Goal: Task Accomplishment & Management: Complete application form

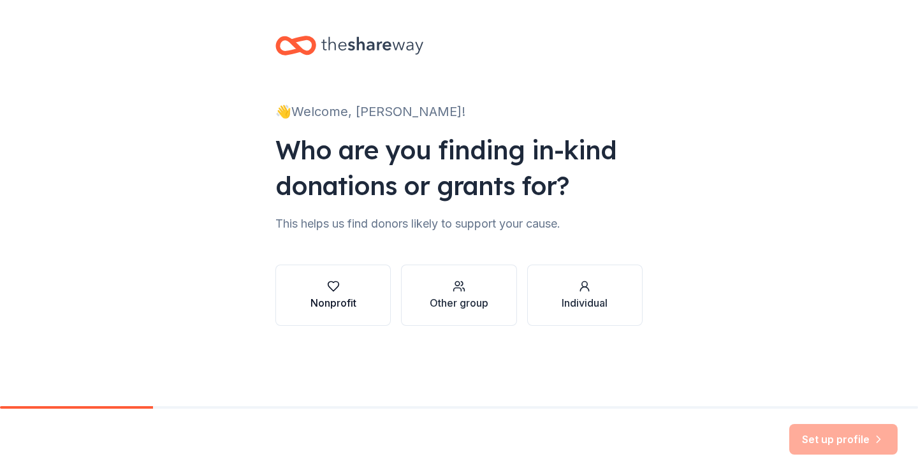
click at [351, 290] on div "button" at bounding box center [333, 286] width 46 height 13
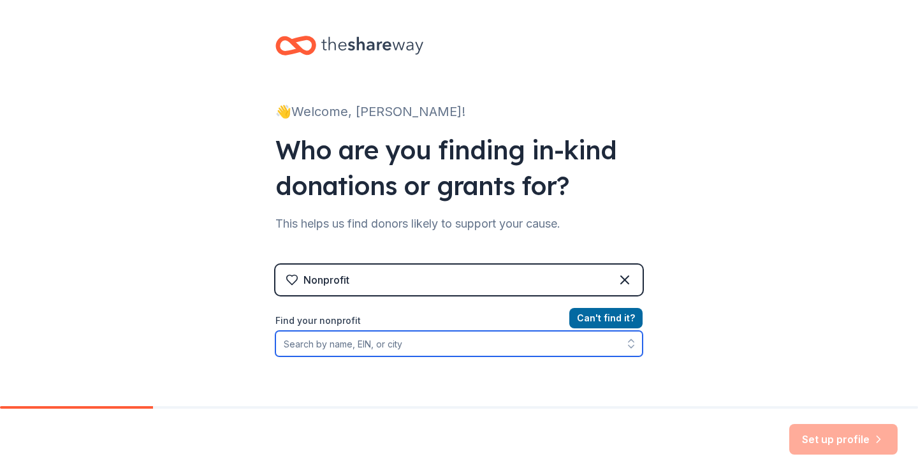
click at [355, 347] on input "Find your nonprofit" at bounding box center [458, 344] width 367 height 26
paste input "[US_EMPLOYER_IDENTIFICATION_NUMBER]"
type input "[US_EMPLOYER_IDENTIFICATION_NUMBER]"
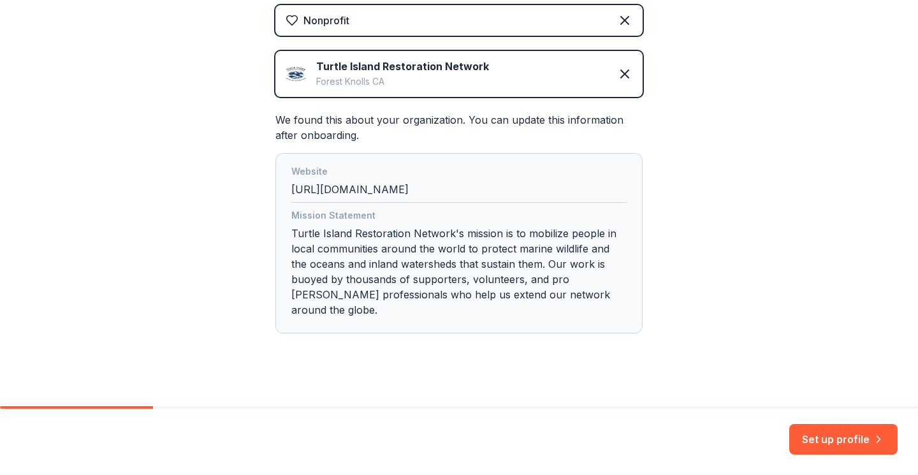
scroll to position [258, 0]
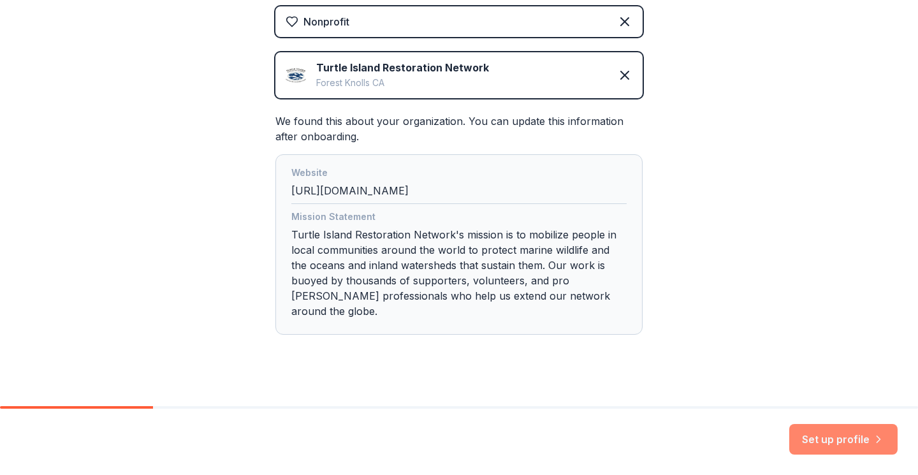
click at [812, 445] on button "Set up profile" at bounding box center [843, 439] width 108 height 31
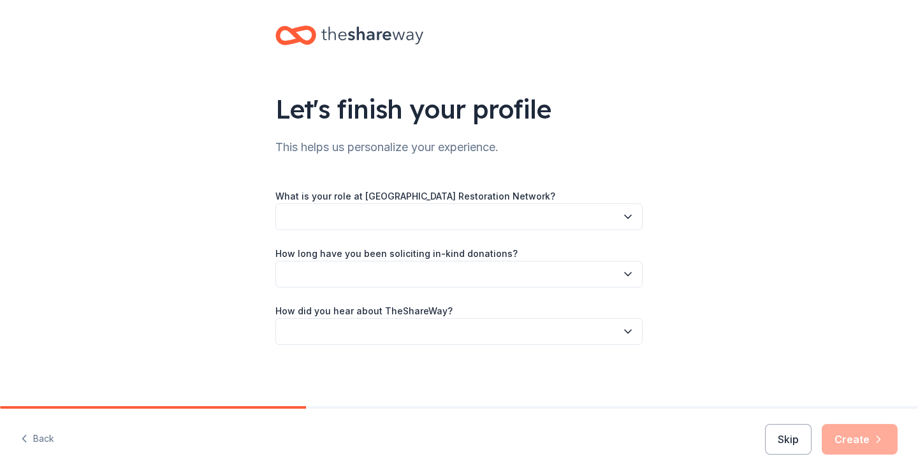
scroll to position [10, 0]
click at [786, 443] on button "Skip" at bounding box center [788, 439] width 47 height 31
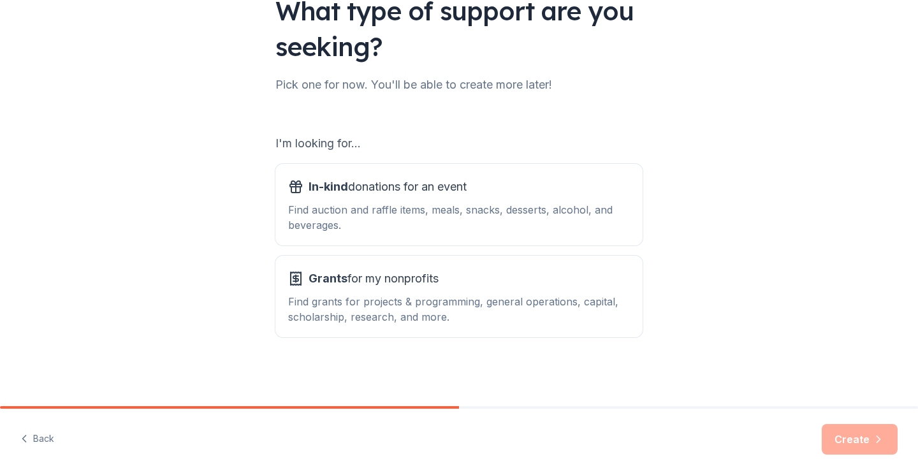
scroll to position [108, 0]
click at [583, 207] on div "Find auction and raffle items, meals, snacks, desserts, alcohol, and beverages." at bounding box center [459, 217] width 342 height 31
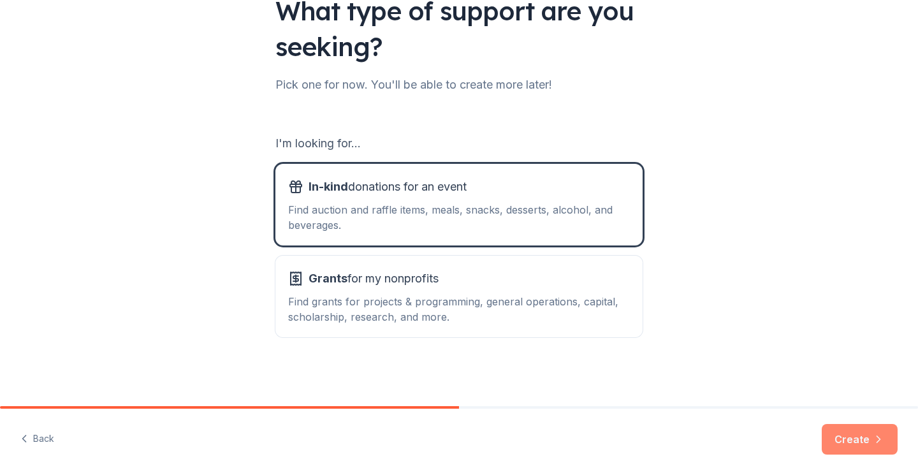
click at [850, 437] on button "Create" at bounding box center [860, 439] width 76 height 31
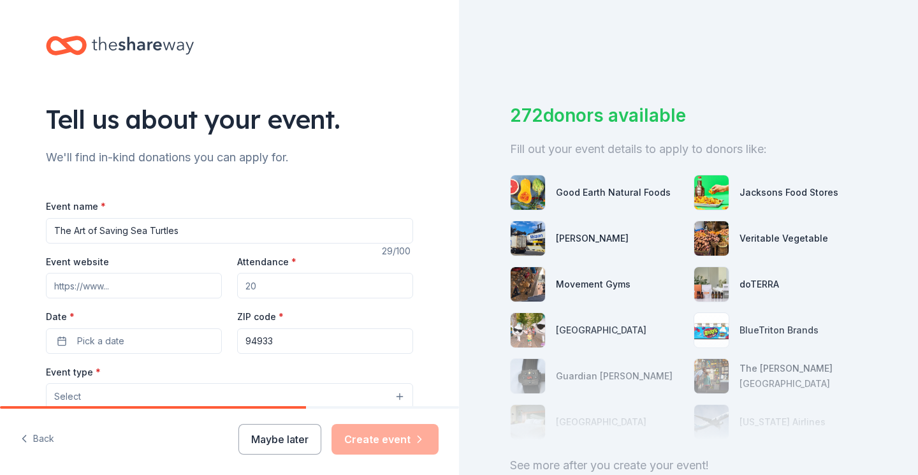
type input "The Art of Saving Sea Turtles"
click at [181, 279] on input "Event website" at bounding box center [134, 286] width 176 height 26
paste input "https://seaturtles.org/the-art-of-saving-sea-turtles/"
type input "https://seaturtles.org/the-art-of-saving-sea-turtles/"
click at [265, 284] on input "Attendance *" at bounding box center [325, 286] width 176 height 26
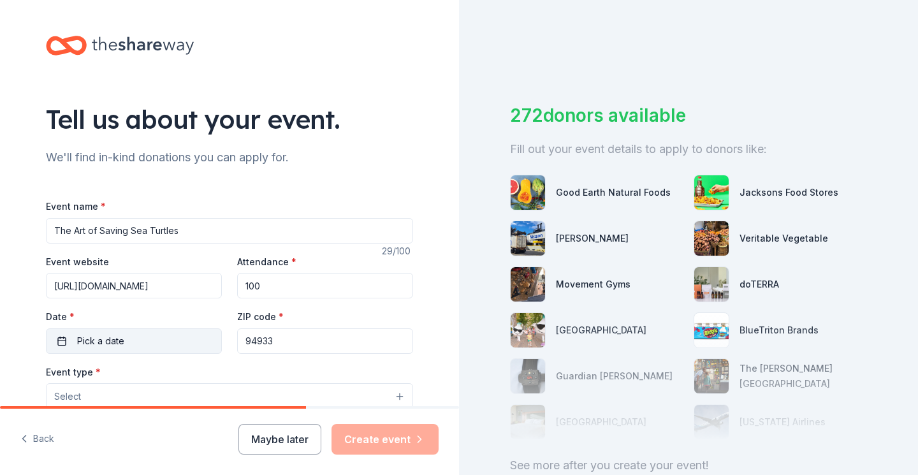
type input "100"
click at [91, 339] on span "Pick a date" at bounding box center [100, 340] width 47 height 15
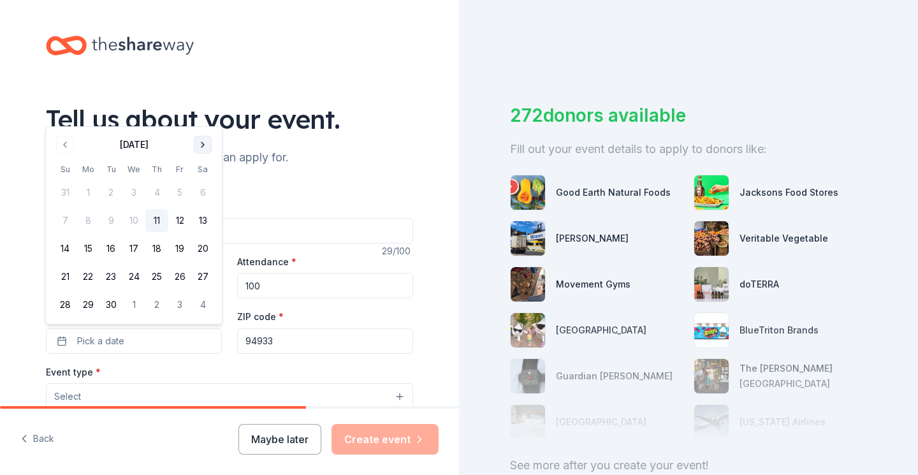
click at [198, 147] on button "Go to next month" at bounding box center [203, 145] width 18 height 18
click at [62, 247] on button "12" at bounding box center [65, 248] width 23 height 23
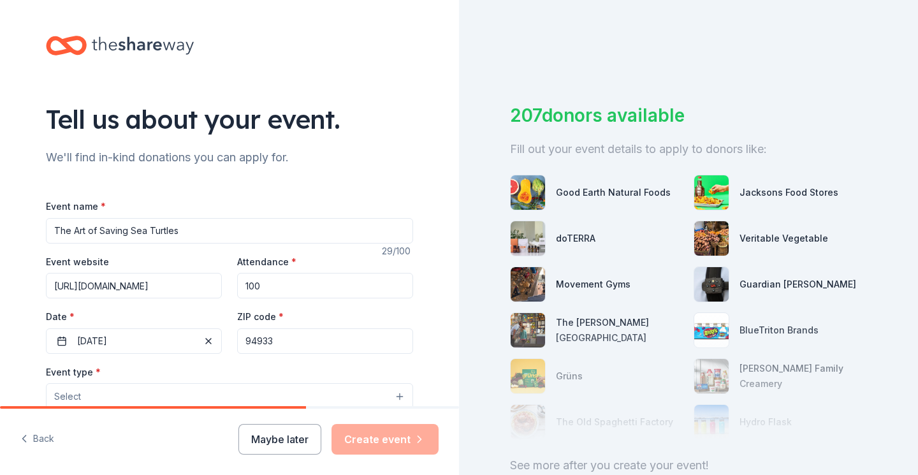
click at [279, 342] on input "94933" at bounding box center [325, 341] width 176 height 26
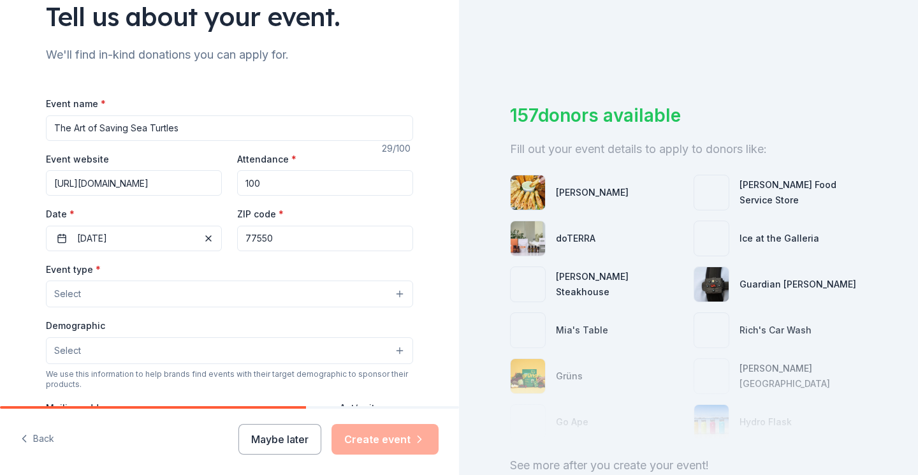
scroll to position [110, 0]
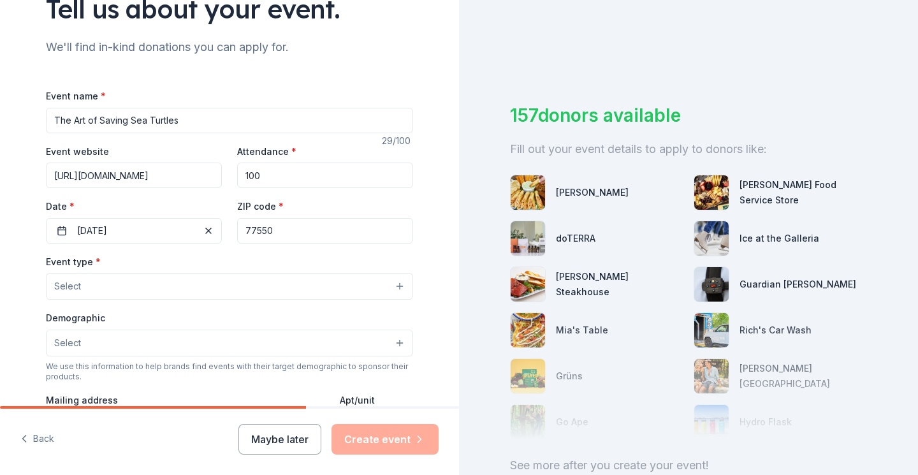
type input "77550"
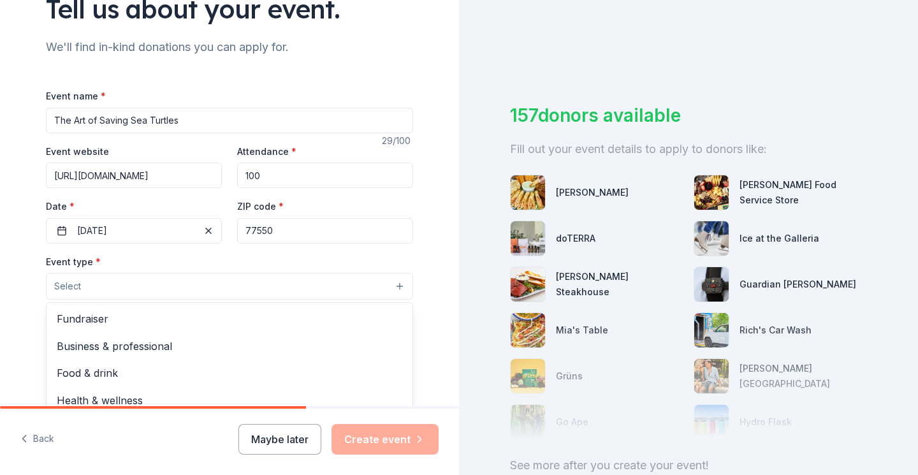
click at [259, 288] on button "Select" at bounding box center [229, 286] width 367 height 27
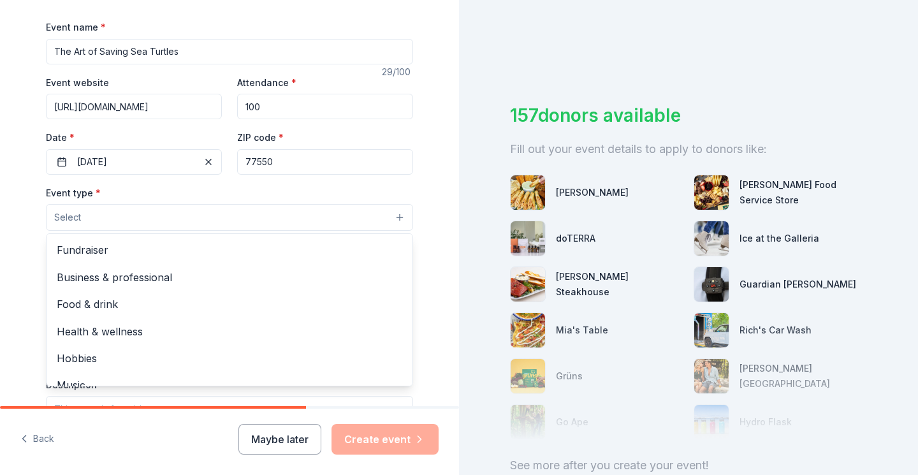
scroll to position [180, 0]
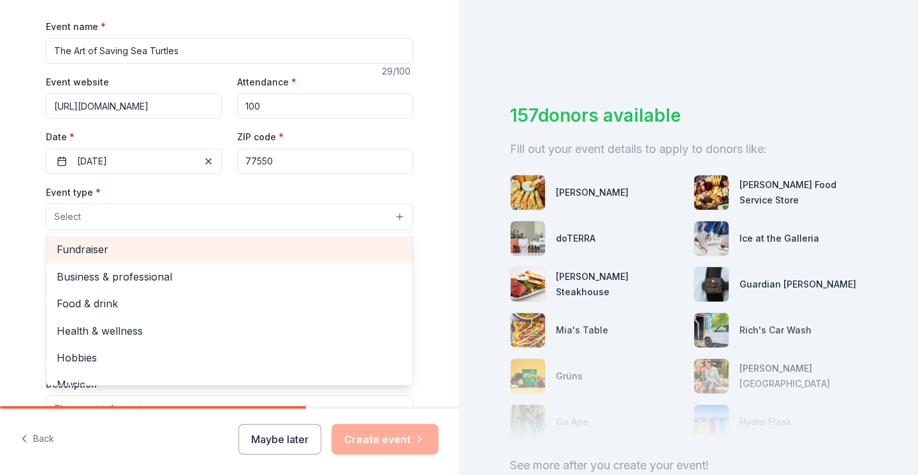
click at [235, 248] on span "Fundraiser" at bounding box center [230, 249] width 346 height 17
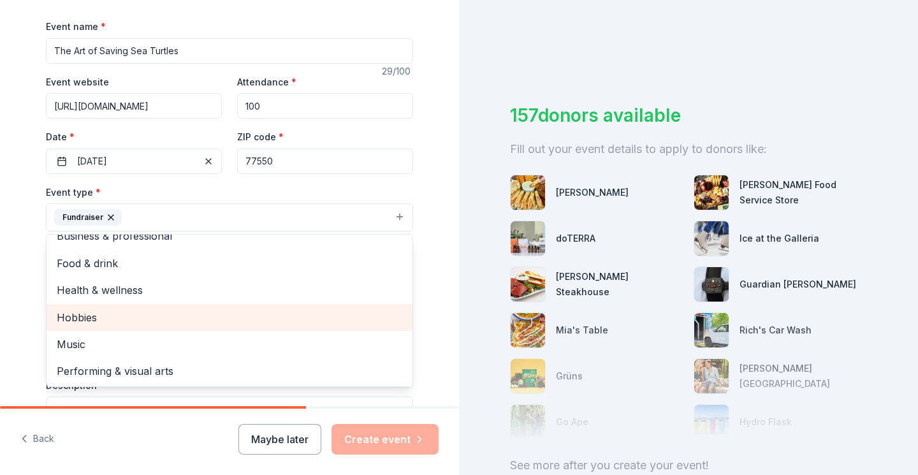
scroll to position [14, 0]
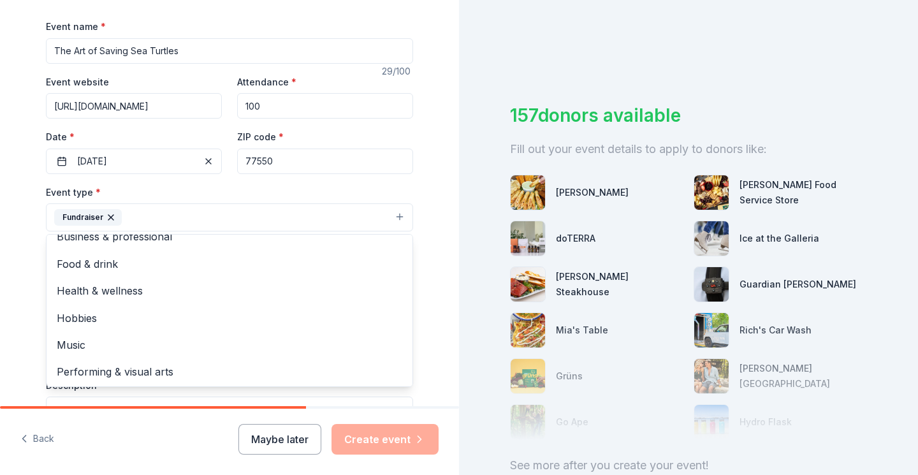
click at [21, 303] on div "Tell us about your event. We'll find in-kind donations you can apply for. Event…" at bounding box center [229, 245] width 459 height 850
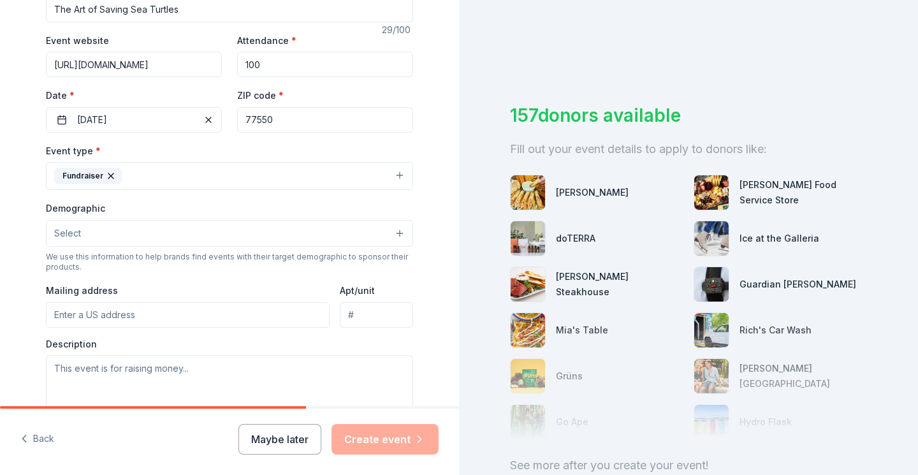
scroll to position [230, 0]
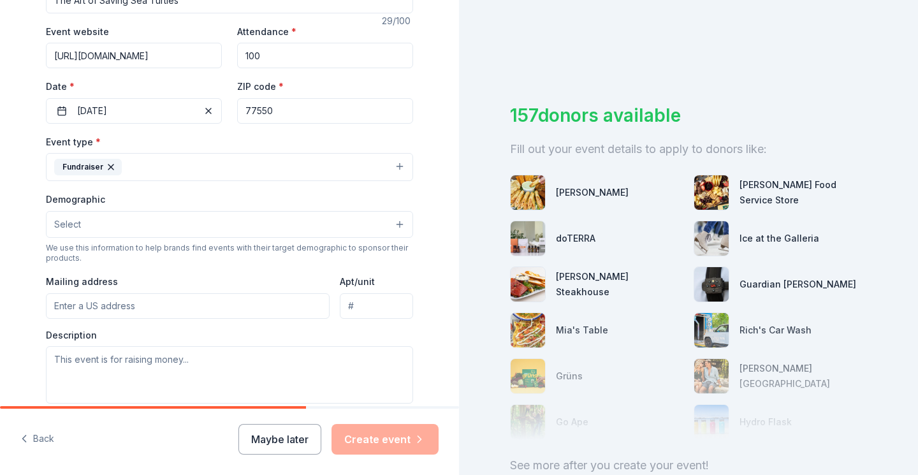
click at [81, 226] on button "Select" at bounding box center [229, 224] width 367 height 27
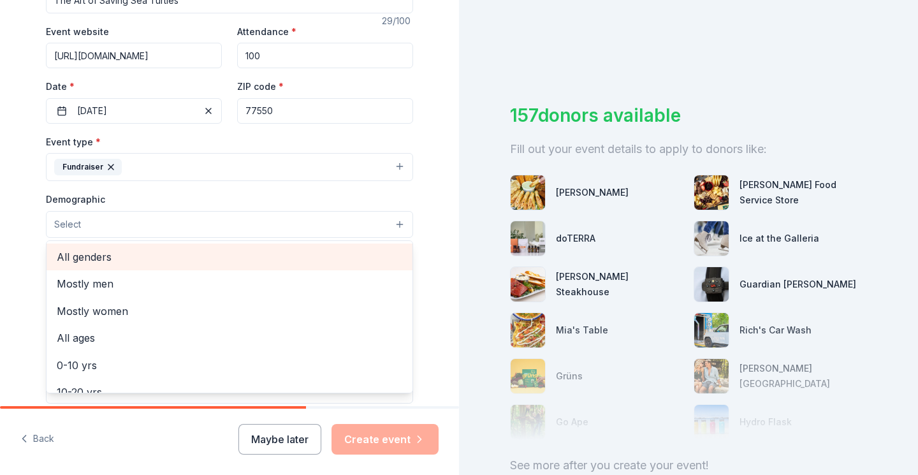
click at [92, 259] on span "All genders" at bounding box center [230, 257] width 346 height 17
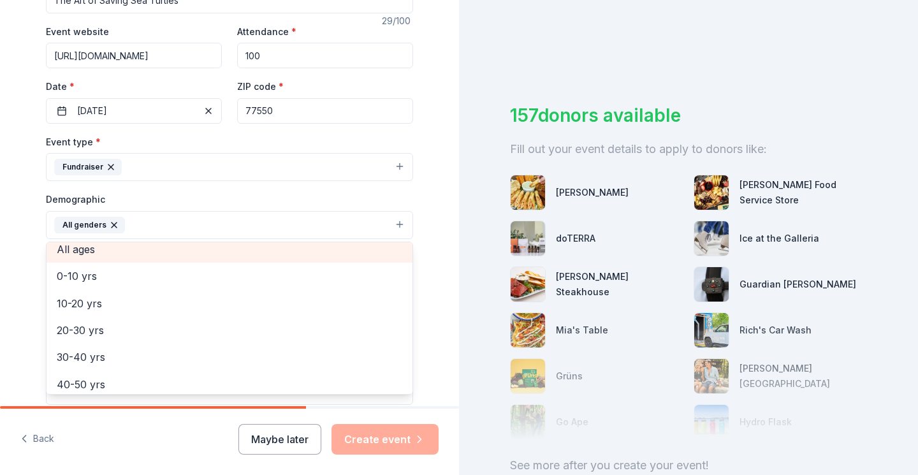
click at [89, 251] on span "All ages" at bounding box center [230, 249] width 346 height 17
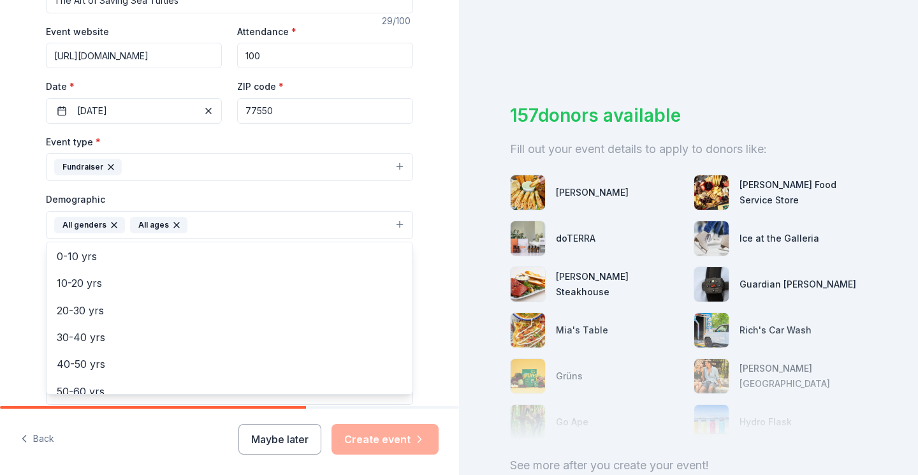
click at [18, 231] on div "Tell us about your event. We'll find in-kind donations you can apply for. Event…" at bounding box center [229, 195] width 459 height 851
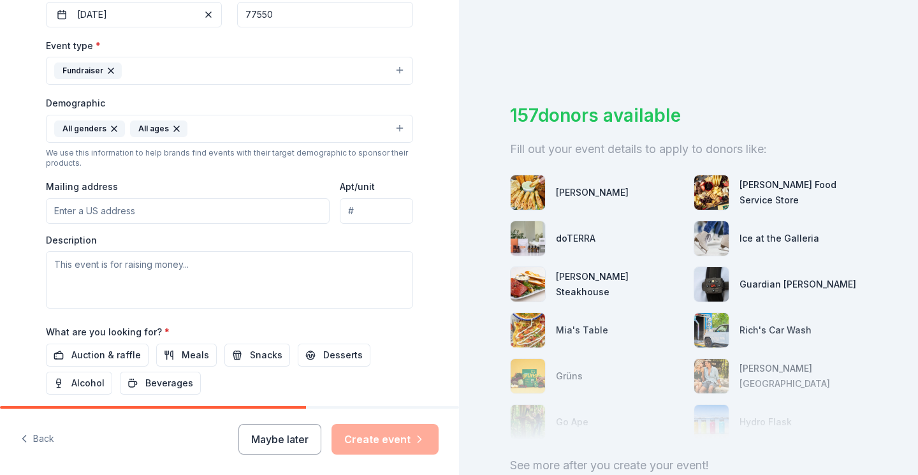
scroll to position [328, 0]
click at [96, 278] on textarea at bounding box center [229, 278] width 367 height 57
paste textarea "In its fourth year, The Art of Saving Sea Turtles recognizes the efforts of Tur…"
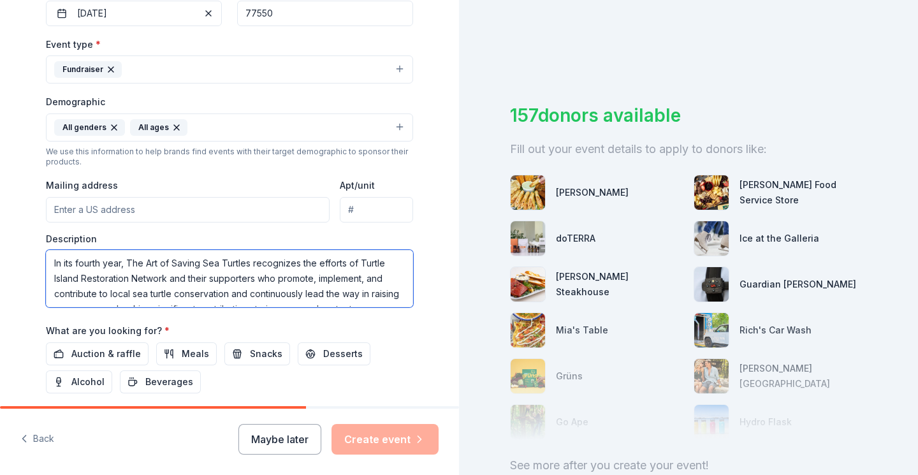
scroll to position [31, 0]
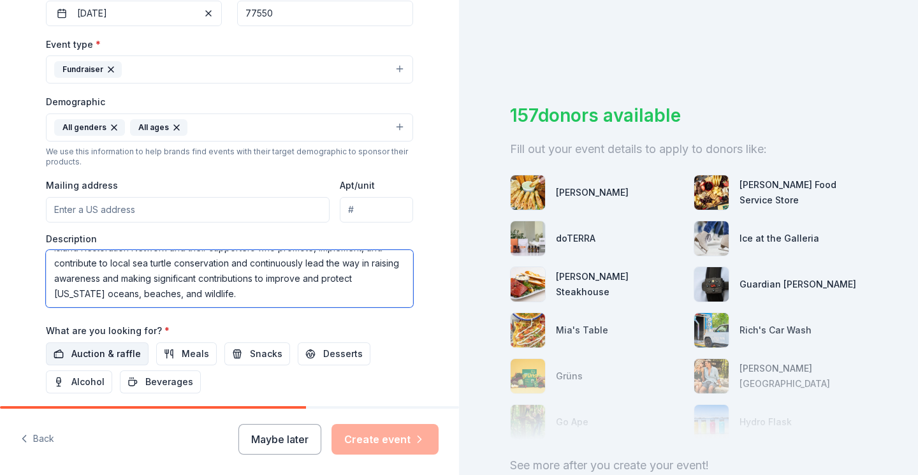
type textarea "In its fourth year, The Art of Saving Sea Turtles recognizes the efforts of Tur…"
click at [89, 354] on span "Auction & raffle" at bounding box center [105, 353] width 69 height 15
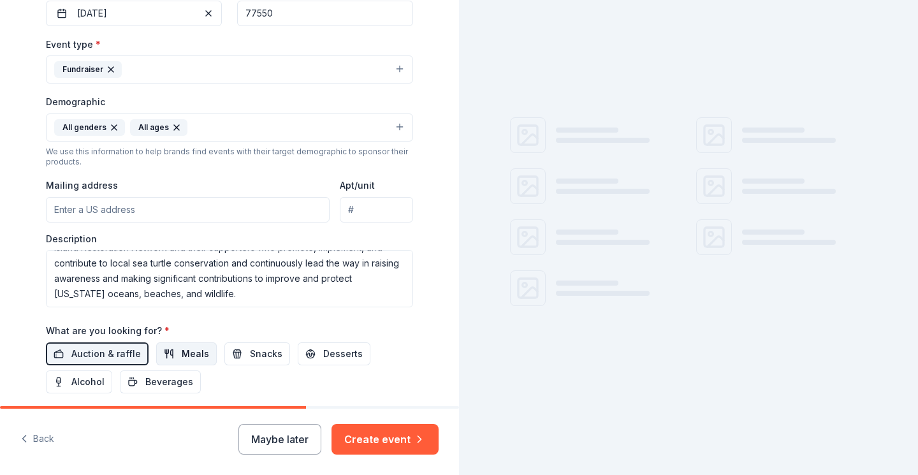
click at [171, 347] on button "Meals" at bounding box center [186, 353] width 61 height 23
click at [244, 347] on button "Snacks" at bounding box center [257, 353] width 66 height 23
click at [320, 342] on button "Desserts" at bounding box center [334, 353] width 73 height 23
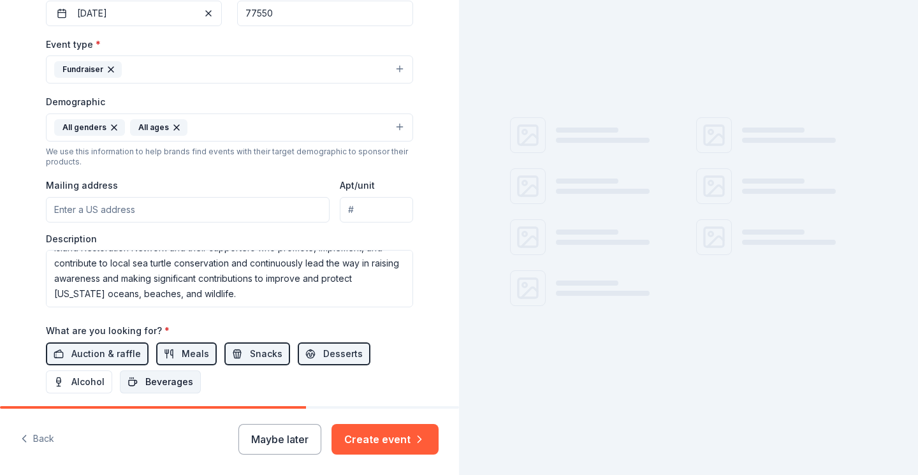
click at [183, 374] on span "Beverages" at bounding box center [169, 381] width 48 height 15
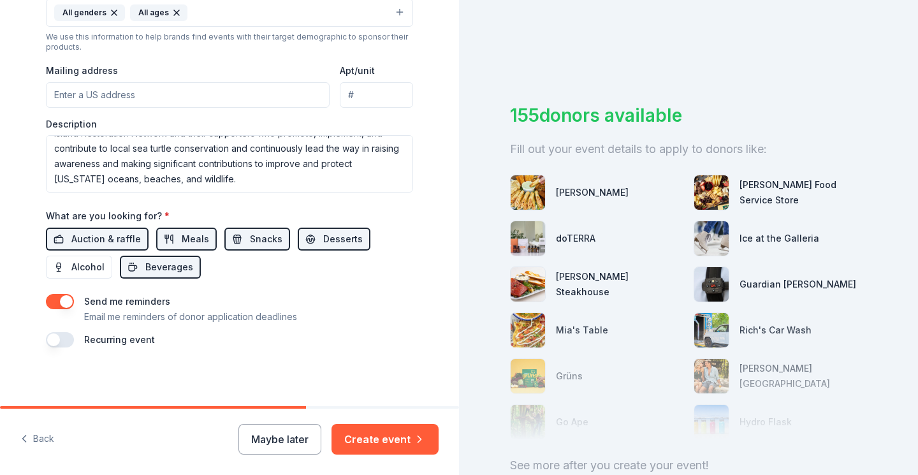
scroll to position [442, 0]
click at [381, 438] on button "Create event" at bounding box center [385, 439] width 107 height 31
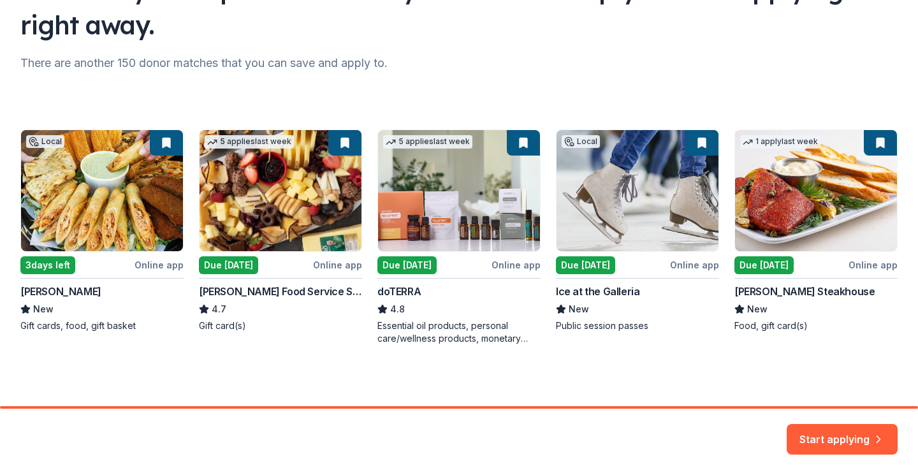
scroll to position [130, 0]
click at [833, 440] on button "Start applying" at bounding box center [842, 431] width 111 height 31
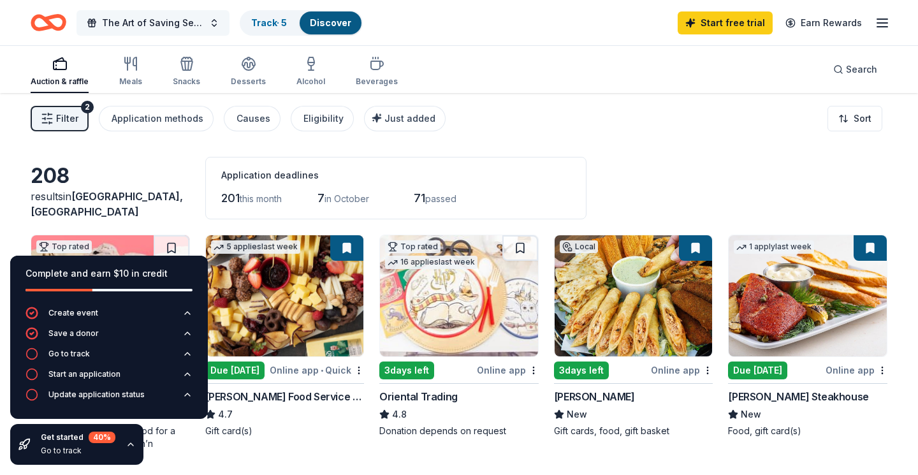
click at [184, 29] on span "The Art of Saving Sea Turtles" at bounding box center [153, 22] width 102 height 15
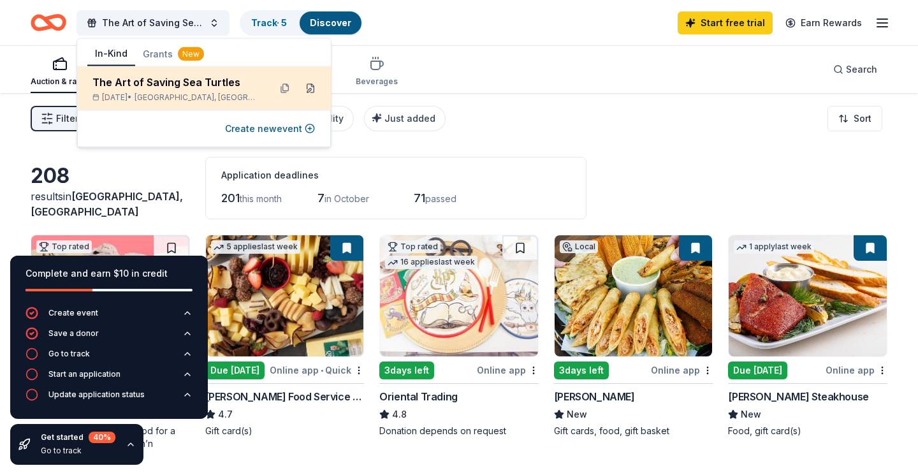
click at [312, 90] on button at bounding box center [310, 88] width 20 height 20
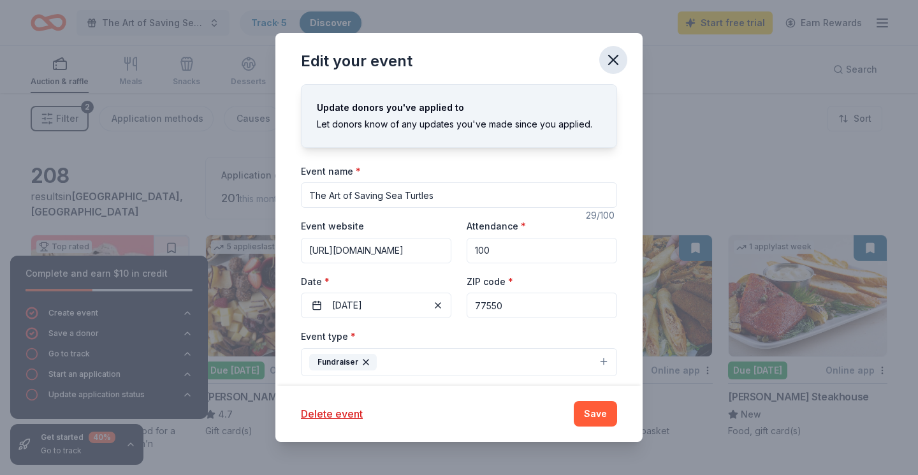
click at [614, 58] on icon "button" at bounding box center [613, 60] width 18 height 18
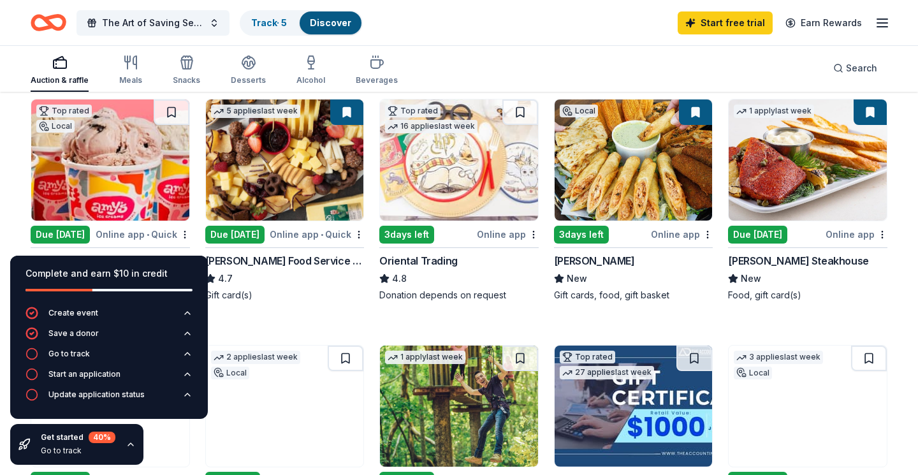
scroll to position [155, 0]
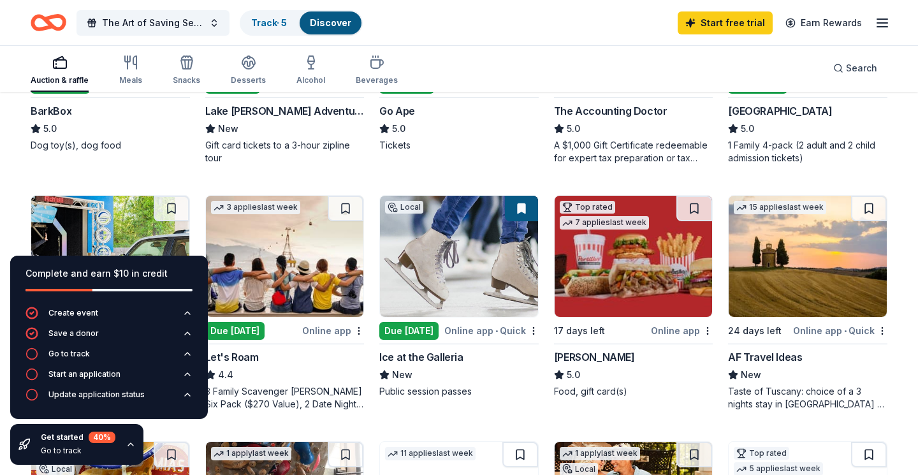
scroll to position [533, 0]
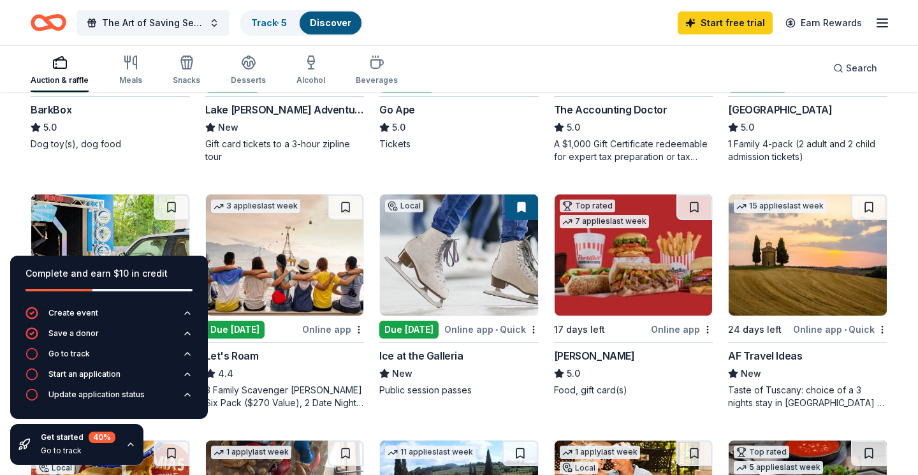
click at [131, 444] on icon "button" at bounding box center [131, 444] width 10 height 10
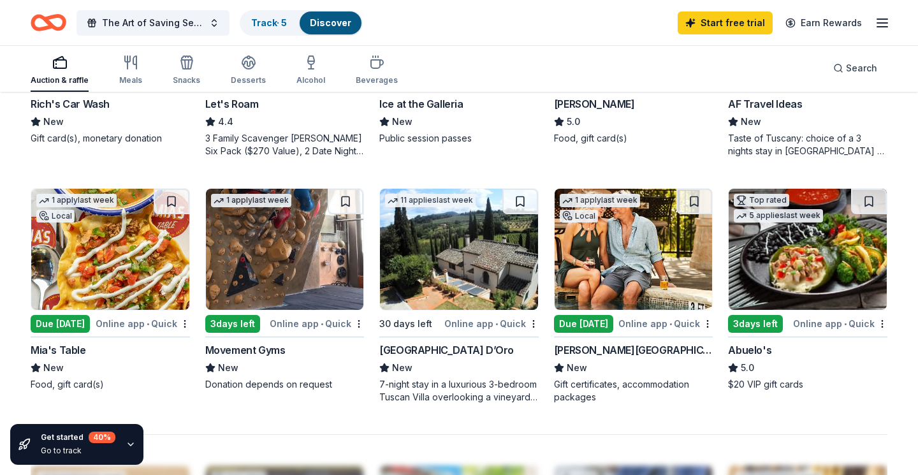
scroll to position [785, 0]
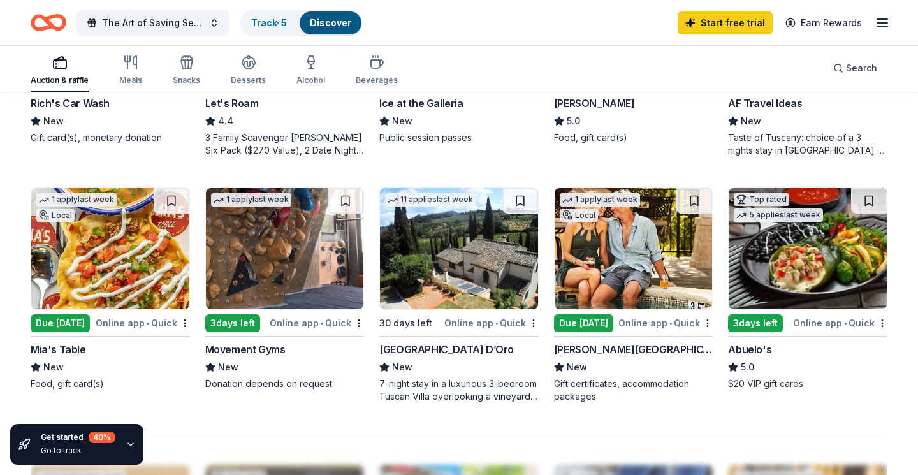
click at [62, 215] on div "Local" at bounding box center [55, 215] width 38 height 13
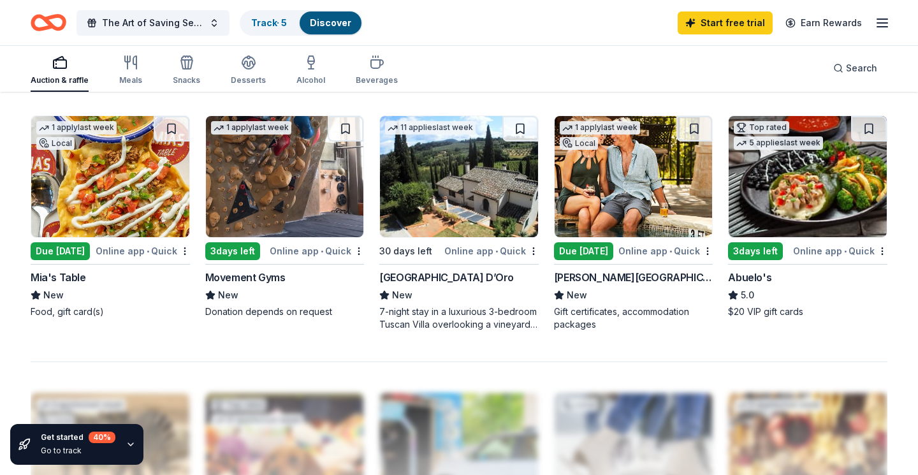
scroll to position [858, 0]
click at [123, 68] on icon "button" at bounding box center [130, 62] width 15 height 15
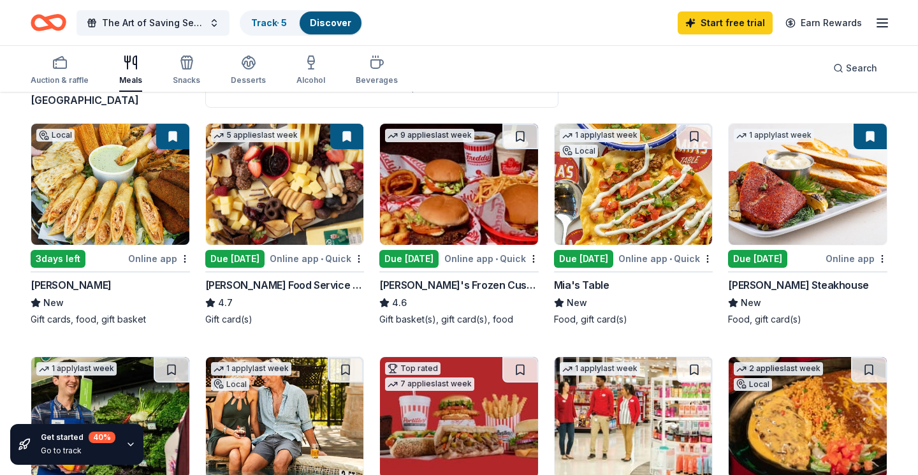
scroll to position [116, 0]
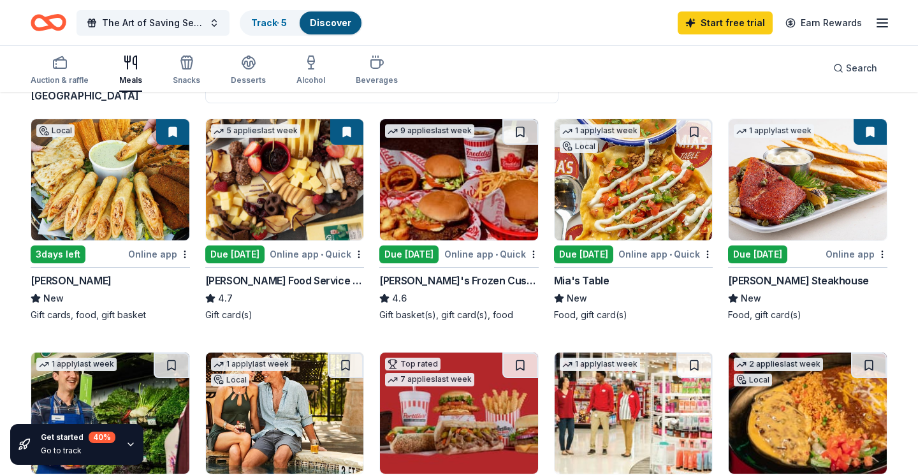
click at [117, 196] on img at bounding box center [110, 179] width 158 height 121
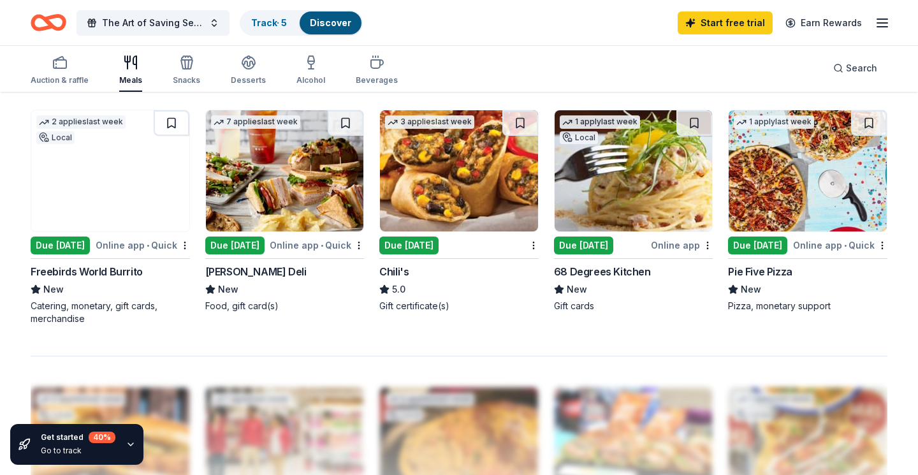
scroll to position [840, 0]
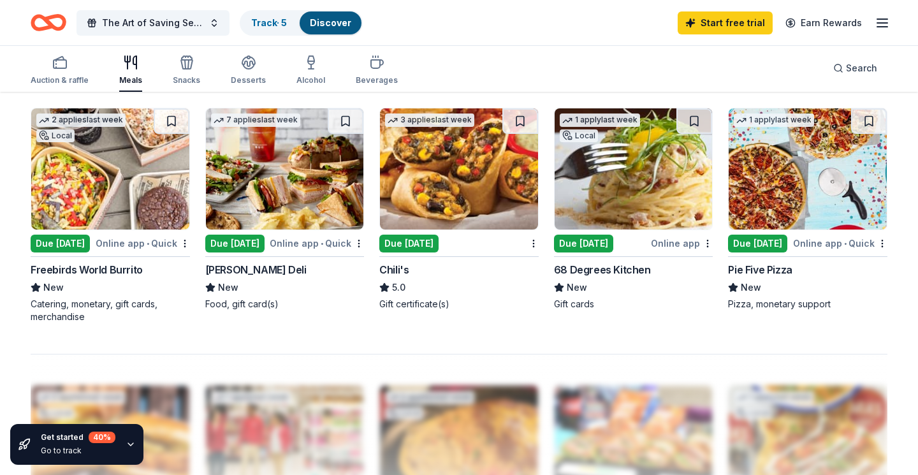
click at [79, 188] on img at bounding box center [110, 168] width 158 height 121
click at [300, 179] on img at bounding box center [285, 168] width 158 height 121
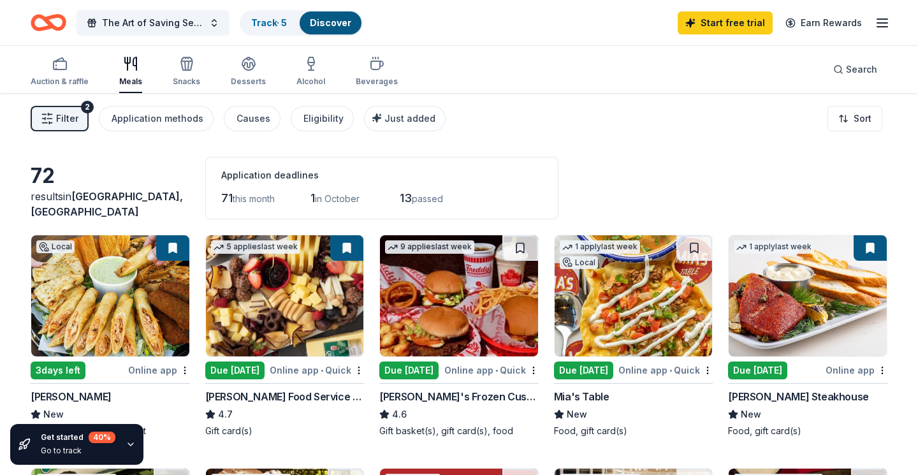
scroll to position [0, 0]
click at [375, 65] on icon "button" at bounding box center [376, 63] width 15 height 15
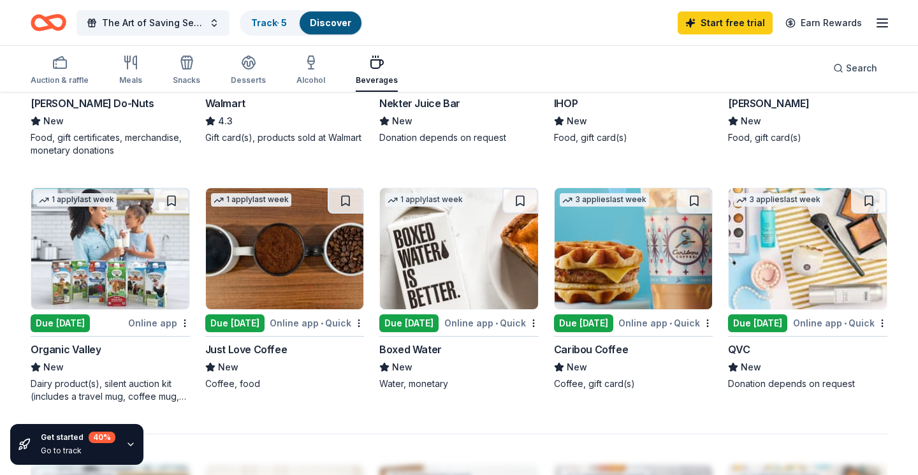
scroll to position [771, 0]
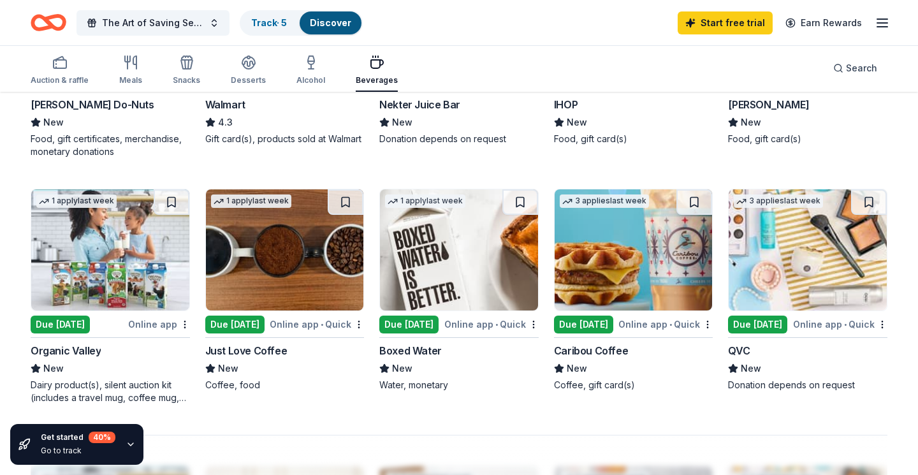
click at [424, 242] on img at bounding box center [459, 249] width 158 height 121
click at [243, 68] on icon "button" at bounding box center [248, 66] width 11 height 4
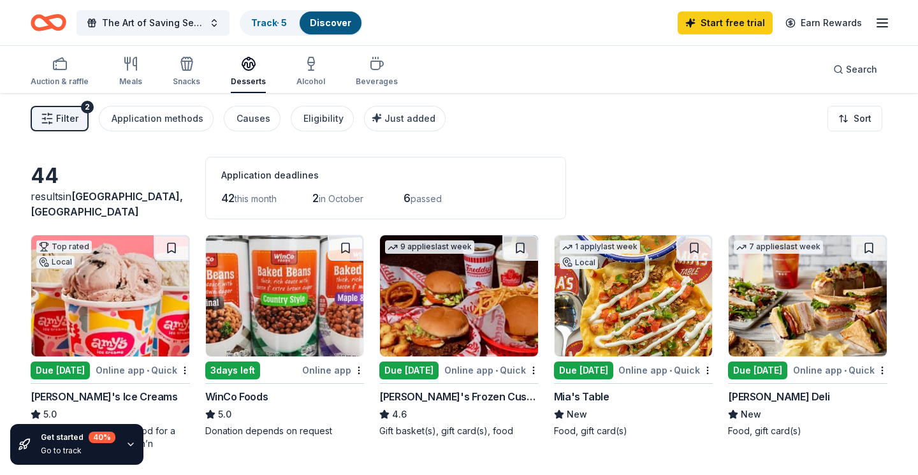
click at [64, 265] on div "Local" at bounding box center [55, 262] width 38 height 13
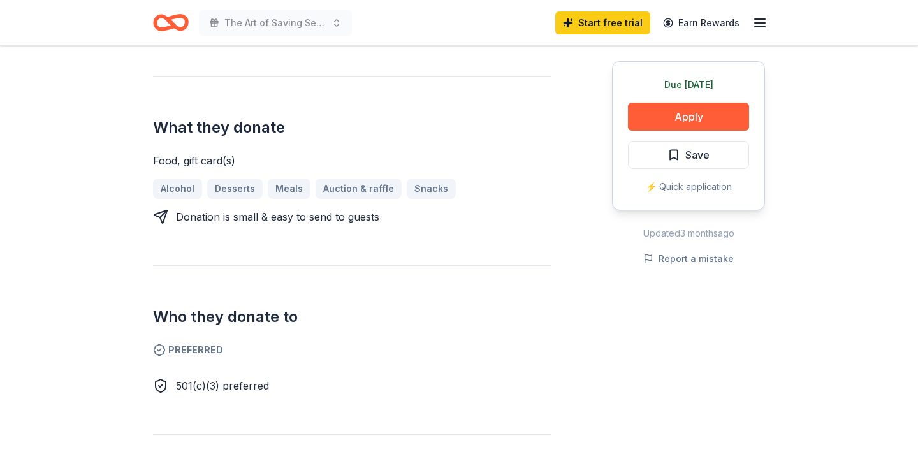
scroll to position [485, 0]
click at [708, 117] on button "Apply" at bounding box center [688, 117] width 121 height 28
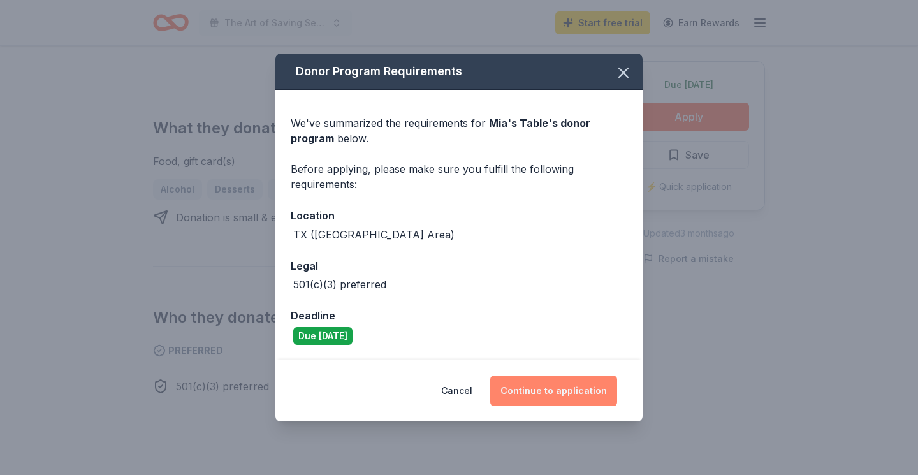
click at [542, 393] on button "Continue to application" at bounding box center [553, 391] width 127 height 31
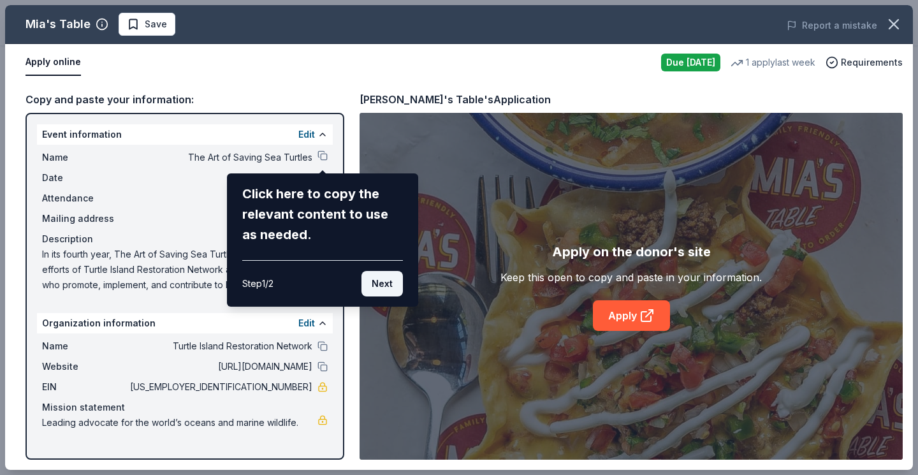
click at [389, 290] on button "Next" at bounding box center [381, 284] width 41 height 26
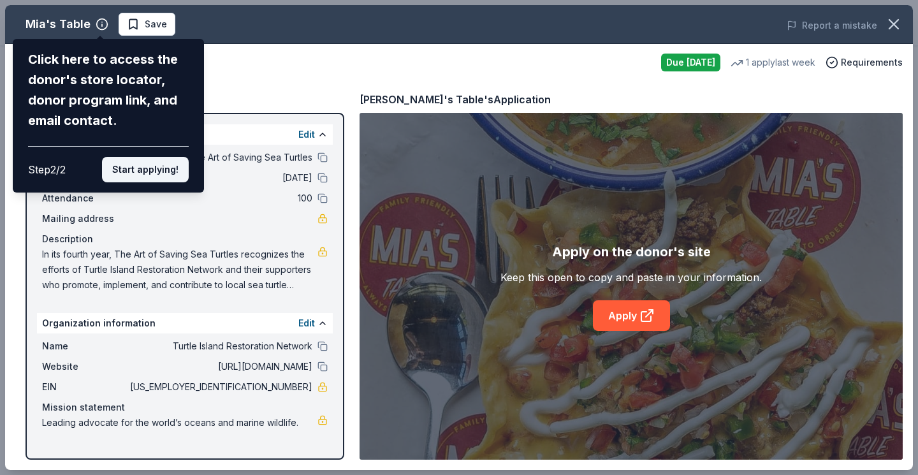
click at [154, 157] on button "Start applying!" at bounding box center [145, 170] width 87 height 26
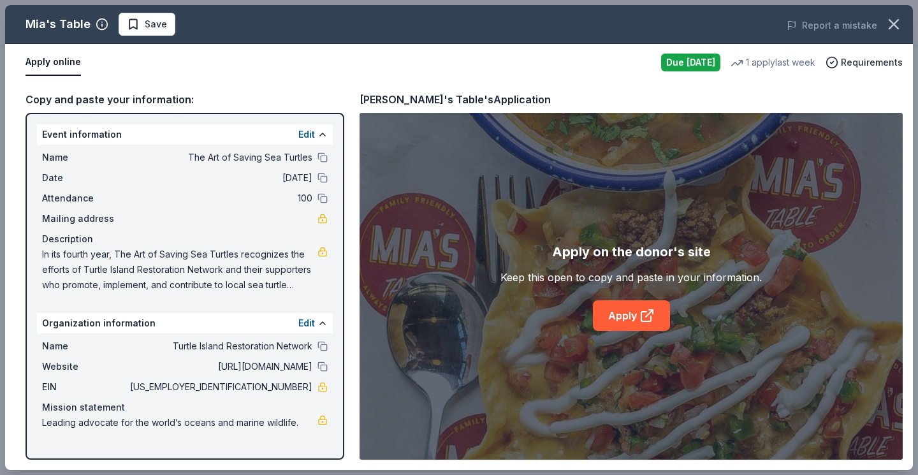
click at [638, 314] on div "Mia's Table Save Report a mistake Apply online Due tomorrow 1 apply last week R…" at bounding box center [459, 237] width 908 height 465
click at [649, 325] on link "Apply" at bounding box center [631, 315] width 77 height 31
click at [898, 22] on icon "button" at bounding box center [894, 24] width 18 height 18
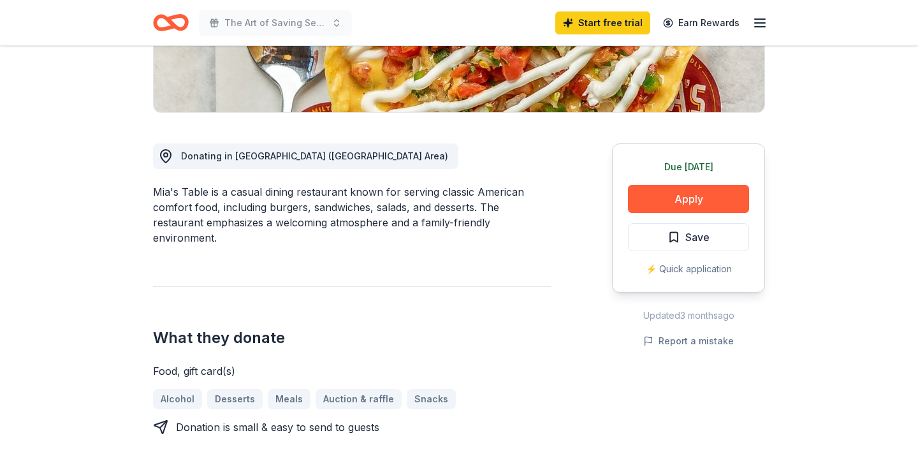
scroll to position [220, 0]
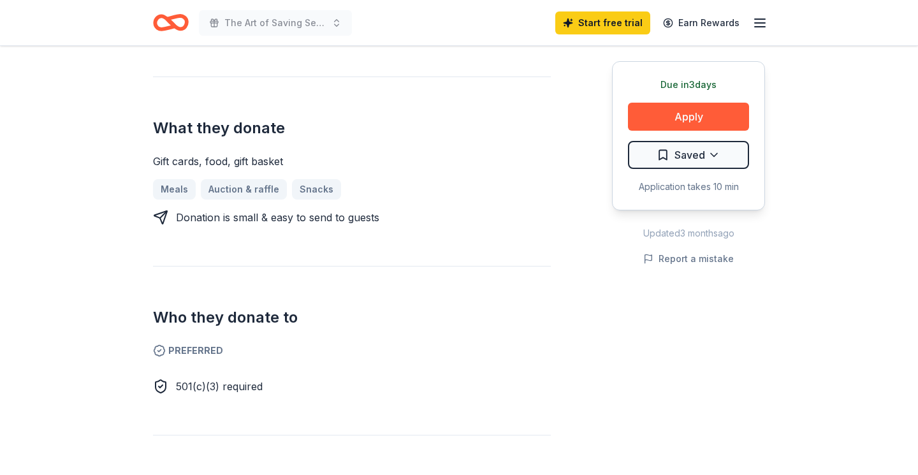
scroll to position [486, 0]
click at [679, 120] on button "Apply" at bounding box center [688, 117] width 121 height 28
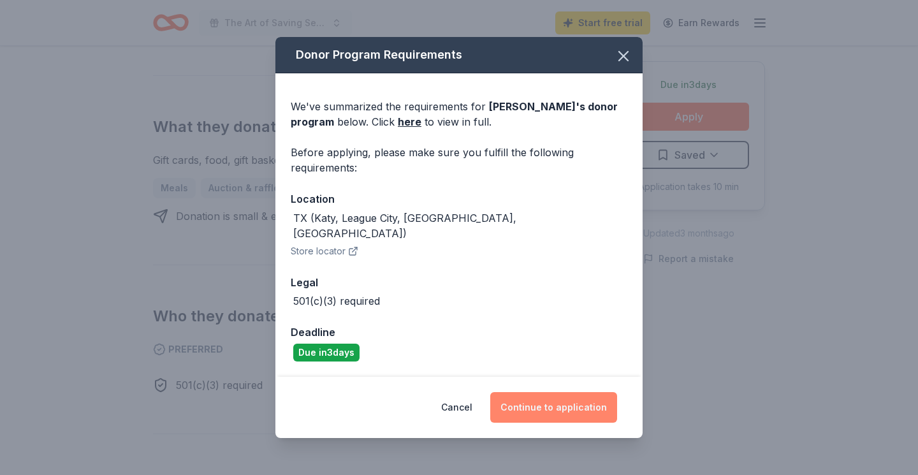
click at [523, 395] on button "Continue to application" at bounding box center [553, 407] width 127 height 31
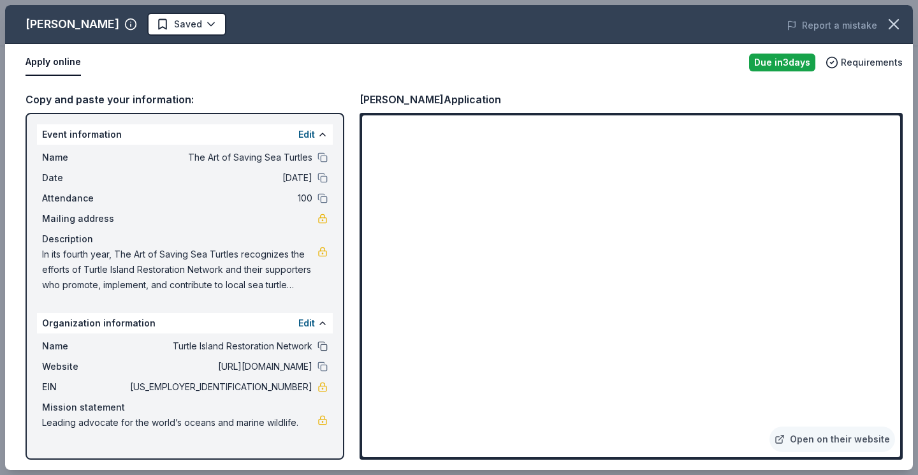
click at [323, 344] on button at bounding box center [323, 346] width 10 height 10
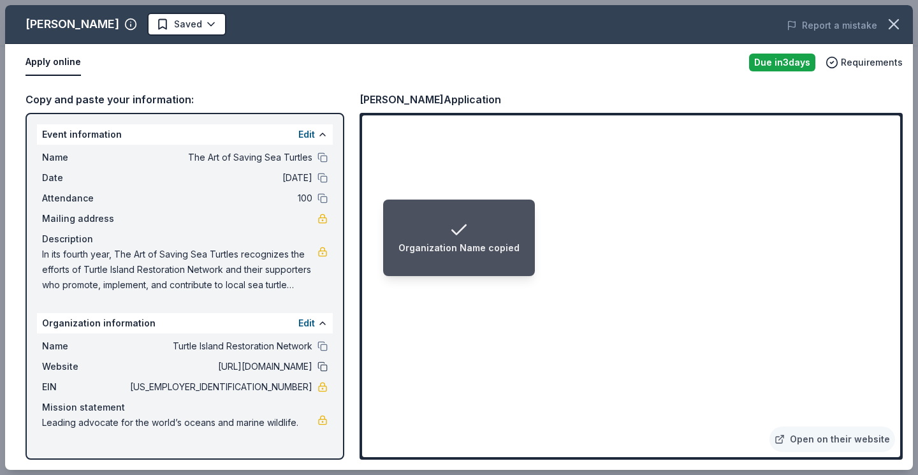
click at [319, 367] on button at bounding box center [323, 366] width 10 height 10
drag, startPoint x: 261, startPoint y: 386, endPoint x: 311, endPoint y: 389, distance: 50.4
click at [311, 389] on span "91-1818080" at bounding box center [220, 386] width 185 height 15
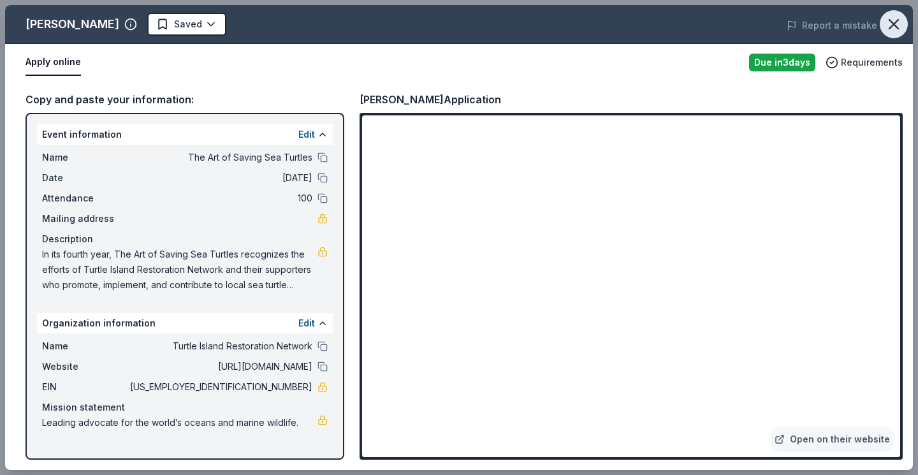
click at [891, 22] on icon "button" at bounding box center [894, 24] width 18 height 18
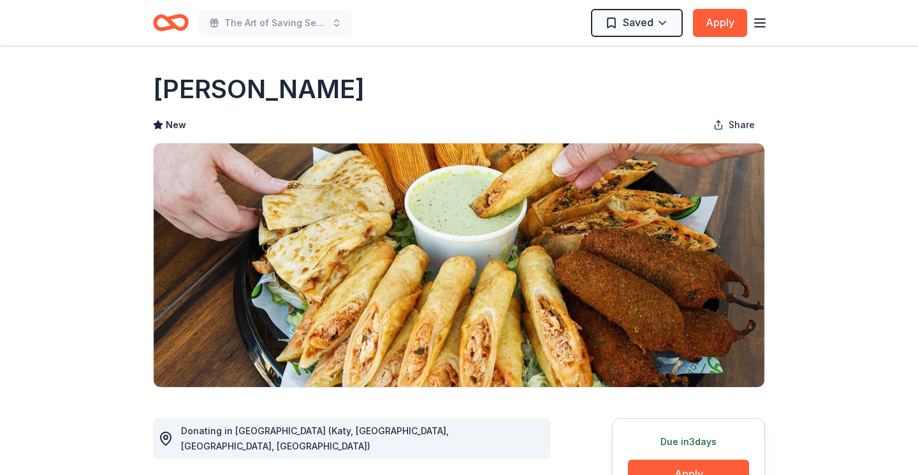
scroll to position [0, 0]
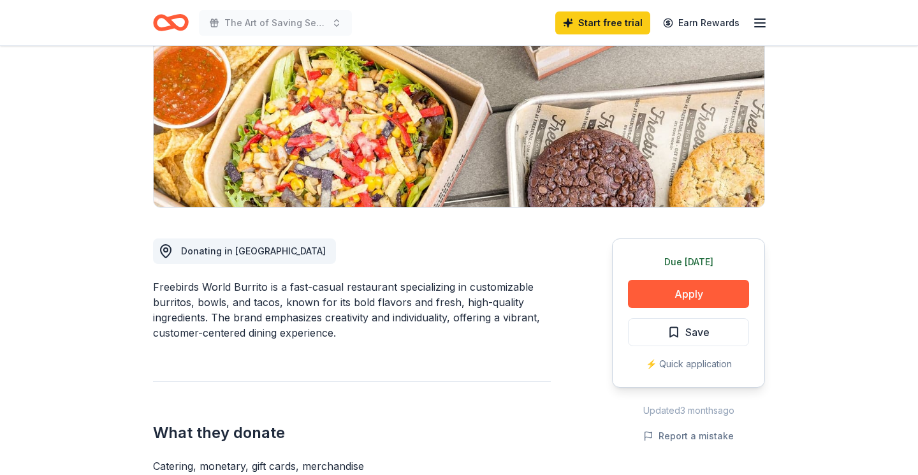
scroll to position [182, 0]
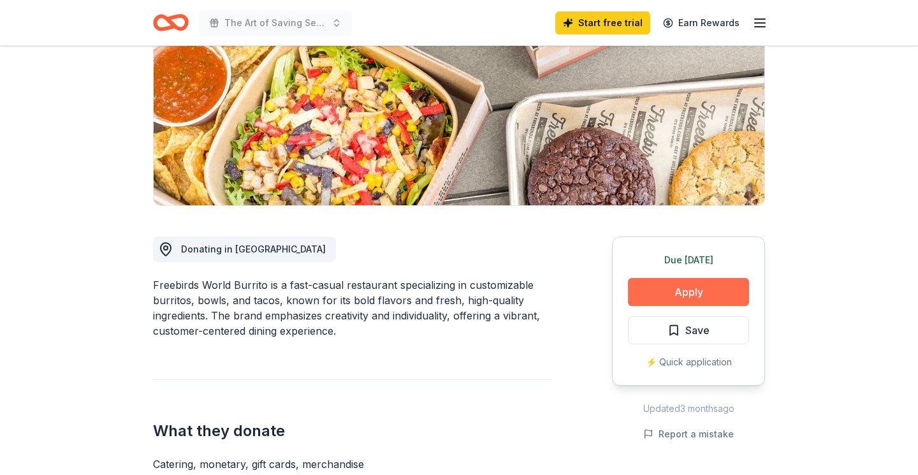
click at [680, 287] on button "Apply" at bounding box center [688, 292] width 121 height 28
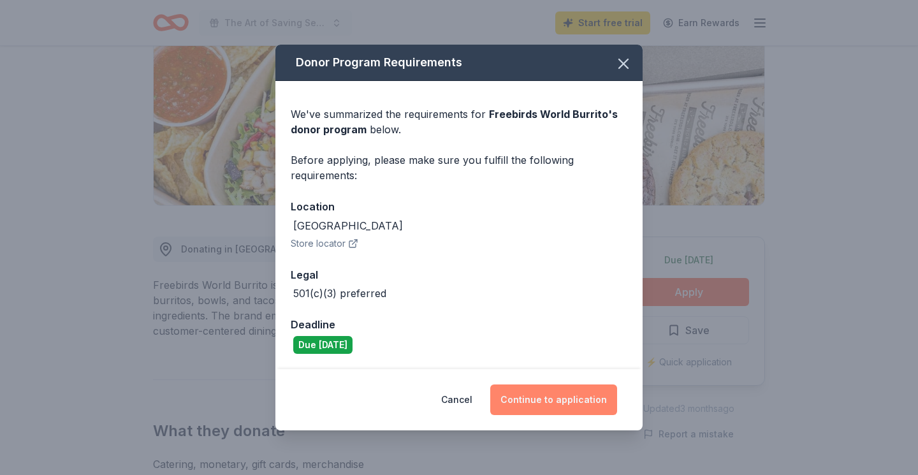
click at [541, 403] on button "Continue to application" at bounding box center [553, 399] width 127 height 31
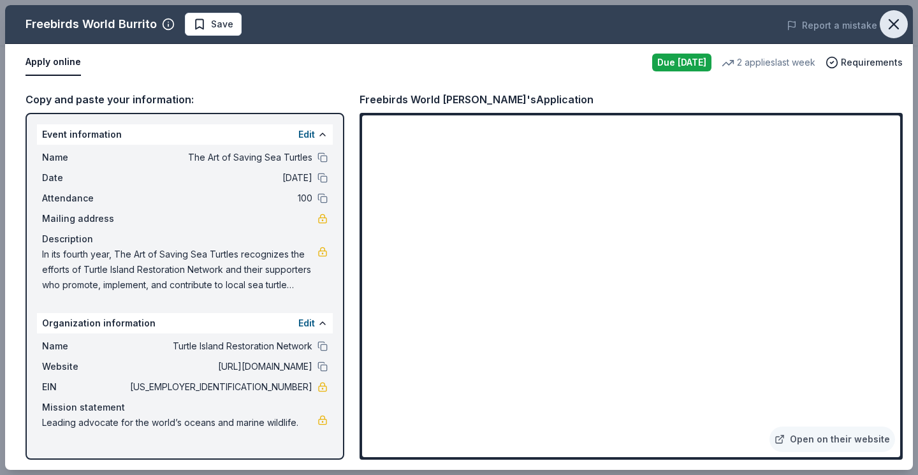
click at [891, 23] on icon "button" at bounding box center [894, 24] width 18 height 18
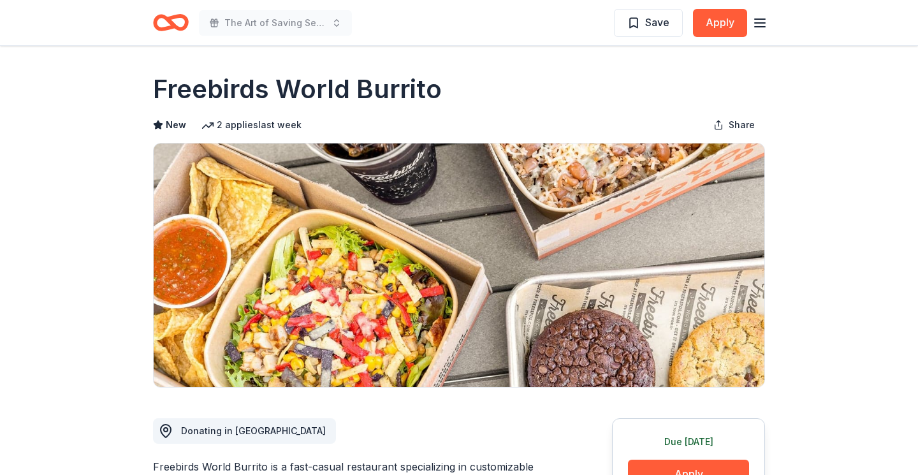
scroll to position [0, 0]
drag, startPoint x: 449, startPoint y: 94, endPoint x: 182, endPoint y: 89, distance: 267.2
click at [182, 89] on div "Freebirds World Burrito" at bounding box center [459, 89] width 612 height 36
drag, startPoint x: 156, startPoint y: 88, endPoint x: 466, endPoint y: 94, distance: 309.9
click at [466, 94] on div "Freebirds World Burrito" at bounding box center [459, 89] width 612 height 36
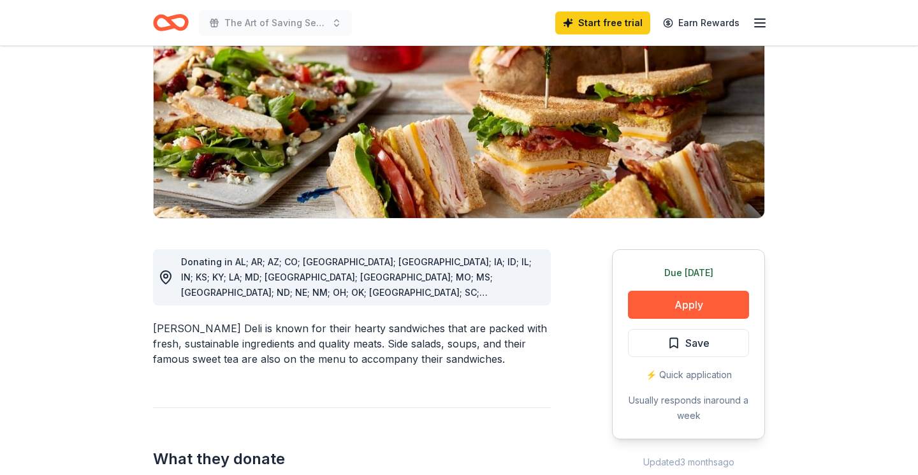
scroll to position [177, 0]
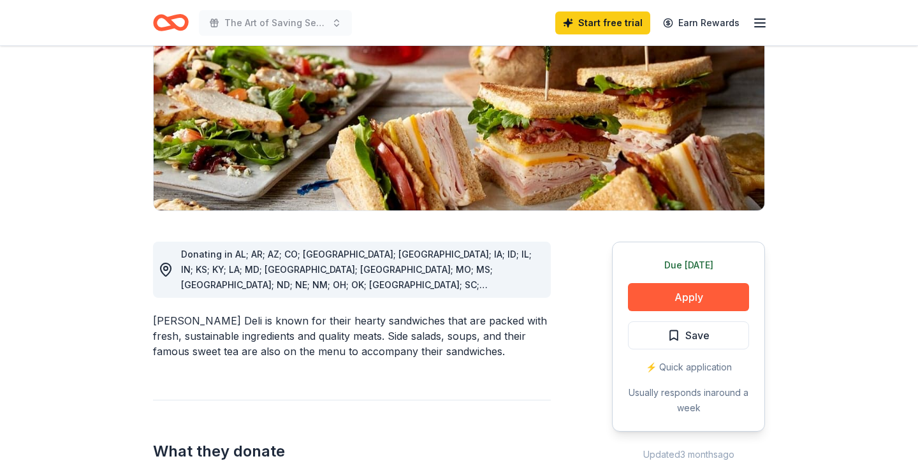
drag, startPoint x: 153, startPoint y: 306, endPoint x: 231, endPoint y: 306, distance: 78.4
click at [231, 313] on div "[PERSON_NAME] Deli is known for their hearty sandwiches that are packed with fr…" at bounding box center [352, 336] width 398 height 46
drag, startPoint x: 229, startPoint y: 306, endPoint x: 159, endPoint y: 303, distance: 70.2
click at [159, 313] on div "[PERSON_NAME] Deli is known for their hearty sandwiches that are packed with fr…" at bounding box center [352, 336] width 398 height 46
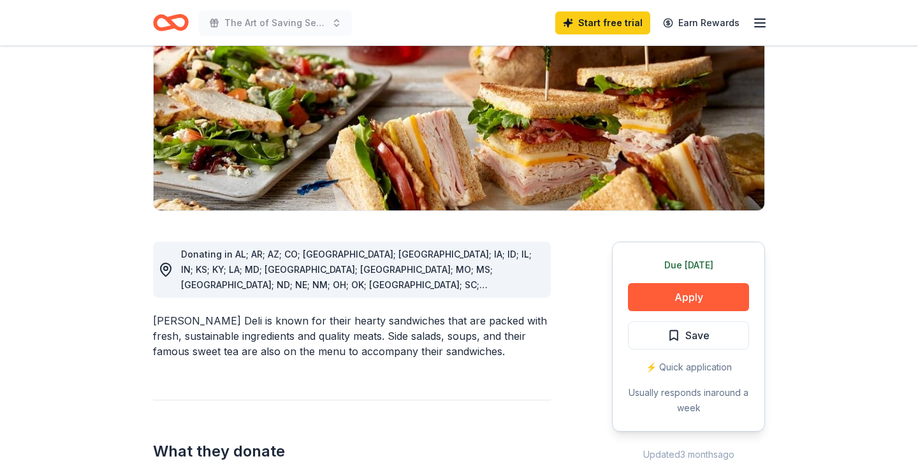
click at [159, 313] on div "[PERSON_NAME] Deli is known for their hearty sandwiches that are packed with fr…" at bounding box center [352, 336] width 398 height 46
click at [652, 302] on button "Apply" at bounding box center [688, 297] width 121 height 28
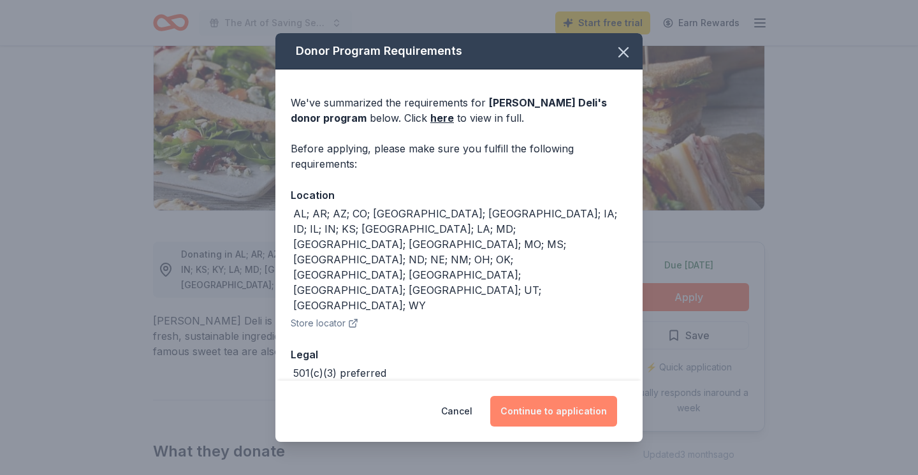
click at [546, 403] on button "Continue to application" at bounding box center [553, 411] width 127 height 31
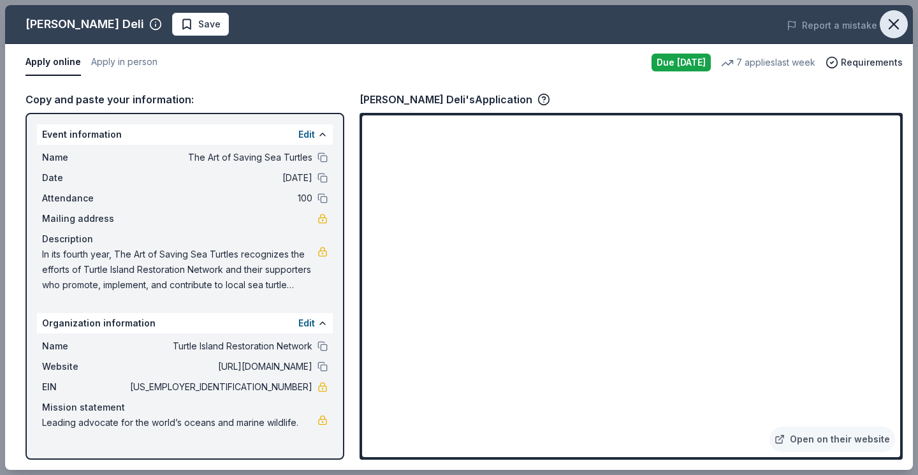
click at [896, 28] on icon "button" at bounding box center [894, 24] width 18 height 18
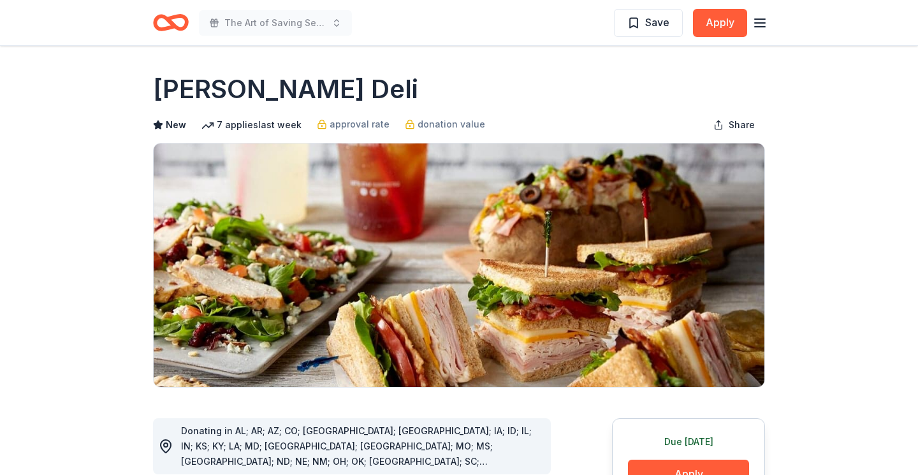
scroll to position [0, 0]
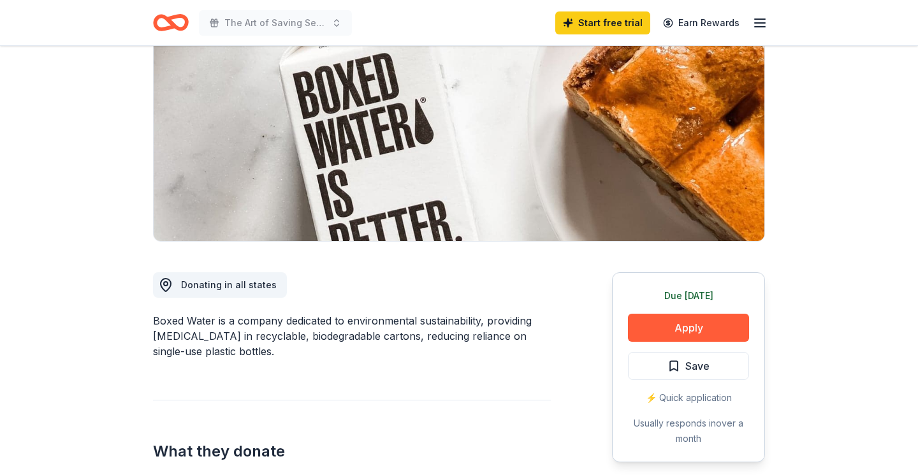
scroll to position [148, 0]
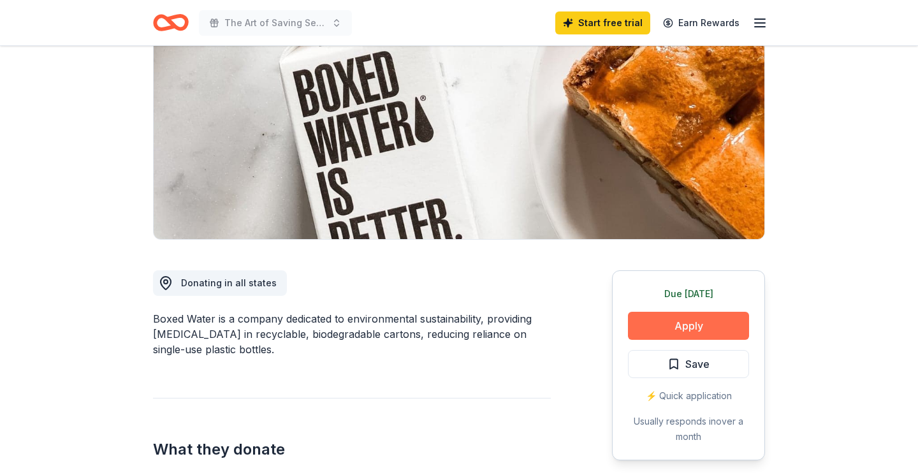
click at [663, 329] on button "Apply" at bounding box center [688, 326] width 121 height 28
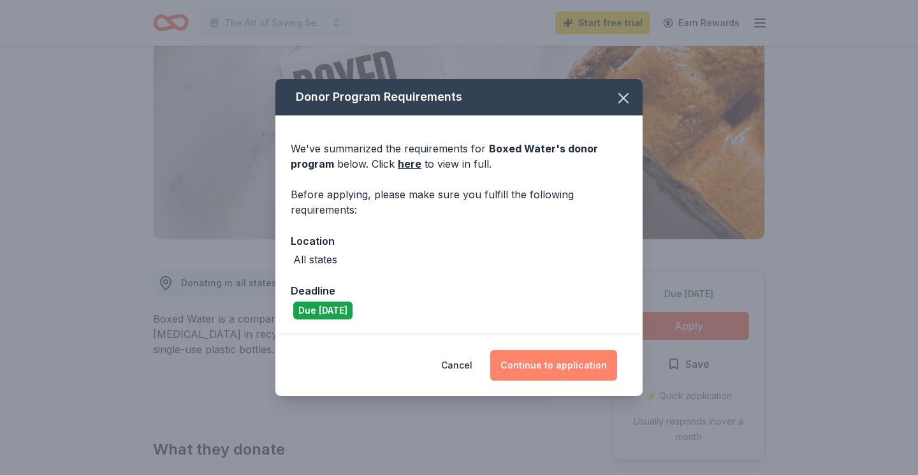
click at [557, 365] on button "Continue to application" at bounding box center [553, 365] width 127 height 31
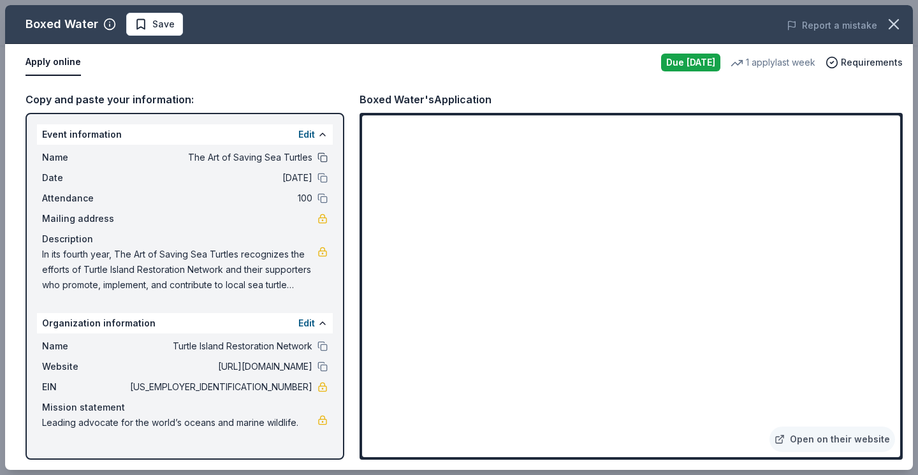
click at [319, 158] on button at bounding box center [323, 157] width 10 height 10
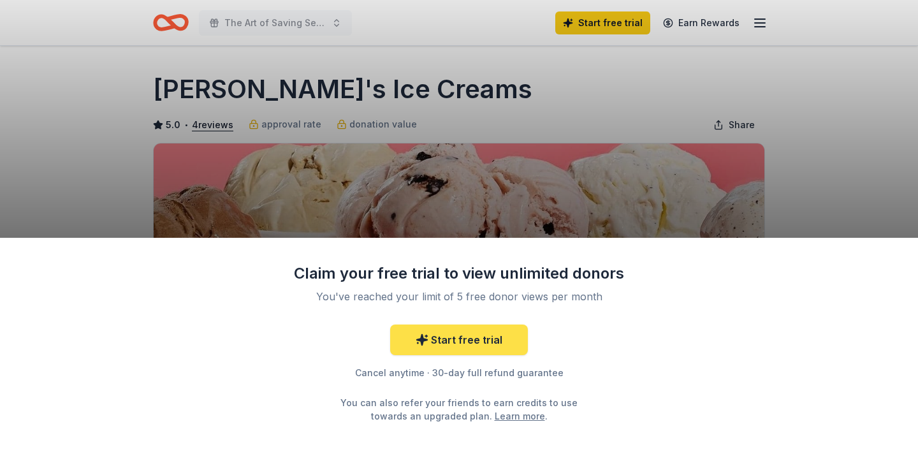
click at [448, 339] on link "Start free trial" at bounding box center [459, 340] width 138 height 31
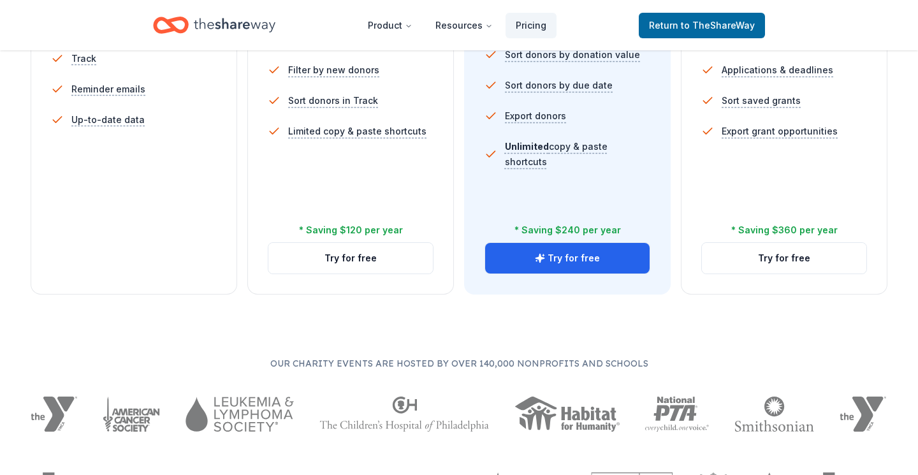
scroll to position [504, 0]
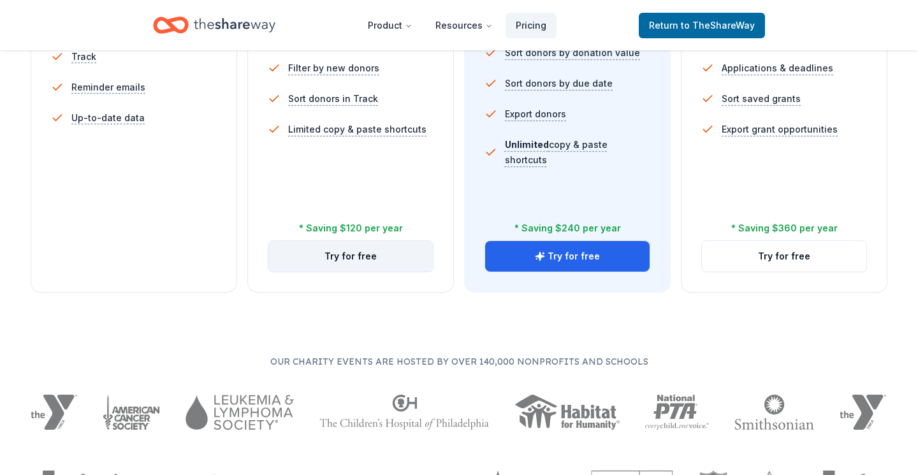
click at [385, 259] on button "Try for free" at bounding box center [350, 256] width 164 height 31
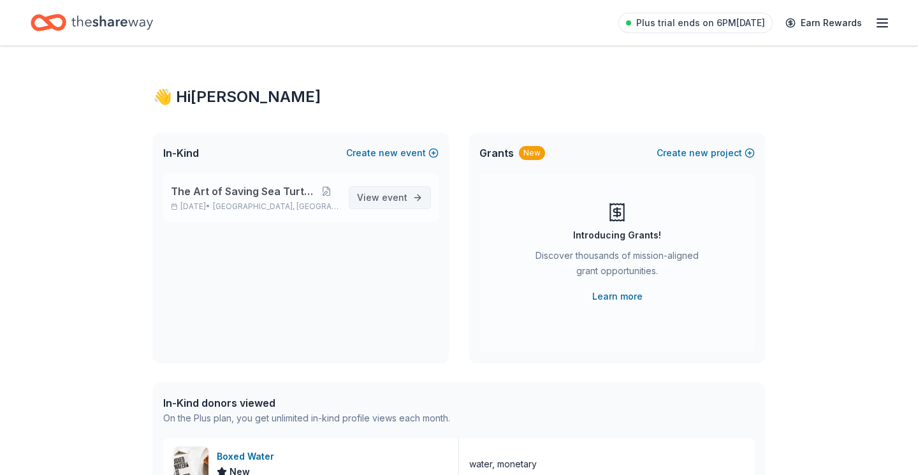
click at [379, 194] on span "View event" at bounding box center [382, 197] width 50 height 15
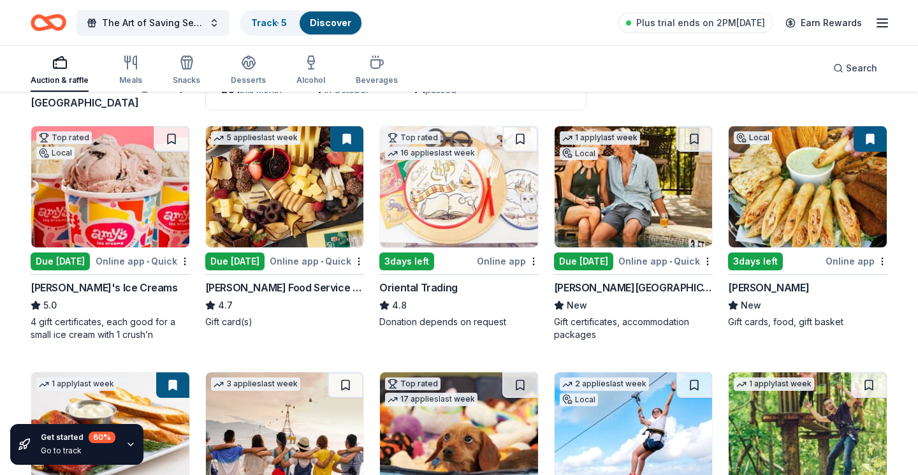
scroll to position [110, 0]
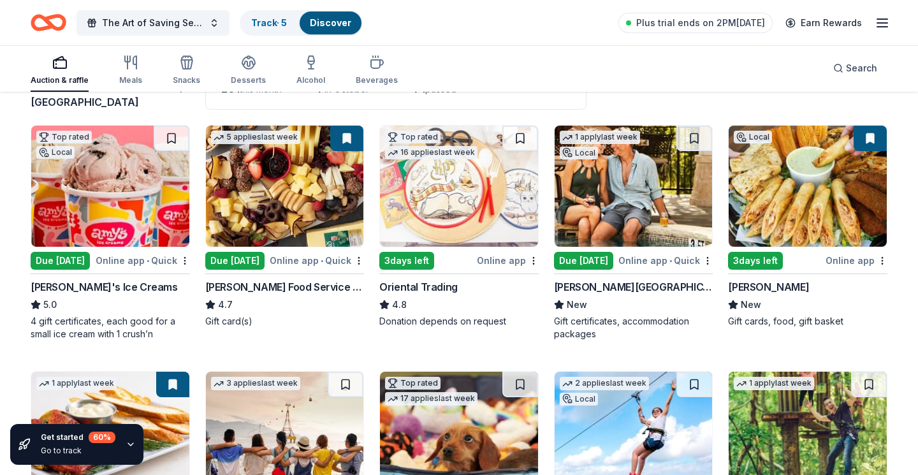
click at [99, 208] on img at bounding box center [110, 186] width 158 height 121
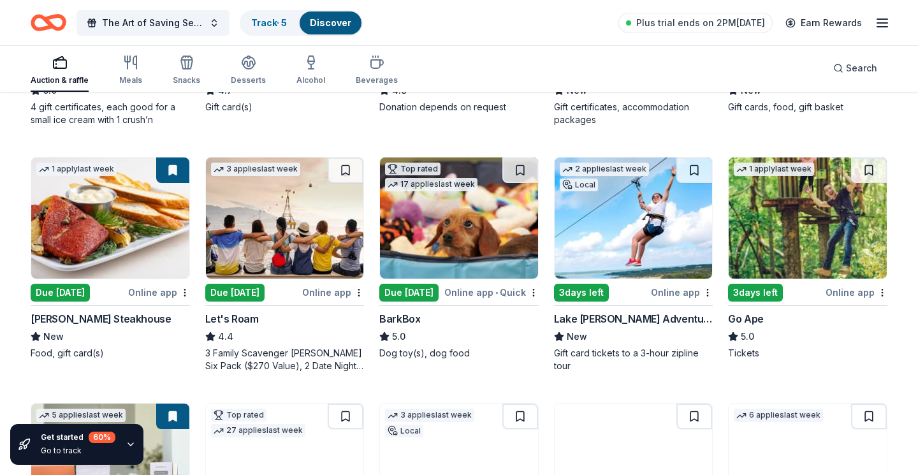
scroll to position [326, 0]
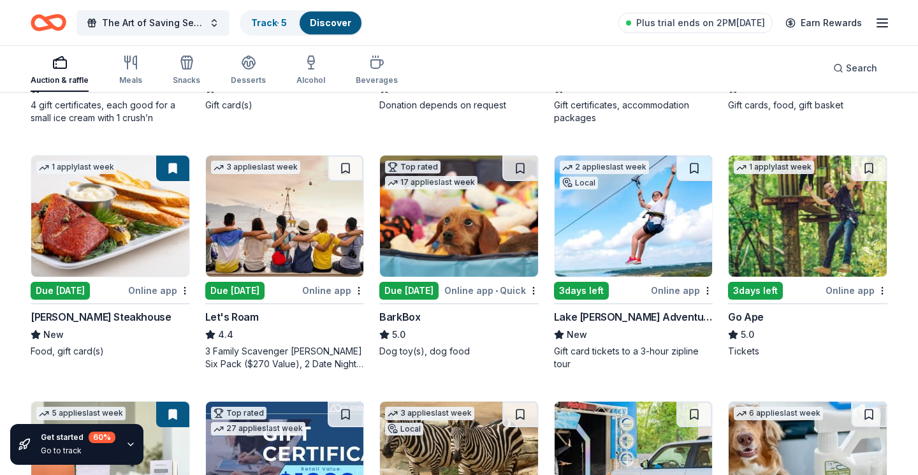
click at [456, 201] on img at bounding box center [459, 216] width 158 height 121
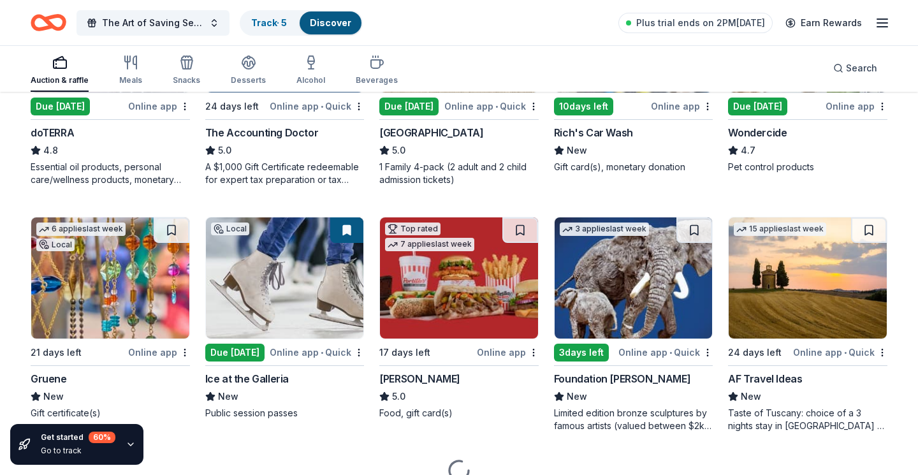
scroll to position [757, 0]
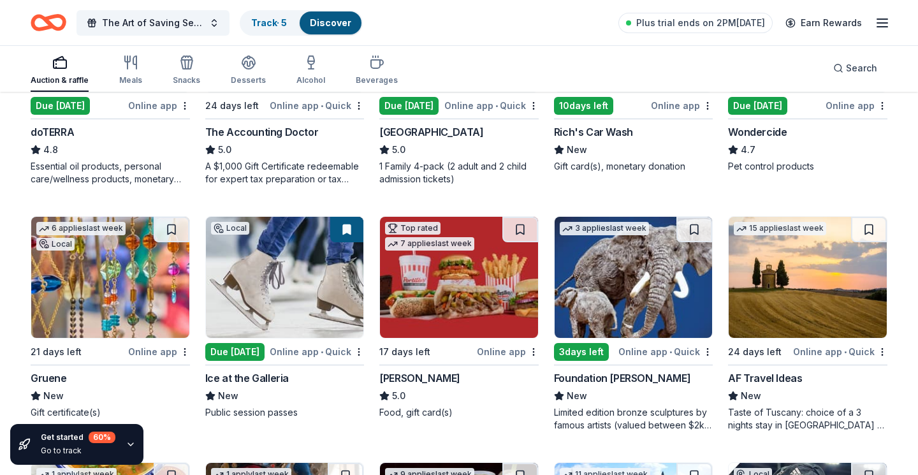
click at [223, 232] on icon at bounding box center [220, 230] width 3 height 3
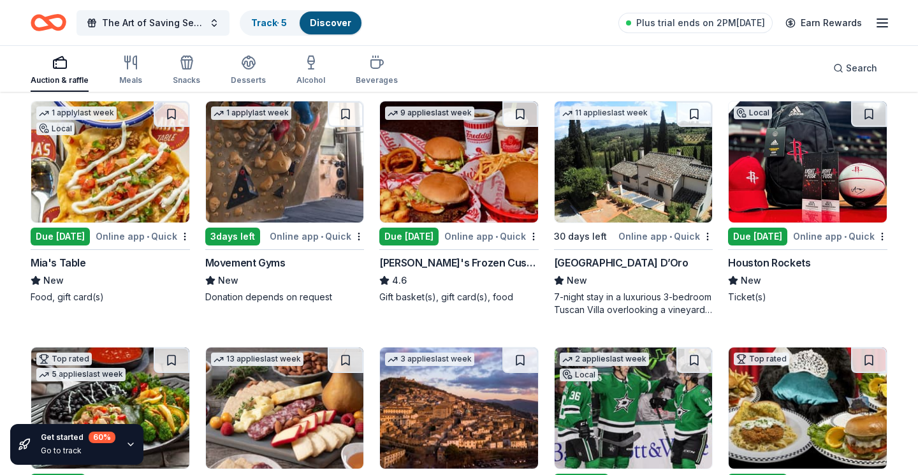
scroll to position [1119, 0]
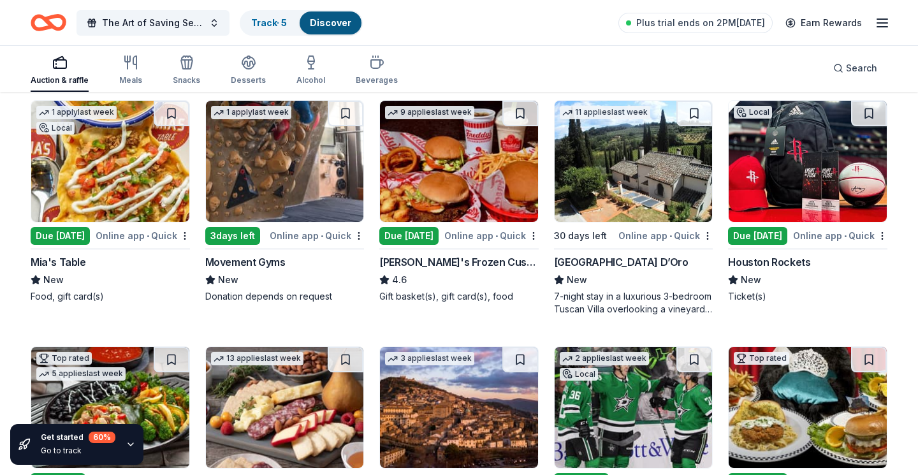
click at [792, 198] on img at bounding box center [808, 161] width 158 height 121
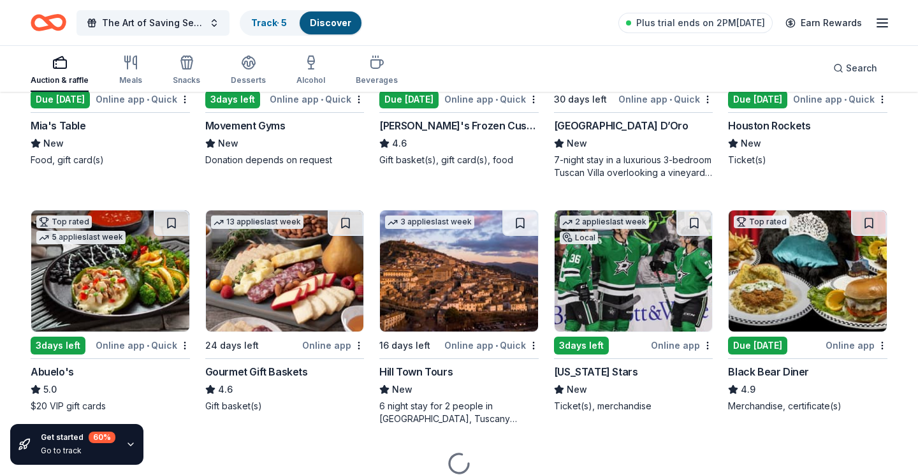
scroll to position [1257, 0]
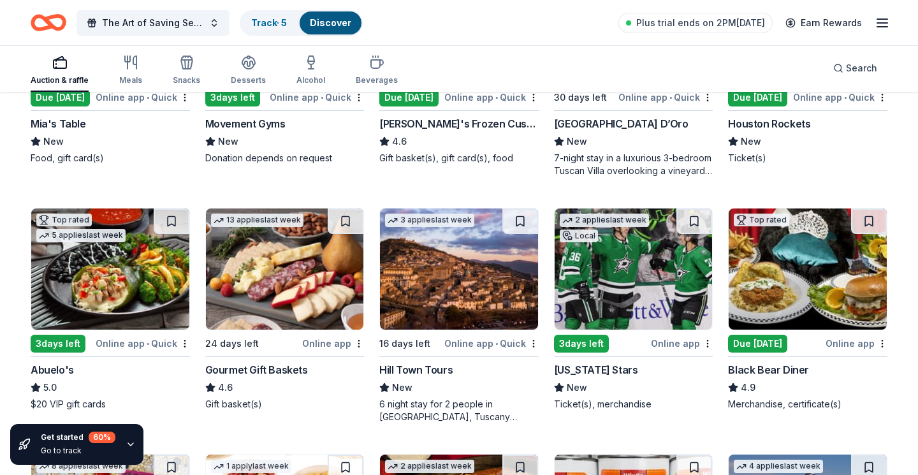
click at [639, 272] on img at bounding box center [634, 268] width 158 height 121
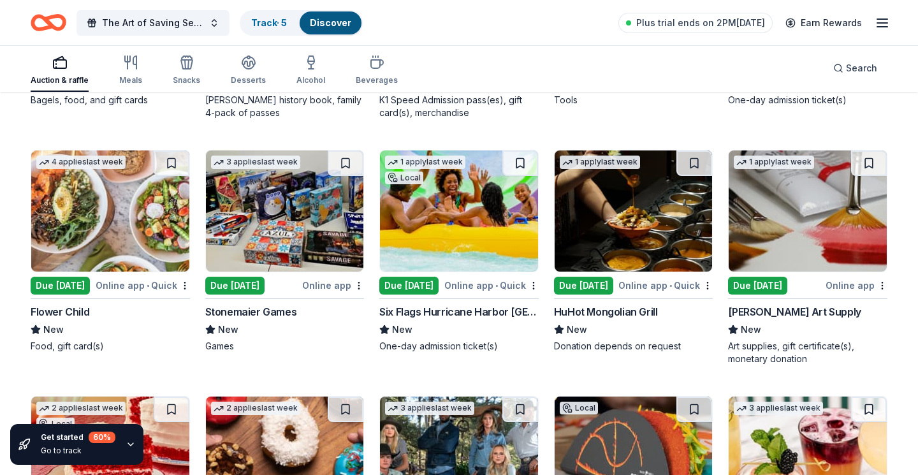
scroll to position [3027, 0]
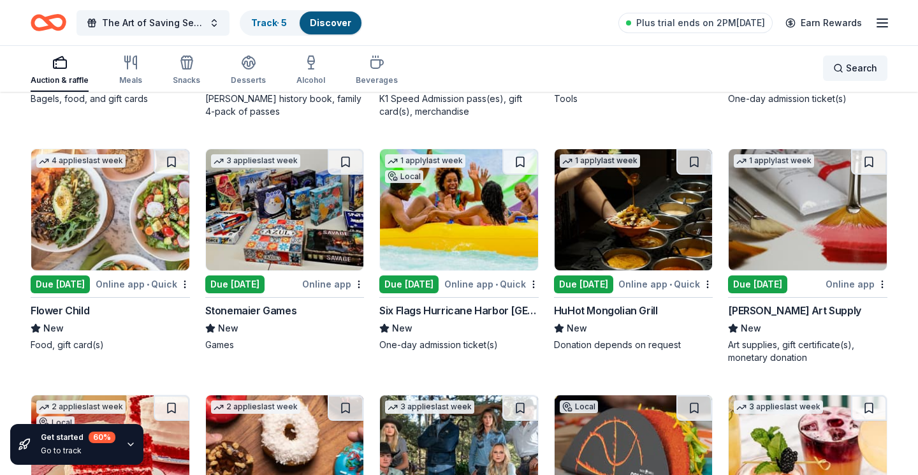
click at [843, 63] on div "Search" at bounding box center [855, 68] width 44 height 15
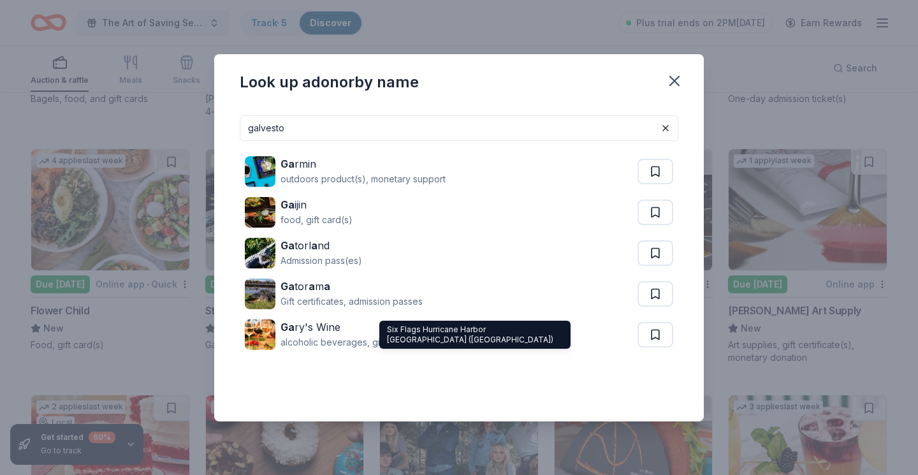
type input "galveston"
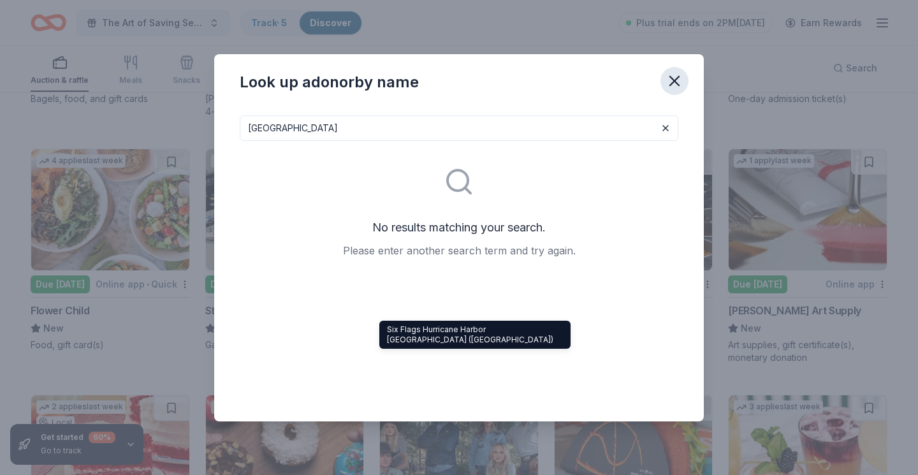
drag, startPoint x: 587, startPoint y: 130, endPoint x: 678, endPoint y: 82, distance: 103.2
click at [678, 82] on icon "button" at bounding box center [675, 81] width 18 height 18
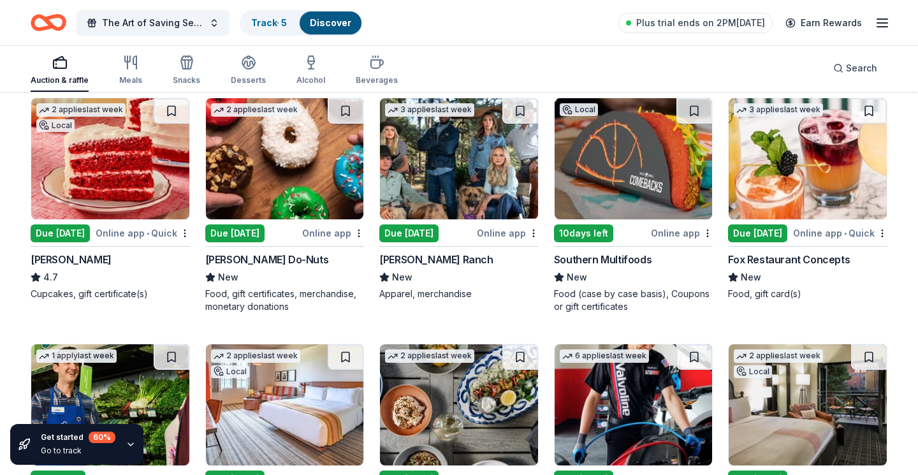
scroll to position [3327, 0]
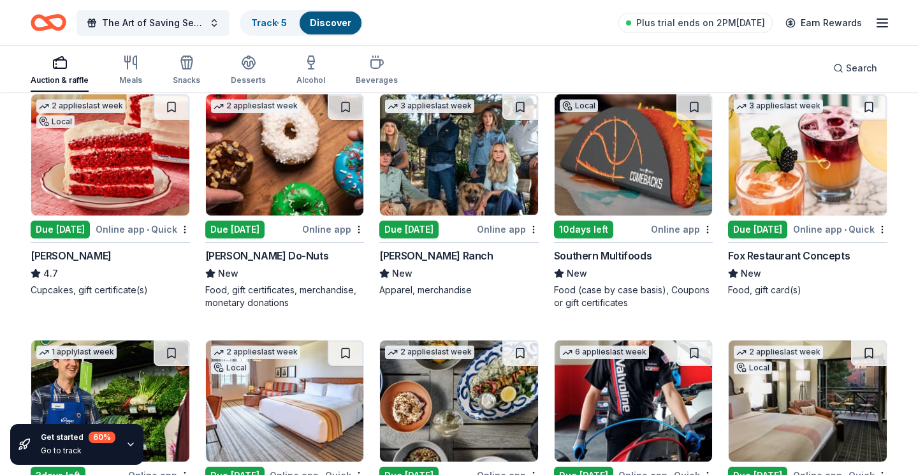
click at [138, 159] on img at bounding box center [110, 154] width 158 height 121
click at [318, 283] on div "Shipley Do-Nuts New Food, gift certificates, merchandise, monetary donations" at bounding box center [284, 278] width 159 height 61
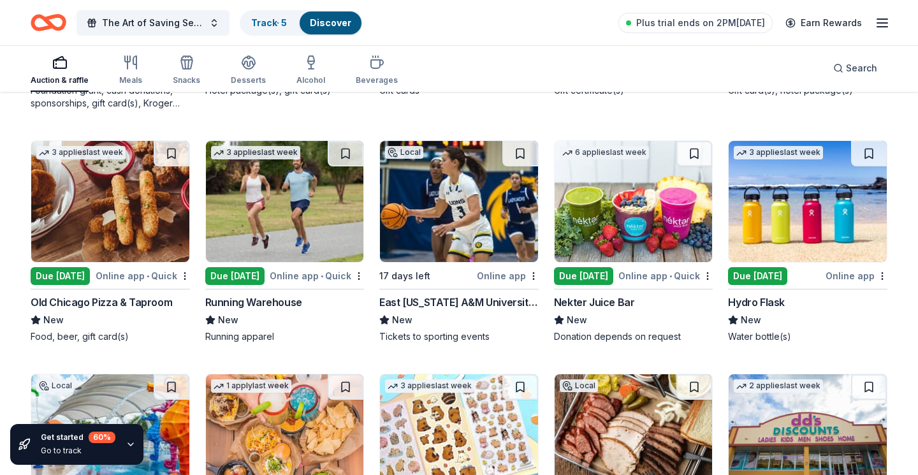
scroll to position [3776, 0]
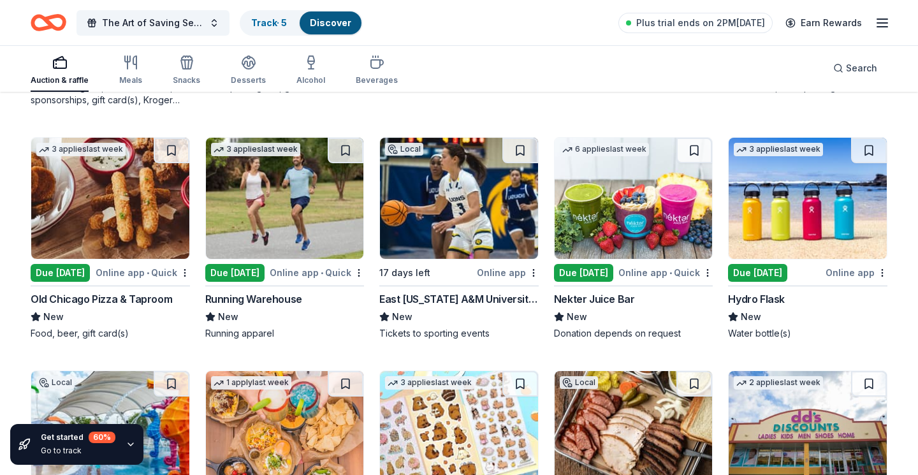
click at [782, 185] on img at bounding box center [808, 198] width 158 height 121
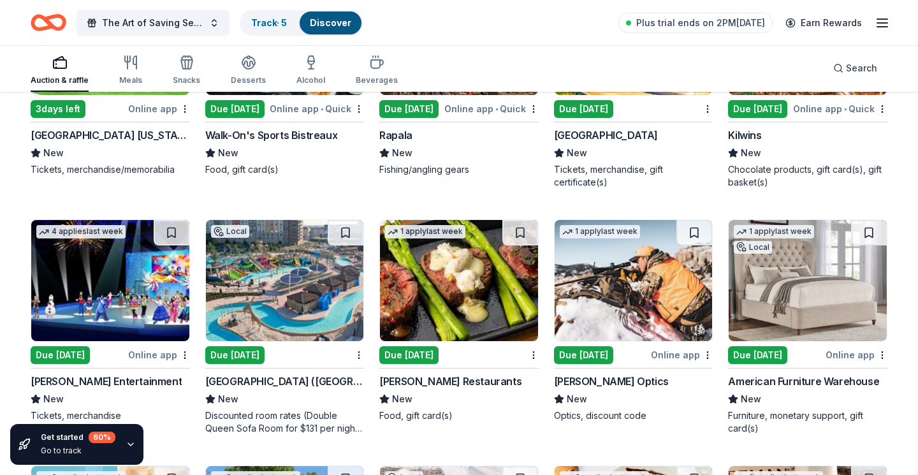
scroll to position [4975, 0]
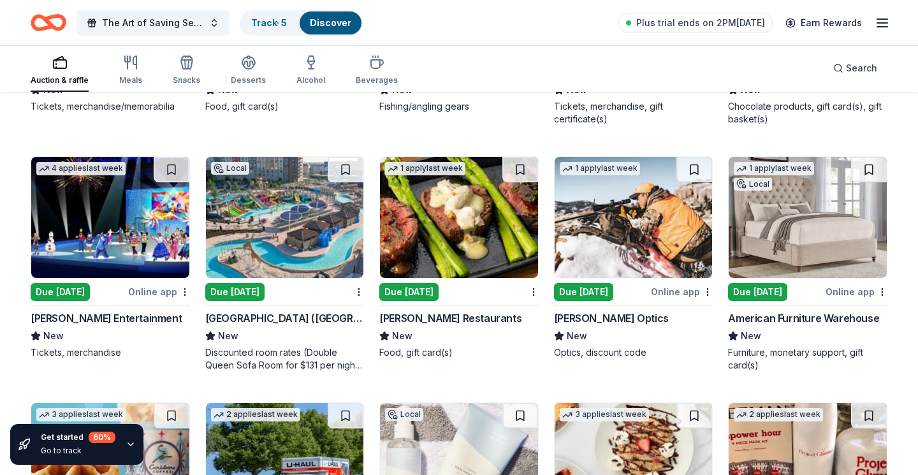
click at [314, 231] on img at bounding box center [285, 217] width 158 height 121
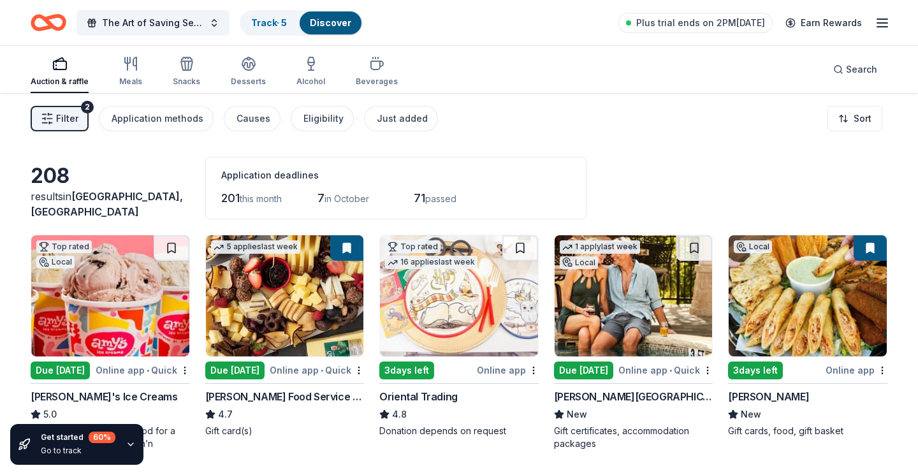
scroll to position [0, 0]
click at [70, 115] on span "Filter" at bounding box center [67, 118] width 22 height 15
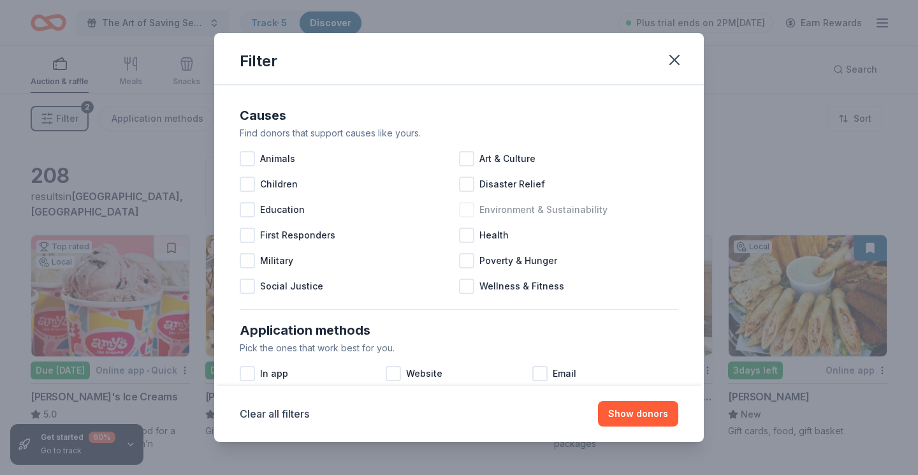
click at [473, 207] on div at bounding box center [466, 209] width 15 height 15
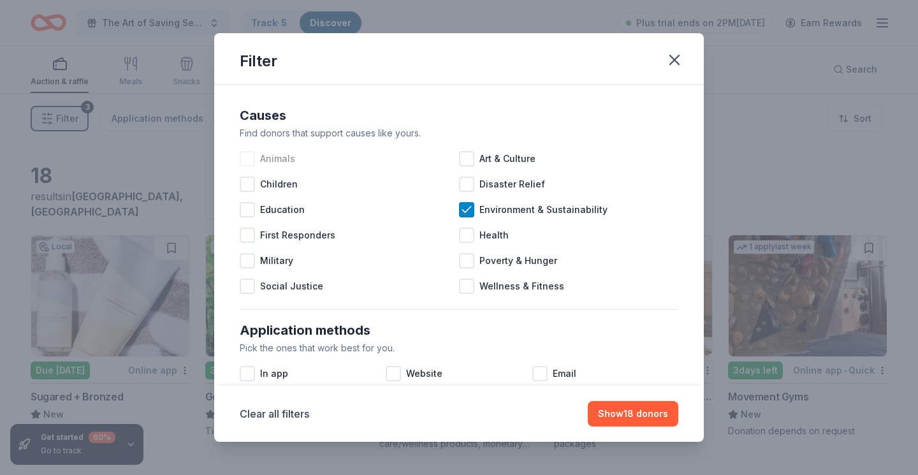
click at [249, 161] on div at bounding box center [247, 158] width 15 height 15
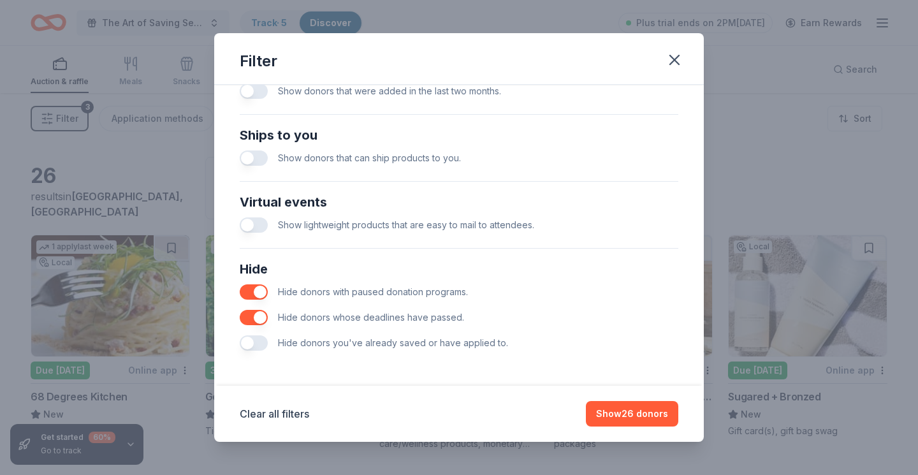
scroll to position [539, 0]
click at [632, 413] on button "Show 26 donors" at bounding box center [632, 414] width 92 height 26
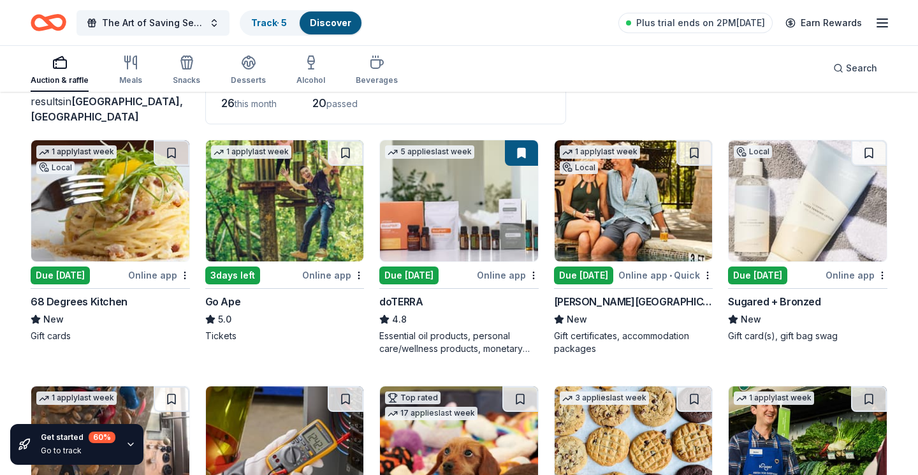
scroll to position [91, 0]
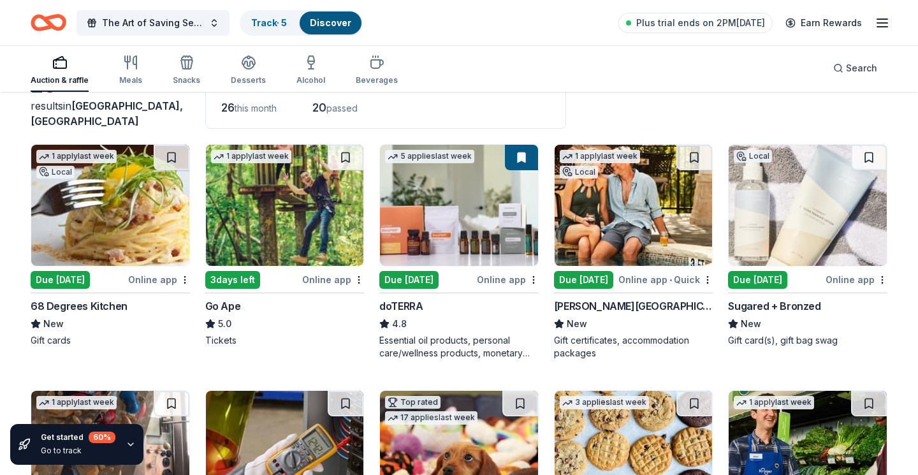
click at [129, 245] on img at bounding box center [110, 205] width 158 height 121
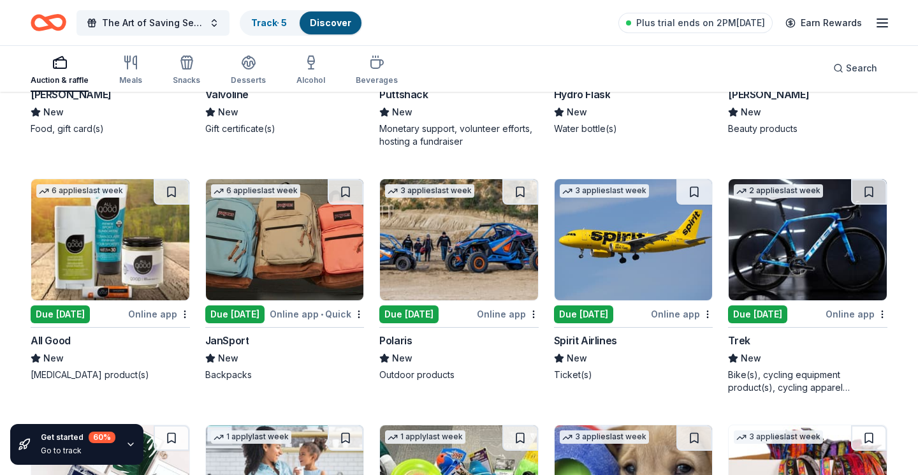
scroll to position [795, 0]
click at [762, 254] on img at bounding box center [808, 239] width 158 height 121
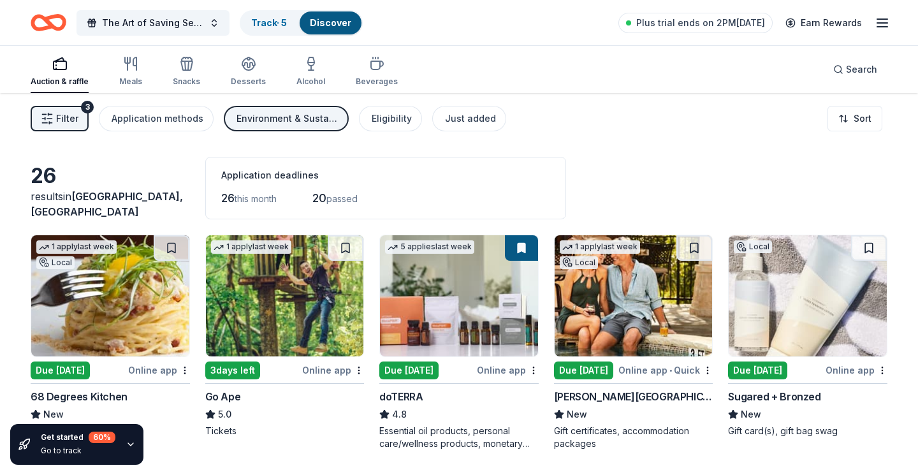
scroll to position [0, 0]
click at [298, 126] on div "Environment & Sustainability, Animals" at bounding box center [288, 118] width 102 height 15
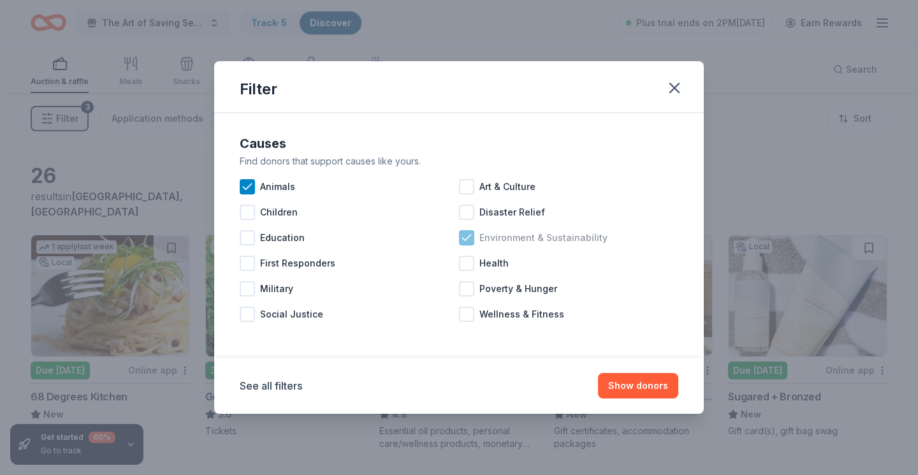
click at [471, 237] on icon at bounding box center [466, 237] width 13 height 13
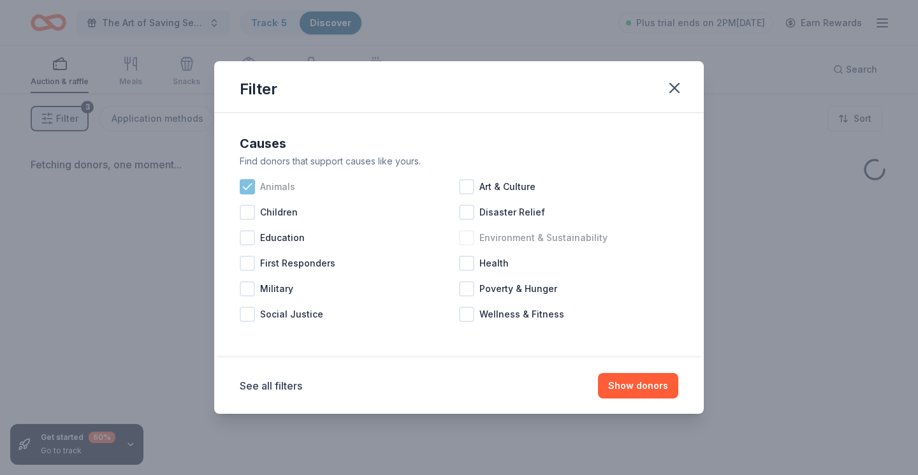
click at [296, 187] on div "Animals" at bounding box center [349, 187] width 219 height 26
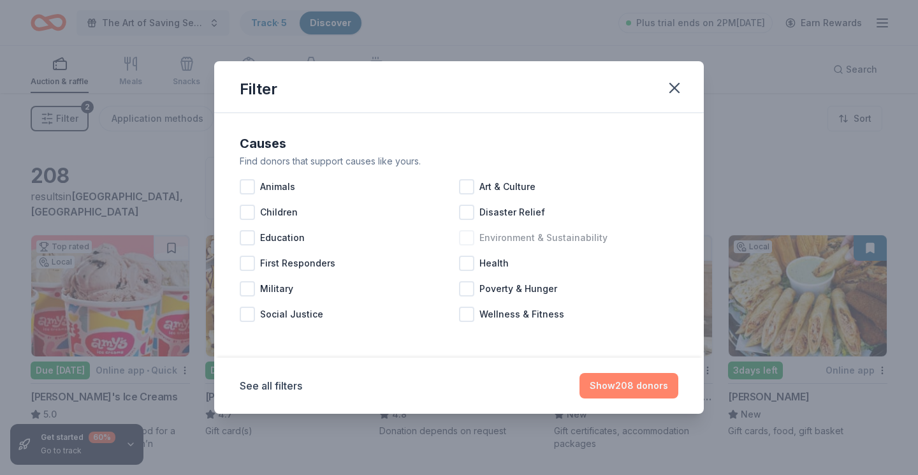
click at [643, 390] on button "Show 208 donors" at bounding box center [629, 386] width 99 height 26
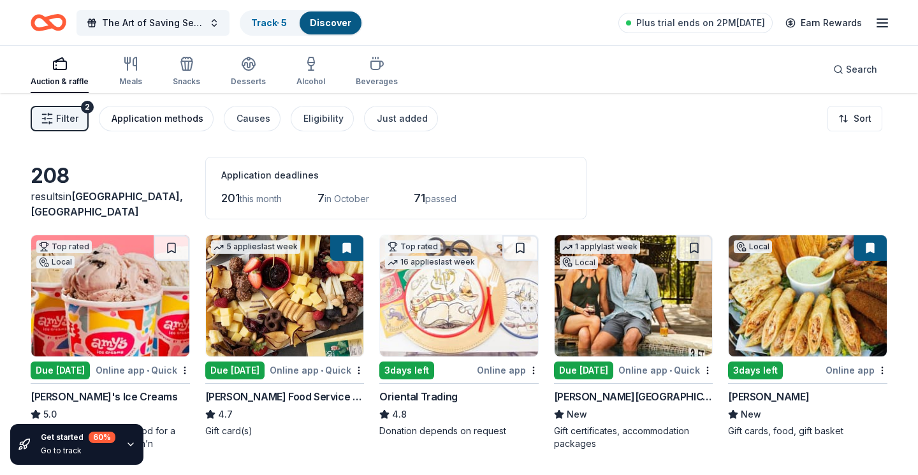
click at [149, 122] on div "Application methods" at bounding box center [158, 118] width 92 height 15
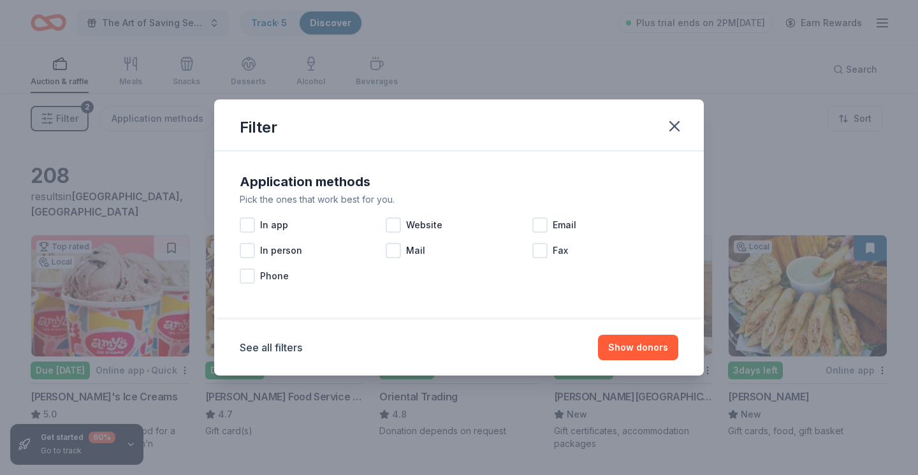
click at [170, 182] on div "Filter Application methods Pick the ones that work best for you. In app Website…" at bounding box center [459, 237] width 918 height 475
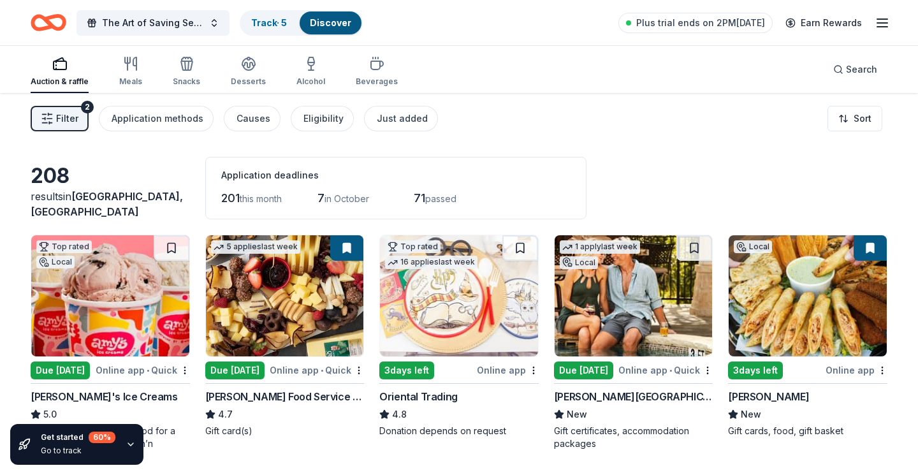
click at [78, 124] on button "Filter 2" at bounding box center [60, 119] width 58 height 26
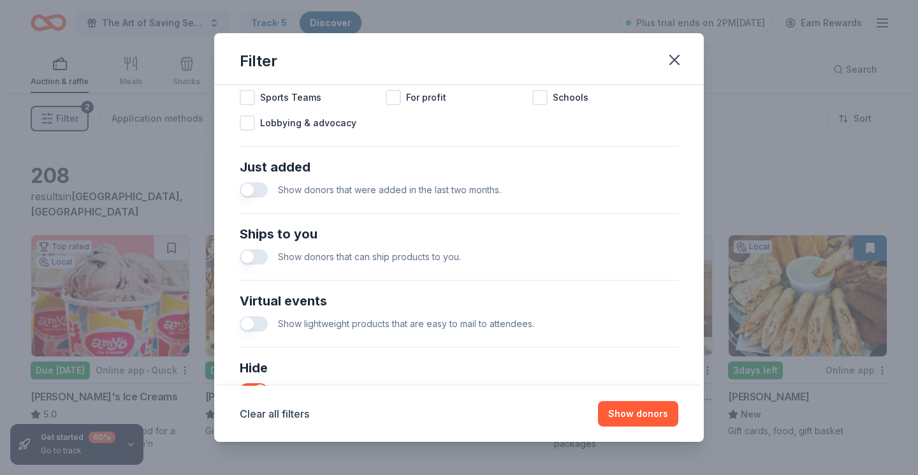
scroll to position [448, 0]
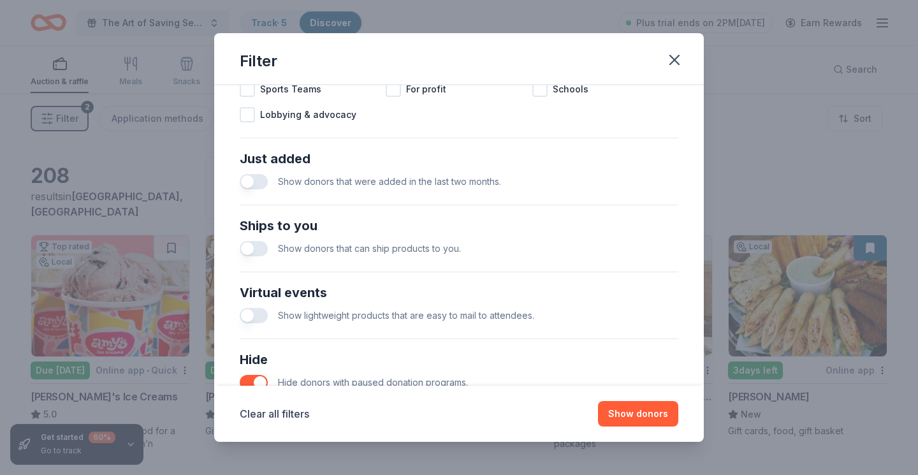
click at [249, 250] on button "button" at bounding box center [254, 248] width 28 height 15
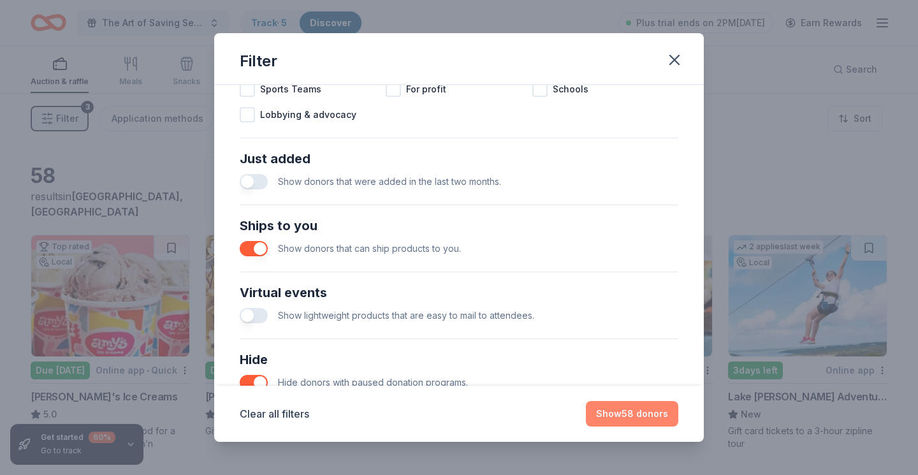
click at [634, 415] on button "Show 58 donors" at bounding box center [632, 414] width 92 height 26
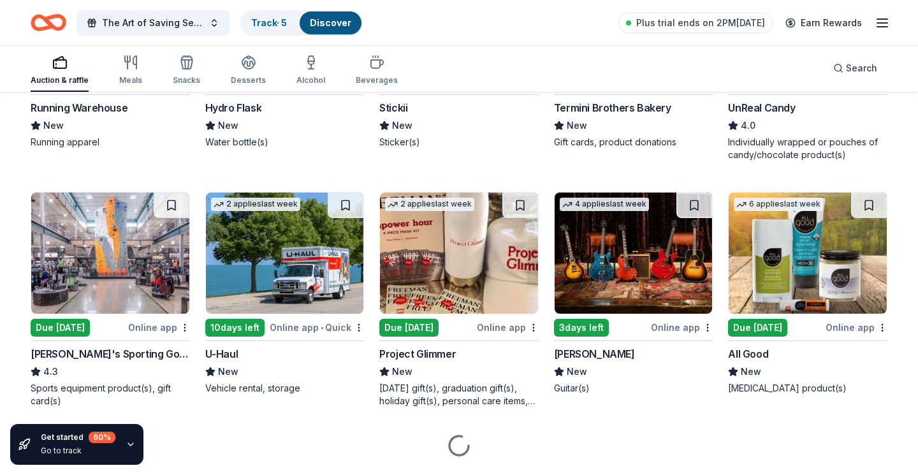
scroll to position [1771, 0]
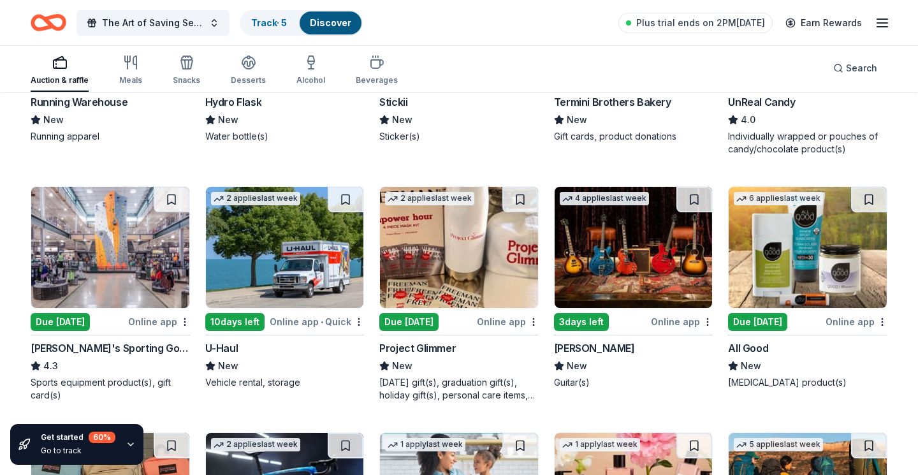
click at [105, 257] on img at bounding box center [110, 247] width 158 height 121
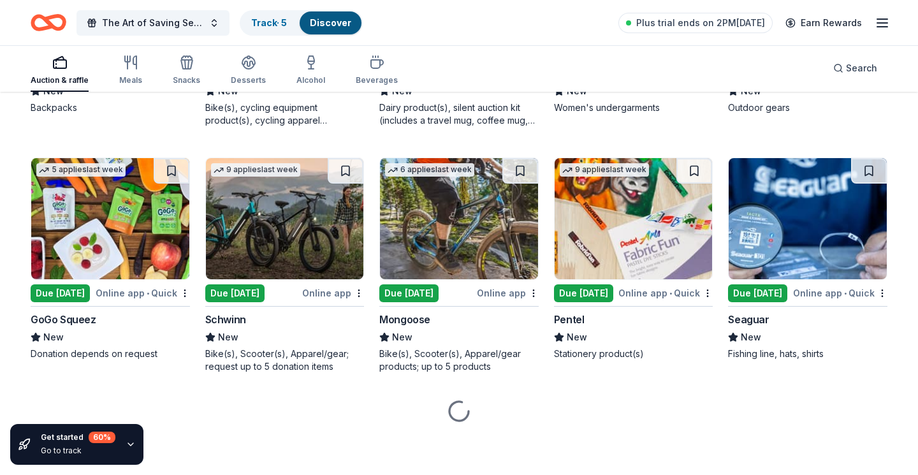
scroll to position [2292, 0]
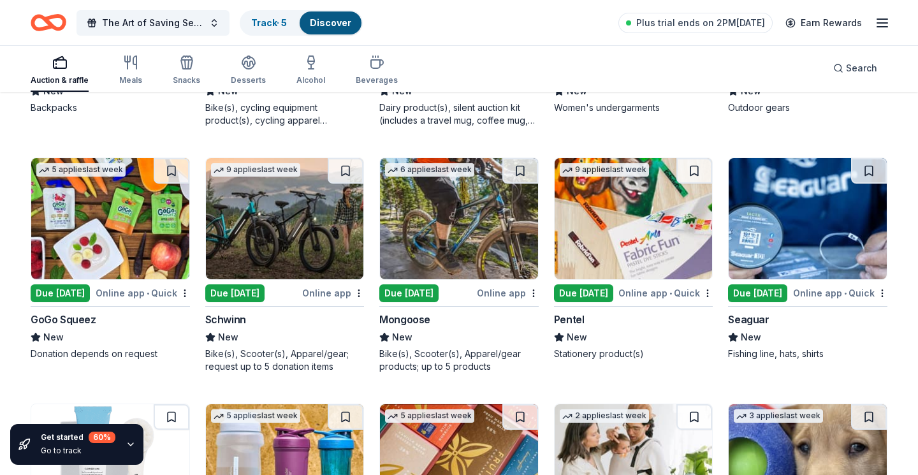
click at [288, 238] on img at bounding box center [285, 218] width 158 height 121
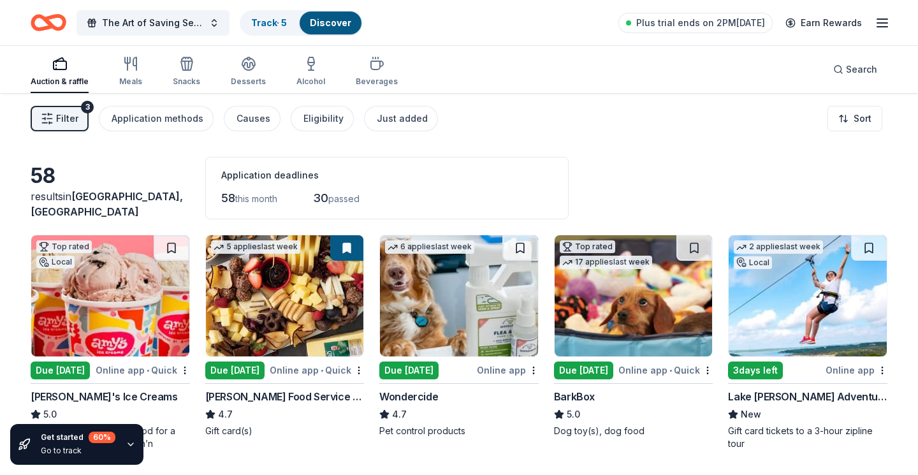
scroll to position [0, 0]
click at [333, 192] on div "30 passed" at bounding box center [341, 198] width 56 height 20
click at [73, 119] on span "Filter" at bounding box center [67, 118] width 22 height 15
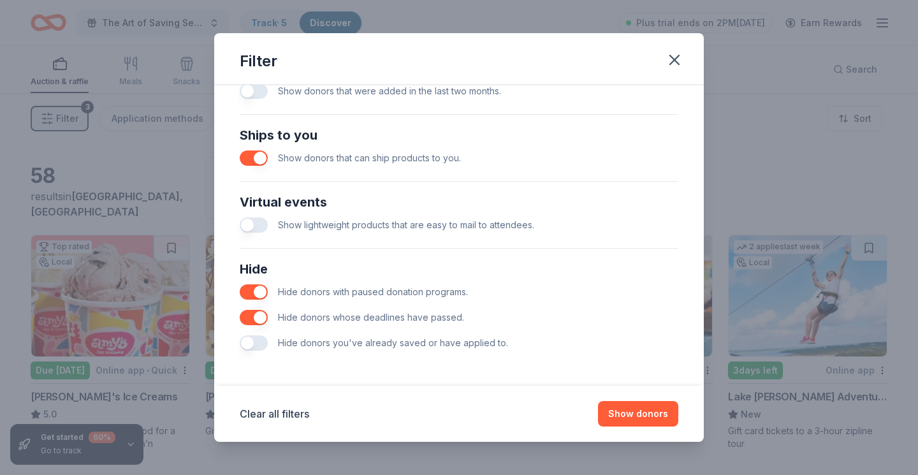
scroll to position [539, 0]
click at [260, 318] on button "button" at bounding box center [254, 317] width 28 height 15
click at [258, 293] on button "button" at bounding box center [254, 291] width 28 height 15
click at [617, 418] on button "Show 103 donors" at bounding box center [630, 414] width 96 height 26
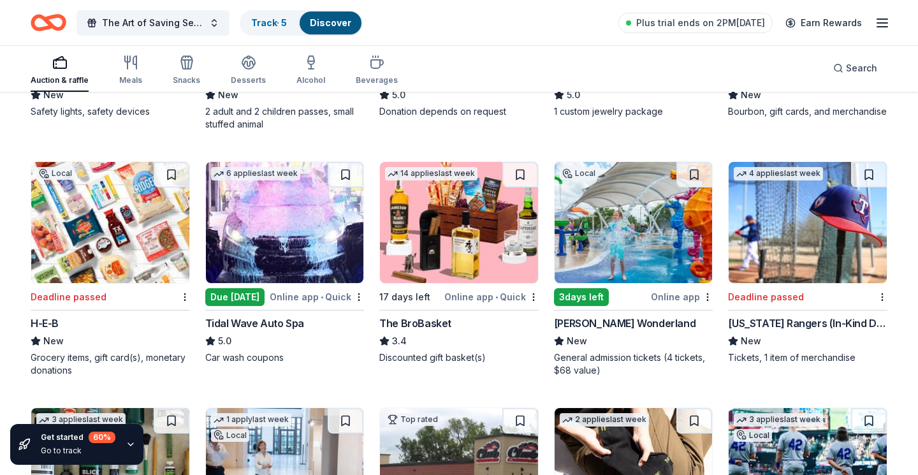
scroll to position [1060, 0]
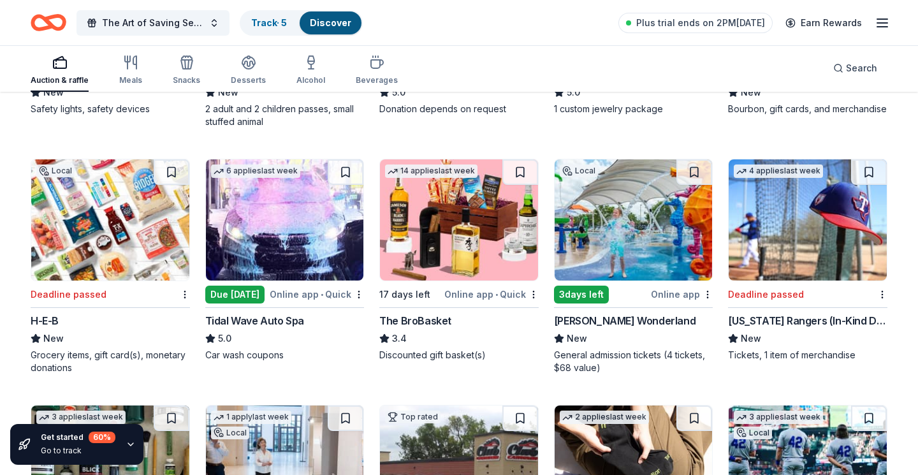
click at [794, 317] on div "[US_STATE] Rangers (In-Kind Donation)" at bounding box center [807, 320] width 159 height 15
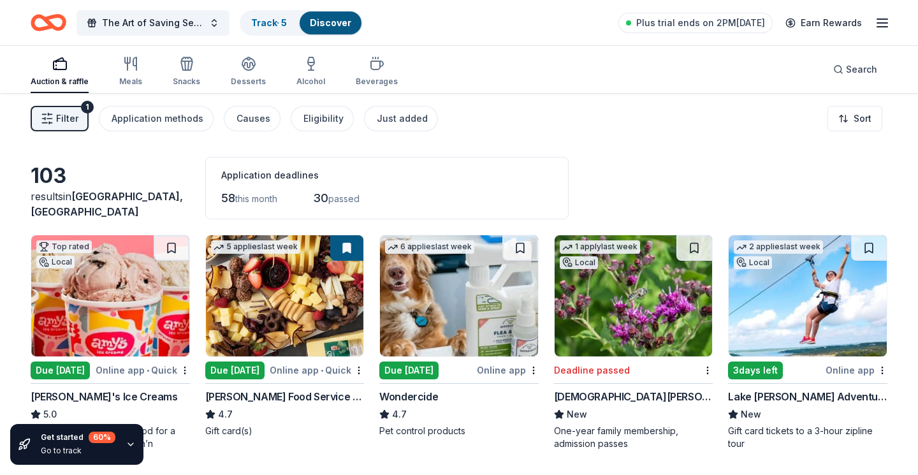
scroll to position [0, 0]
click at [186, 78] on div "Snacks" at bounding box center [186, 82] width 27 height 10
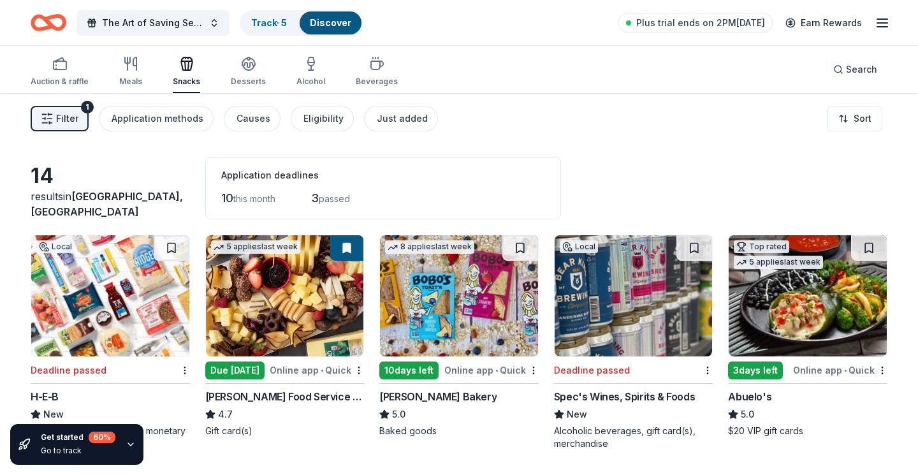
click at [188, 75] on div "Snacks" at bounding box center [186, 71] width 27 height 31
click at [52, 70] on icon "button" at bounding box center [59, 63] width 15 height 15
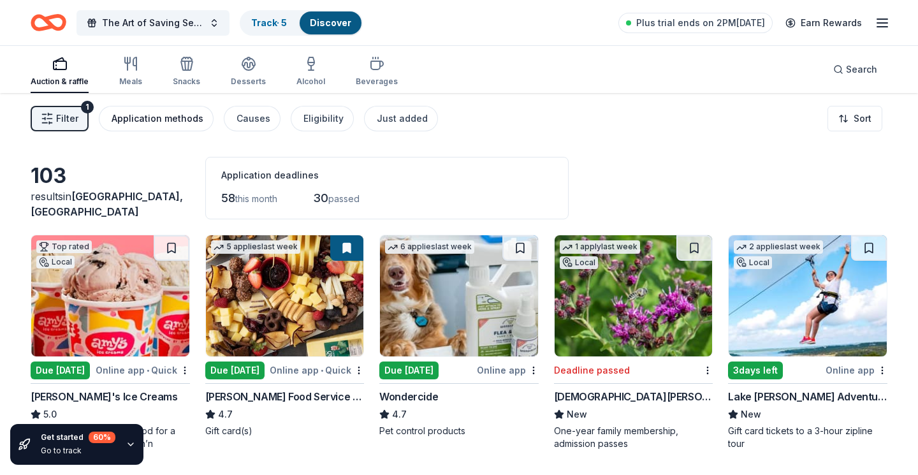
click at [133, 113] on div "Application methods" at bounding box center [158, 118] width 92 height 15
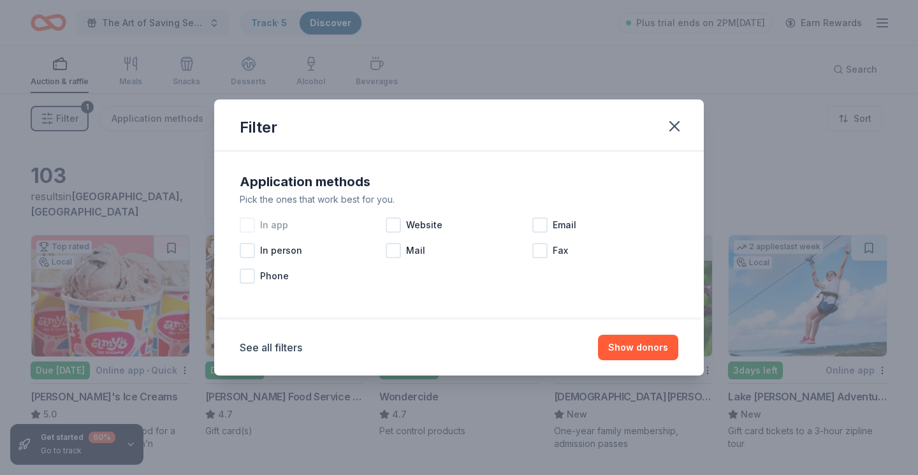
click at [272, 234] on div "In app" at bounding box center [313, 225] width 146 height 26
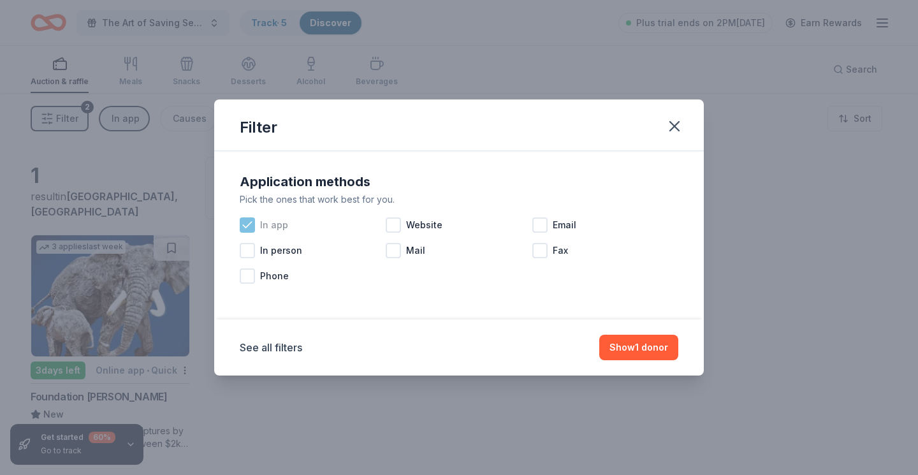
click at [267, 228] on span "In app" at bounding box center [274, 224] width 28 height 15
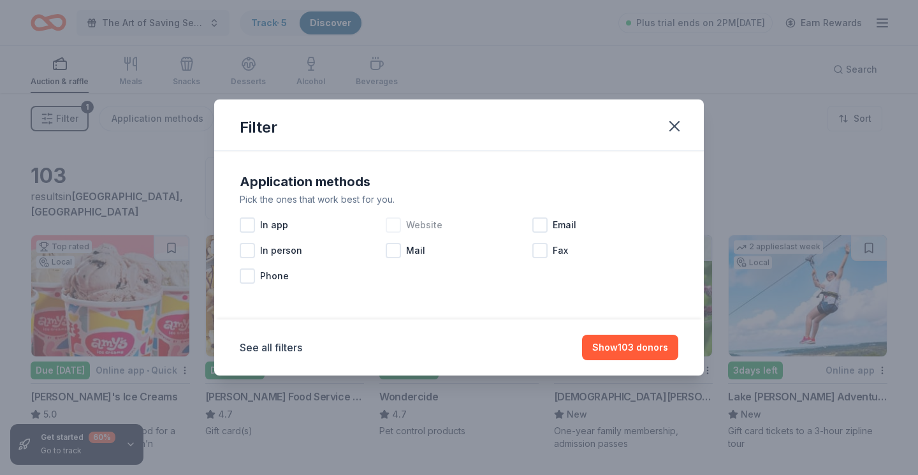
click at [411, 227] on span "Website" at bounding box center [424, 224] width 36 height 15
click at [635, 351] on button "Show 88 donors" at bounding box center [631, 348] width 93 height 26
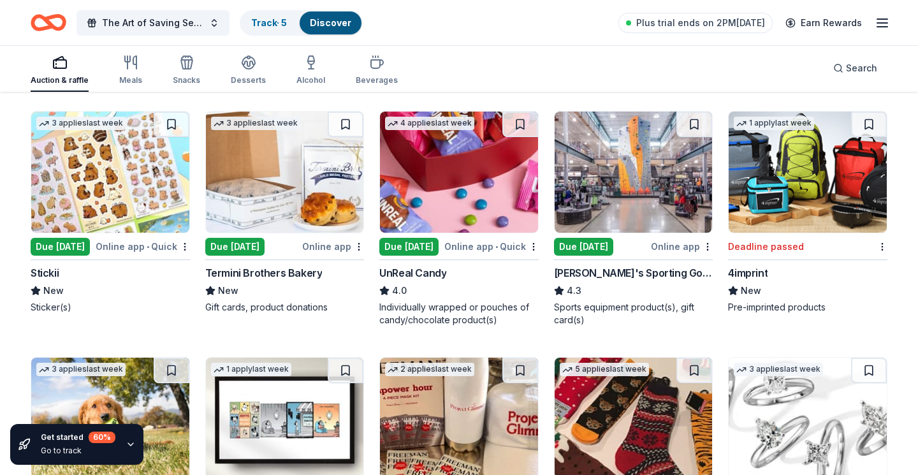
scroll to position [2325, 0]
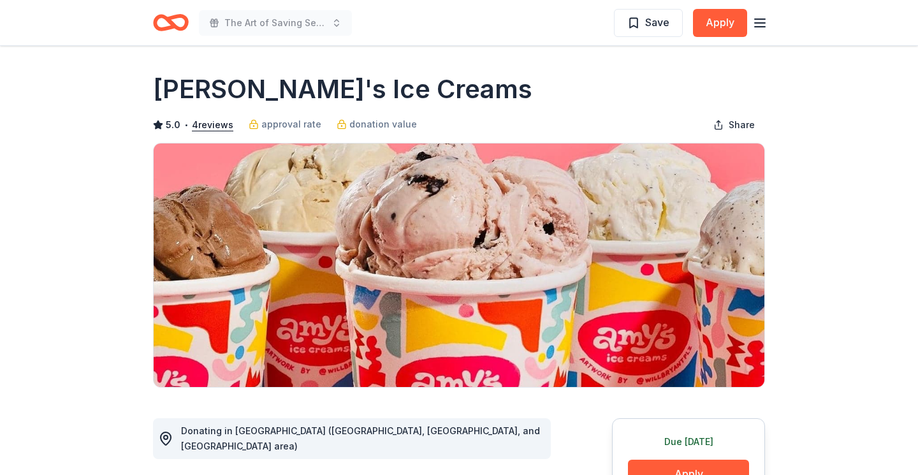
drag, startPoint x: 135, startPoint y: 90, endPoint x: 403, endPoint y: 92, distance: 268.4
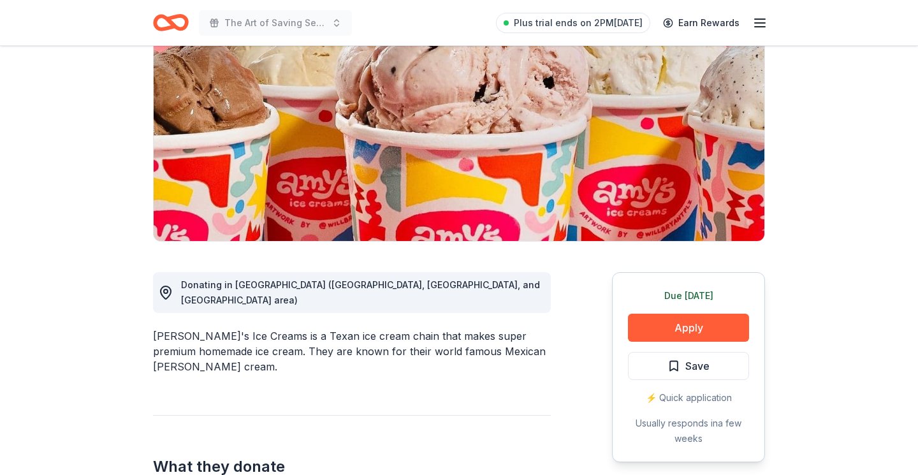
scroll to position [159, 0]
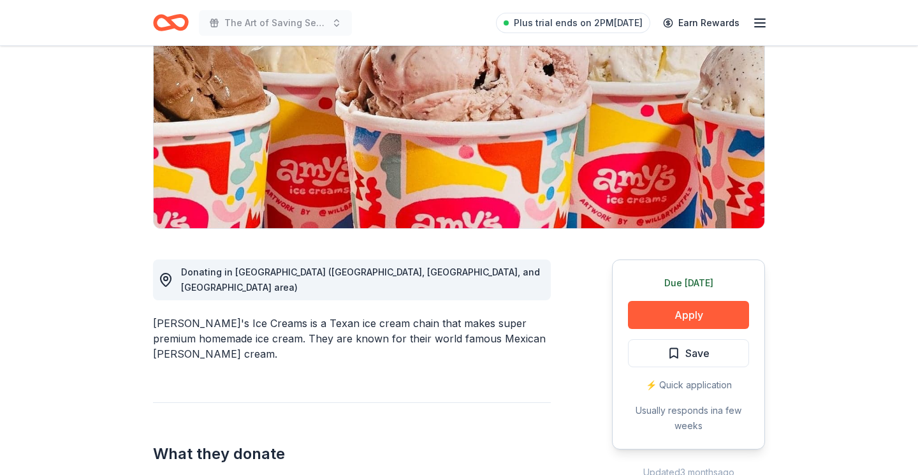
drag, startPoint x: 152, startPoint y: 307, endPoint x: 231, endPoint y: 307, distance: 78.4
click at [231, 316] on div "Amy's Ice Creams is a Texan ice cream chain that makes super premium homemade i…" at bounding box center [352, 339] width 398 height 46
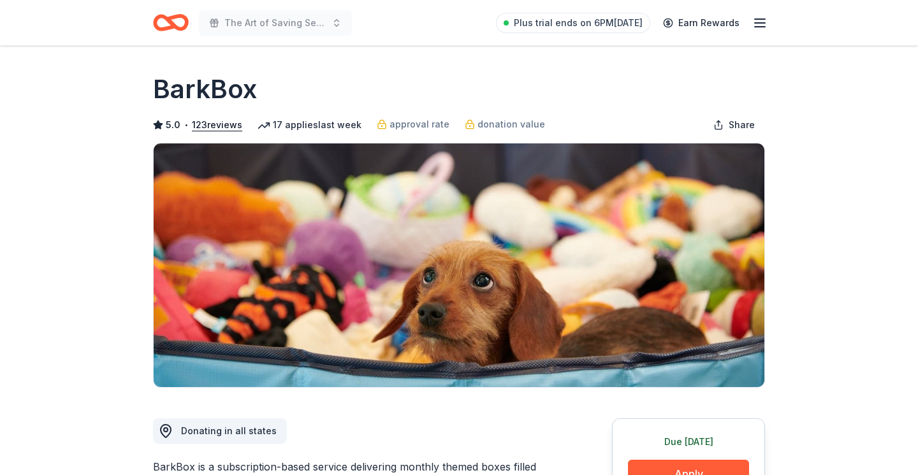
drag, startPoint x: 0, startPoint y: 0, endPoint x: 29, endPoint y: 261, distance: 262.3
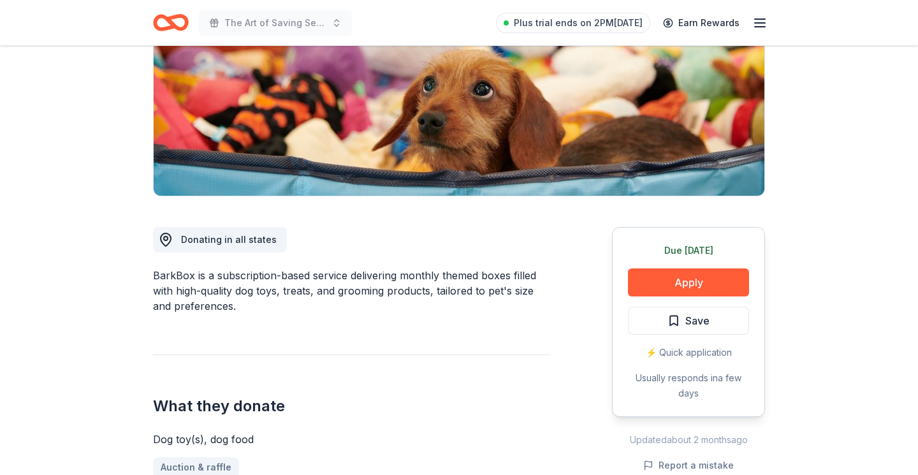
scroll to position [198, 0]
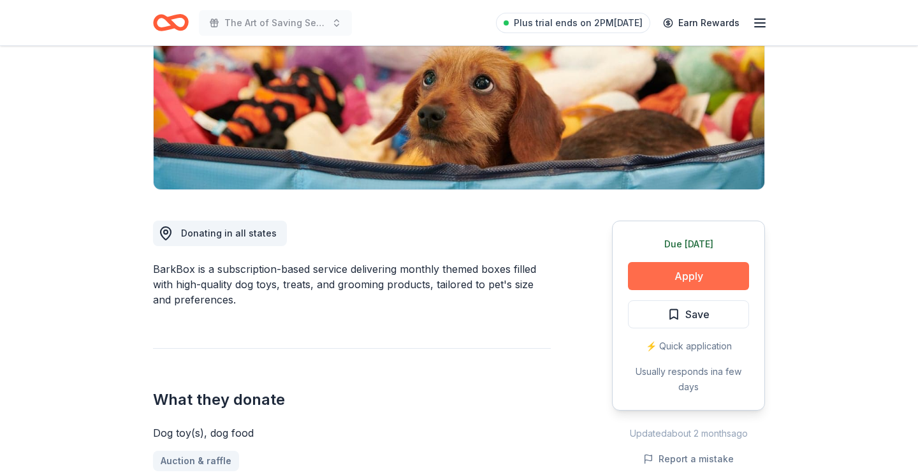
click at [688, 279] on button "Apply" at bounding box center [688, 276] width 121 height 28
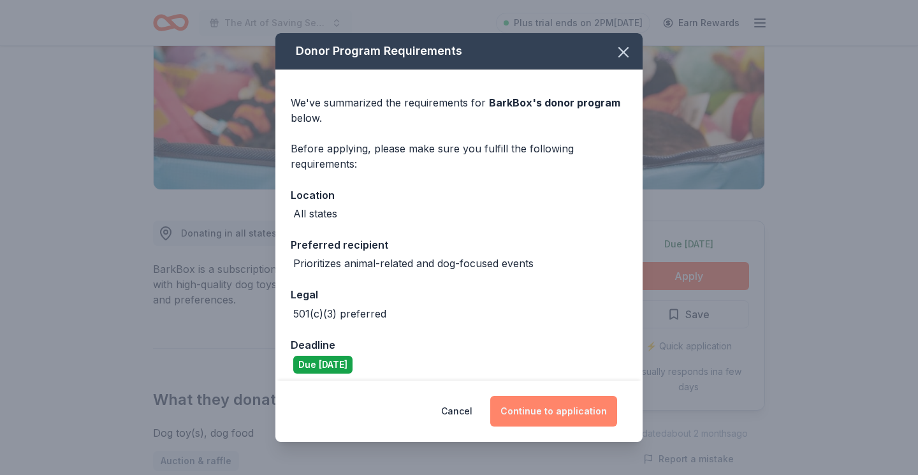
click at [551, 403] on button "Continue to application" at bounding box center [553, 411] width 127 height 31
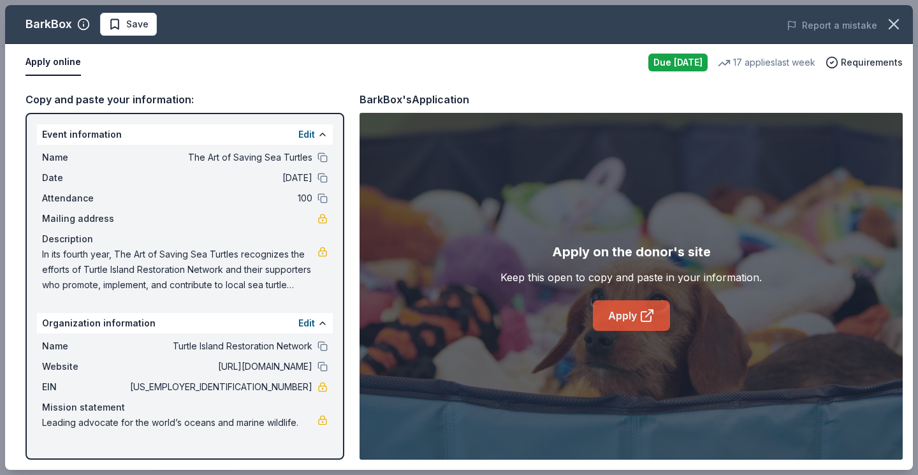
click at [631, 328] on link "Apply" at bounding box center [631, 315] width 77 height 31
click at [893, 23] on icon "button" at bounding box center [893, 24] width 9 height 9
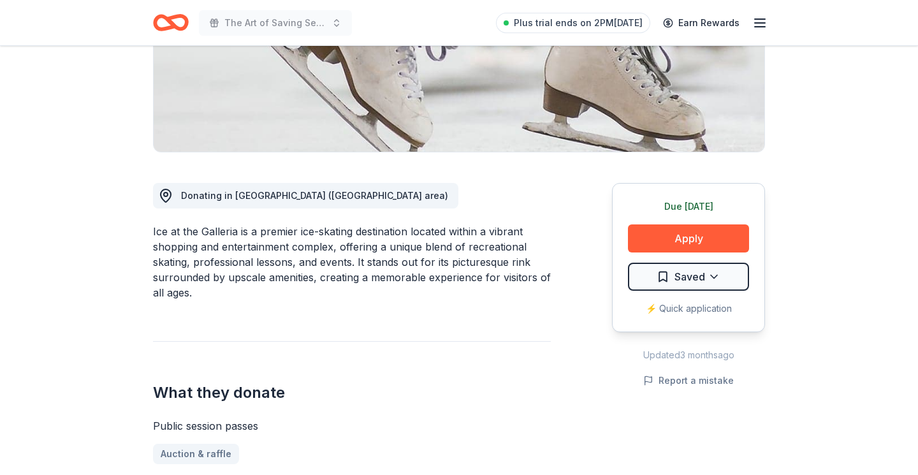
scroll to position [236, 0]
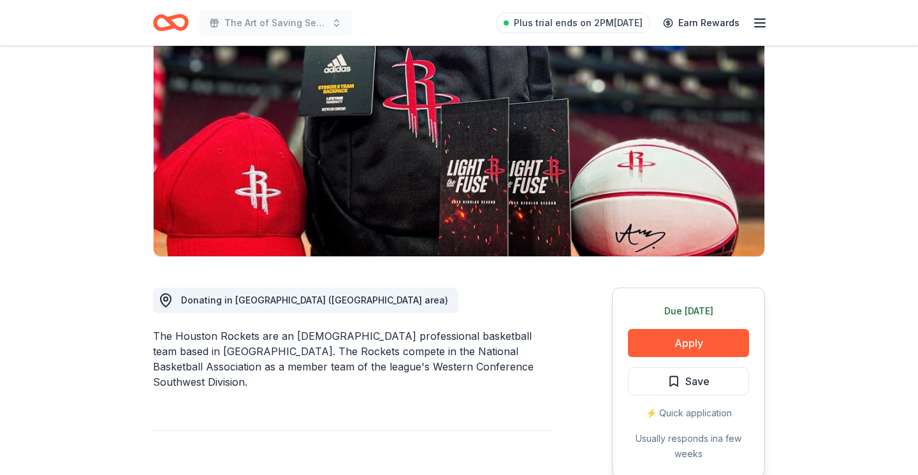
scroll to position [161, 0]
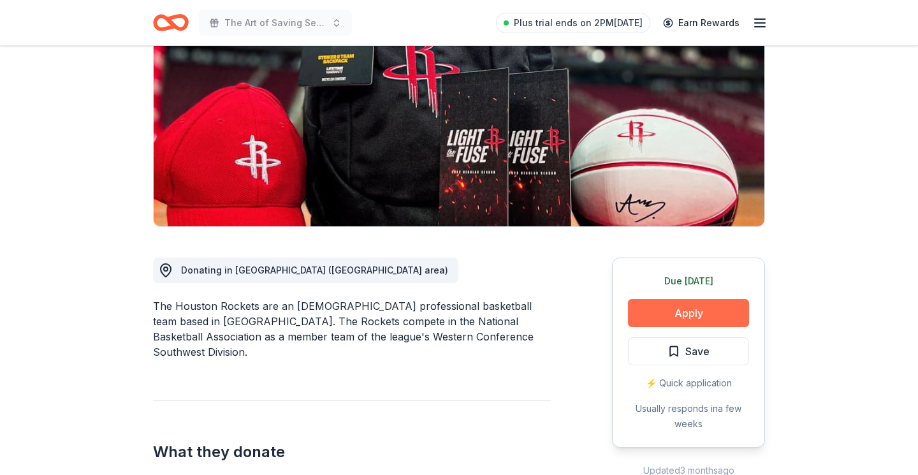
click at [721, 321] on button "Apply" at bounding box center [688, 313] width 121 height 28
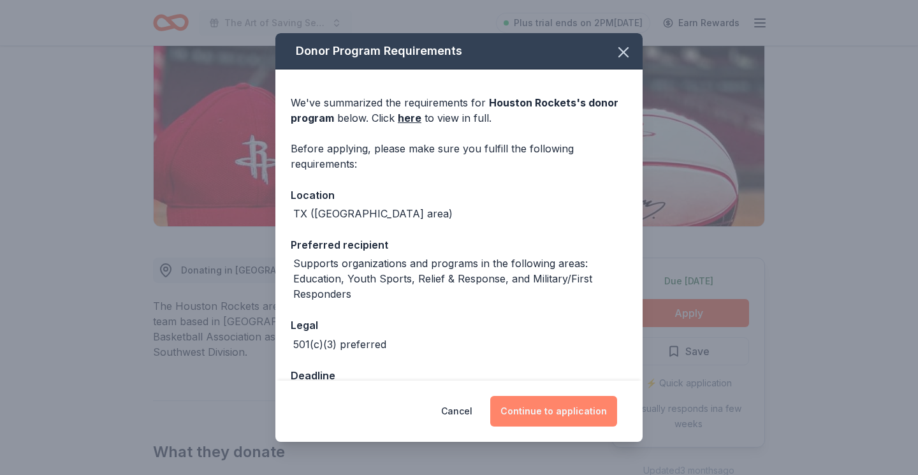
click at [574, 413] on button "Continue to application" at bounding box center [553, 411] width 127 height 31
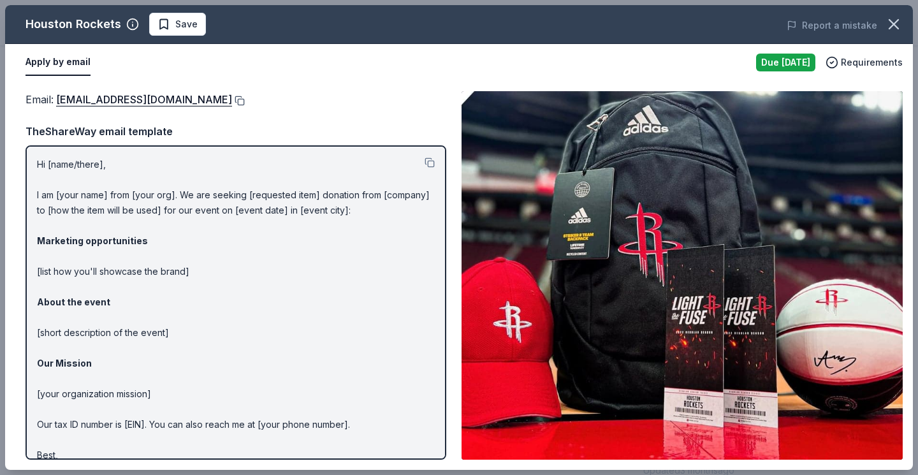
click at [232, 100] on button at bounding box center [238, 101] width 13 height 10
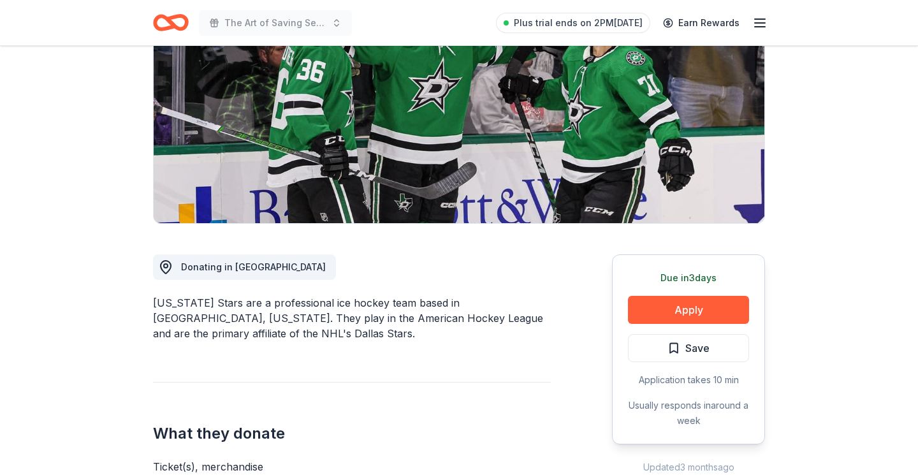
scroll to position [165, 0]
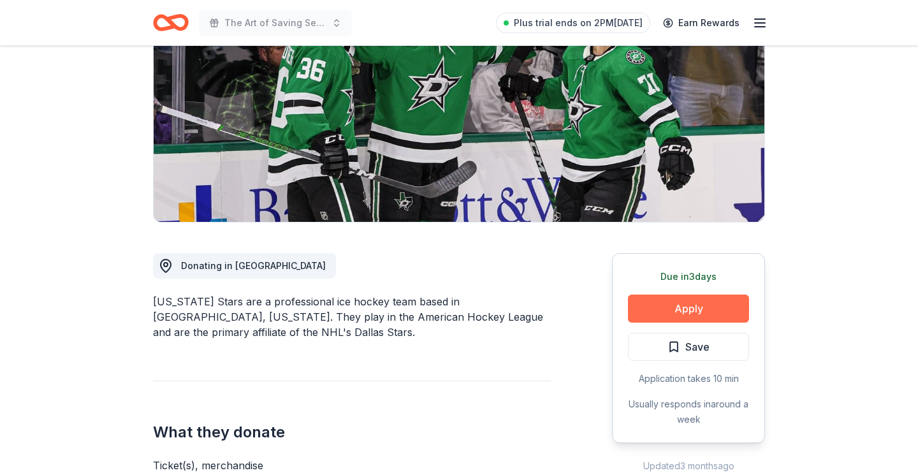
click at [675, 305] on button "Apply" at bounding box center [688, 309] width 121 height 28
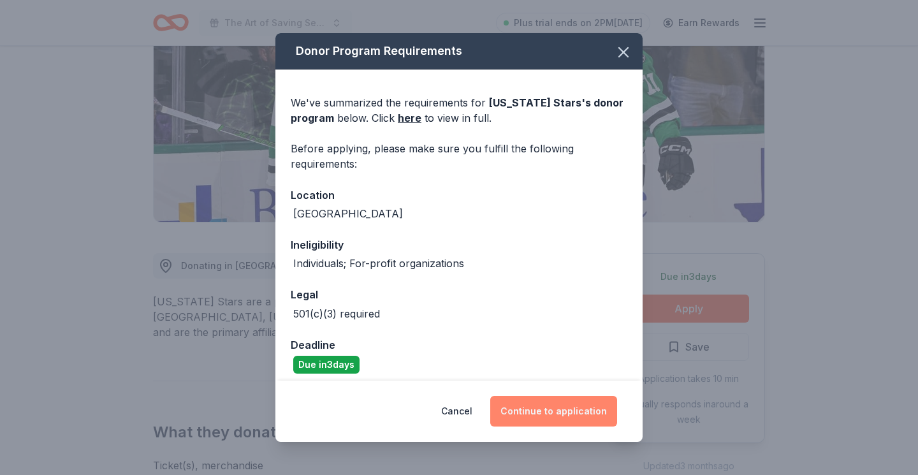
click at [535, 413] on button "Continue to application" at bounding box center [553, 411] width 127 height 31
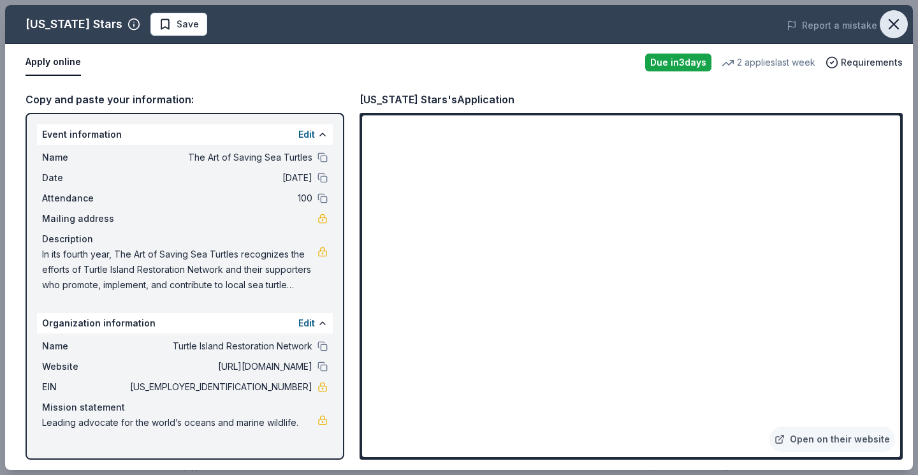
click at [898, 27] on icon "button" at bounding box center [894, 24] width 18 height 18
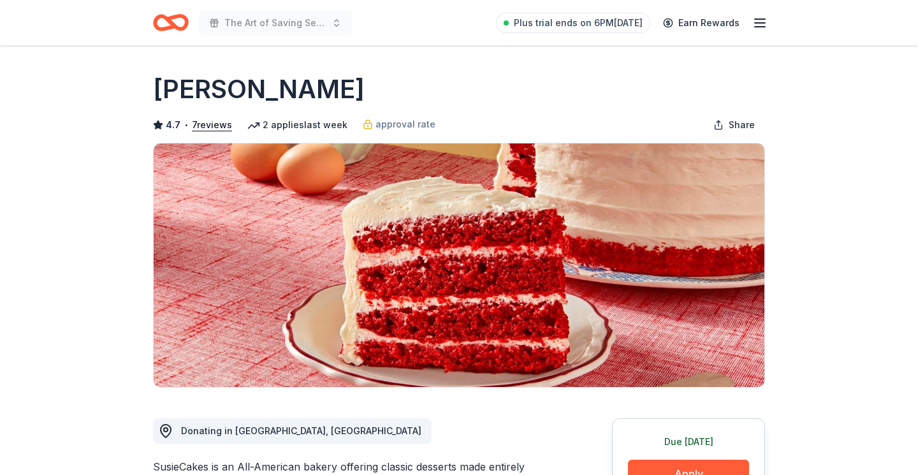
drag, startPoint x: 0, startPoint y: 0, endPoint x: 842, endPoint y: 120, distance: 850.1
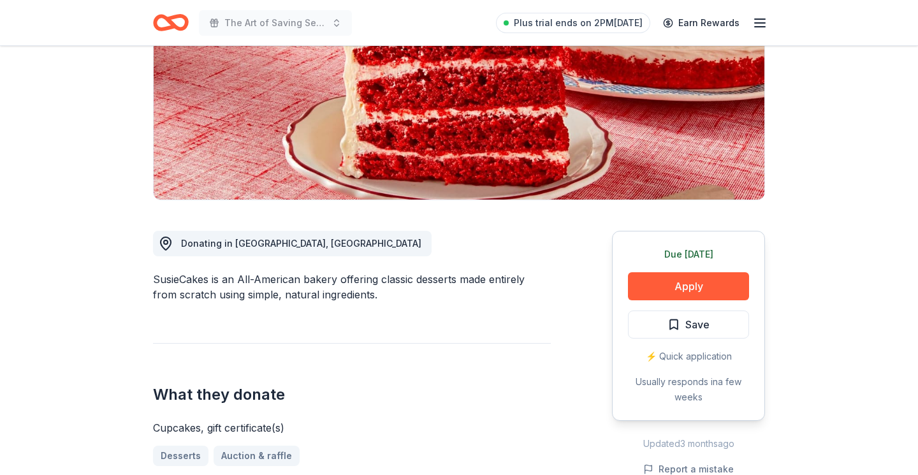
scroll to position [196, 0]
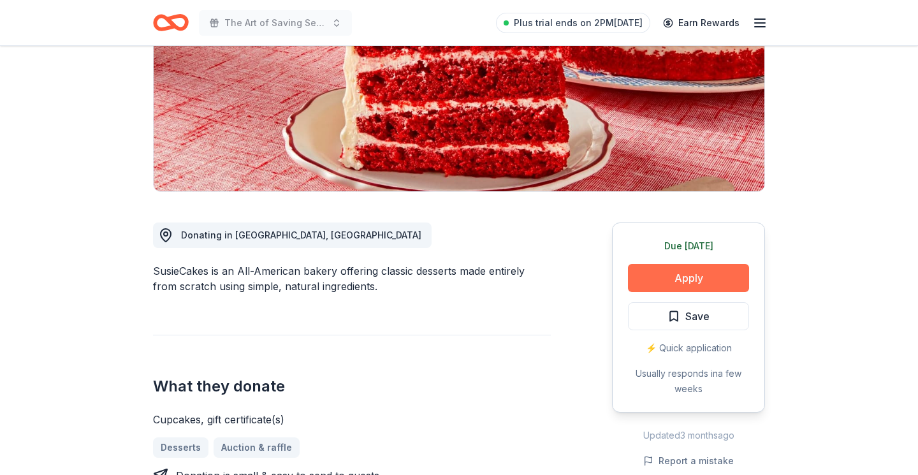
click at [701, 286] on button "Apply" at bounding box center [688, 278] width 121 height 28
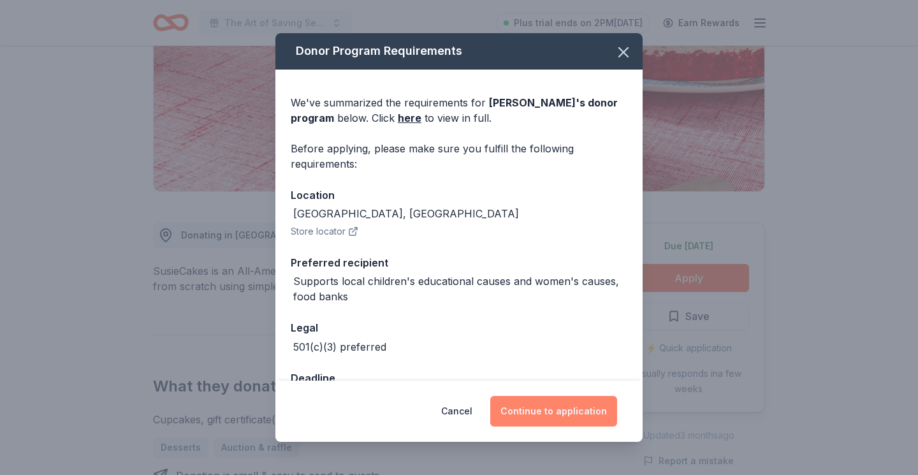
click at [564, 411] on button "Continue to application" at bounding box center [553, 411] width 127 height 31
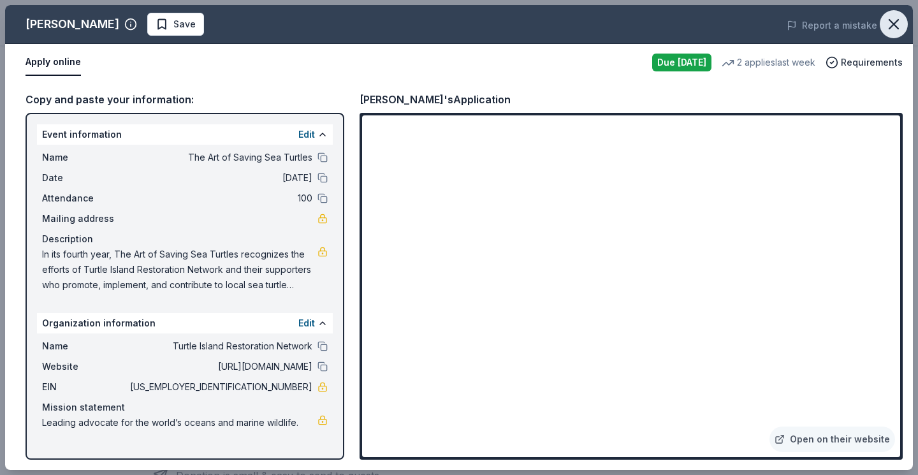
click at [895, 22] on icon "button" at bounding box center [893, 24] width 9 height 9
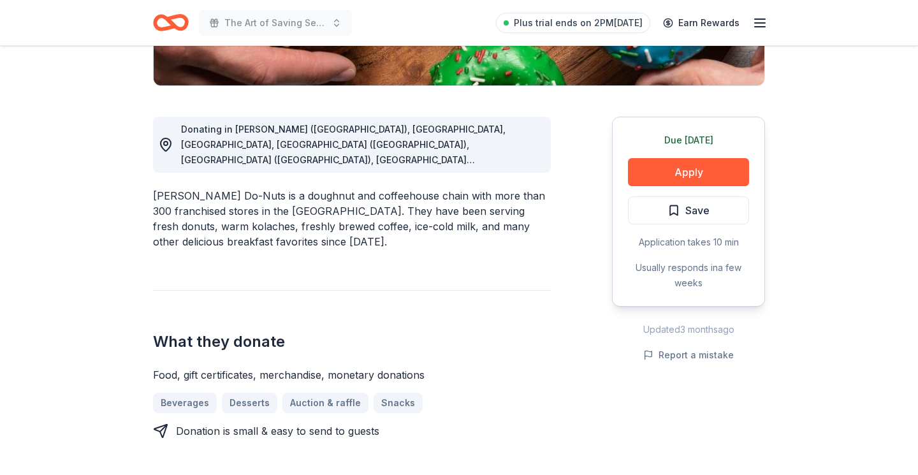
scroll to position [307, 0]
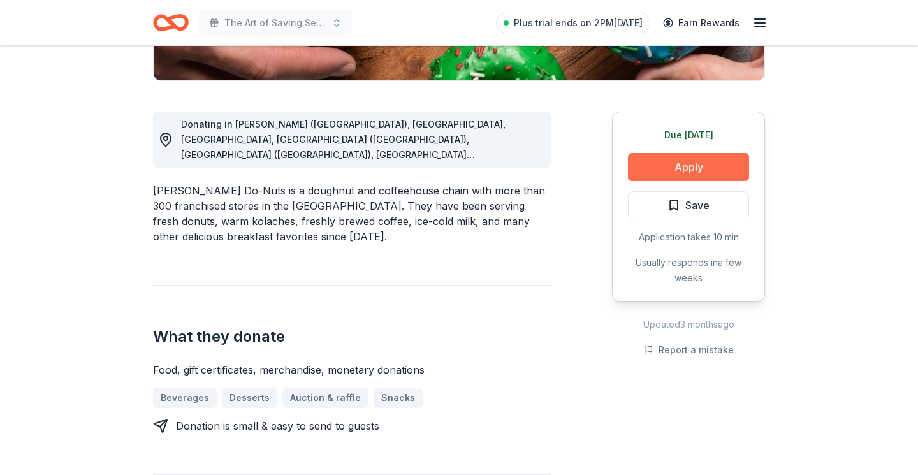
click at [684, 164] on button "Apply" at bounding box center [688, 167] width 121 height 28
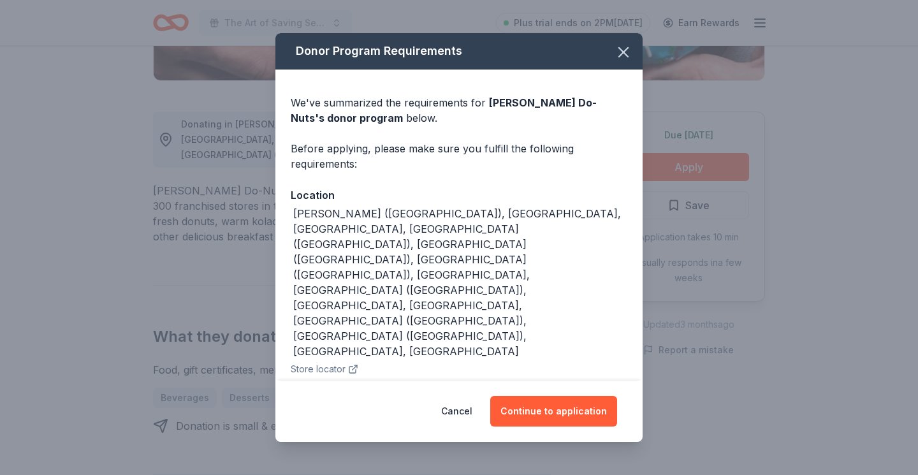
click at [328, 361] on button "Store locator" at bounding box center [325, 368] width 68 height 15
click at [569, 407] on button "Continue to application" at bounding box center [553, 411] width 127 height 31
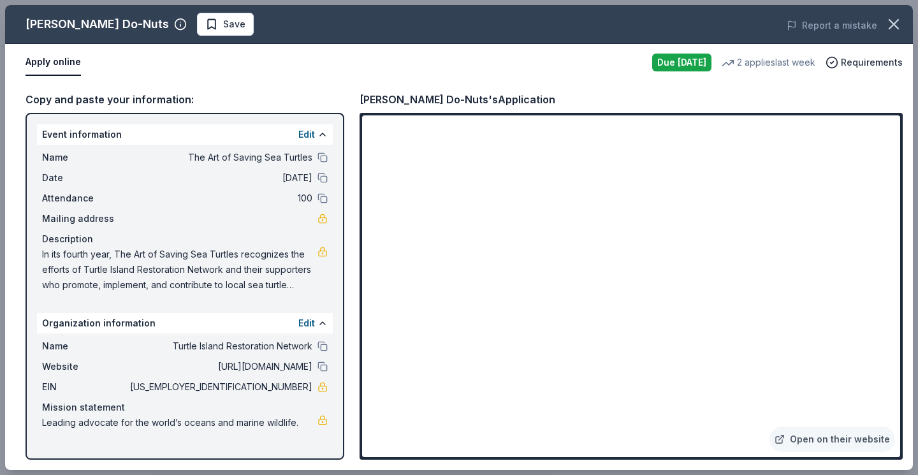
drag, startPoint x: 27, startPoint y: 22, endPoint x: 115, endPoint y: 24, distance: 87.4
click at [115, 24] on div "[PERSON_NAME] Do-Nuts" at bounding box center [97, 24] width 143 height 20
click at [897, 31] on icon "button" at bounding box center [894, 24] width 18 height 18
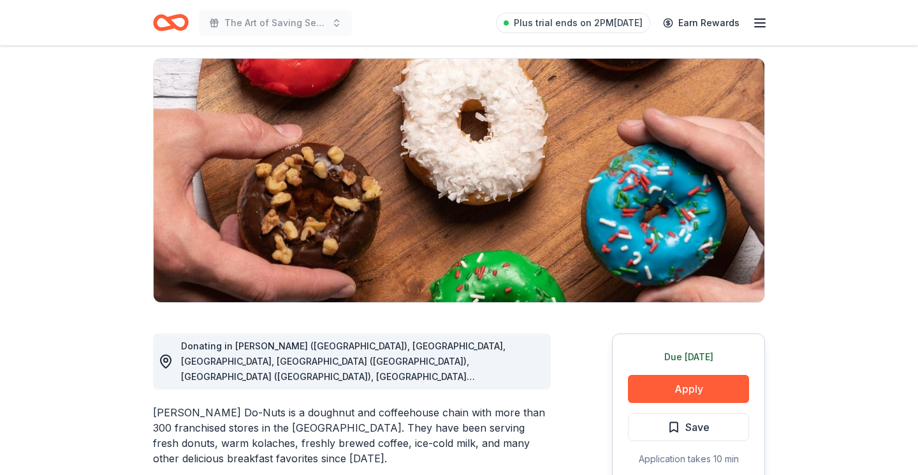
scroll to position [82, 0]
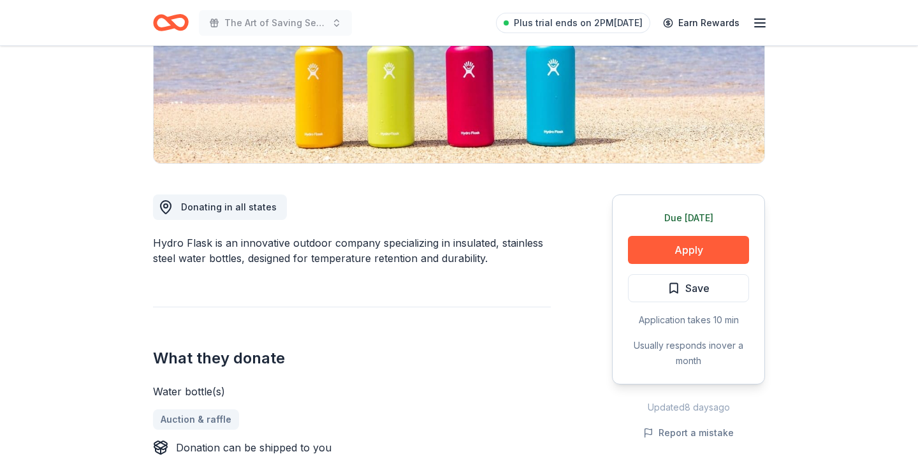
scroll to position [225, 0]
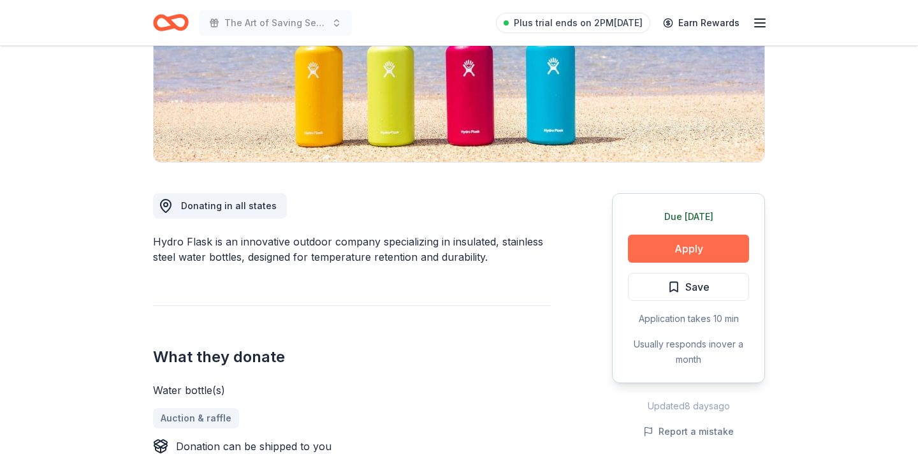
click at [692, 254] on button "Apply" at bounding box center [688, 249] width 121 height 28
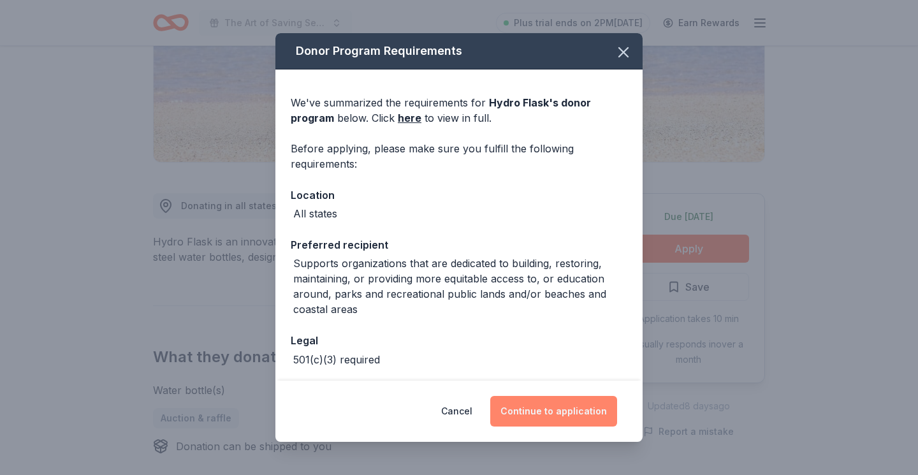
click at [562, 413] on button "Continue to application" at bounding box center [553, 411] width 127 height 31
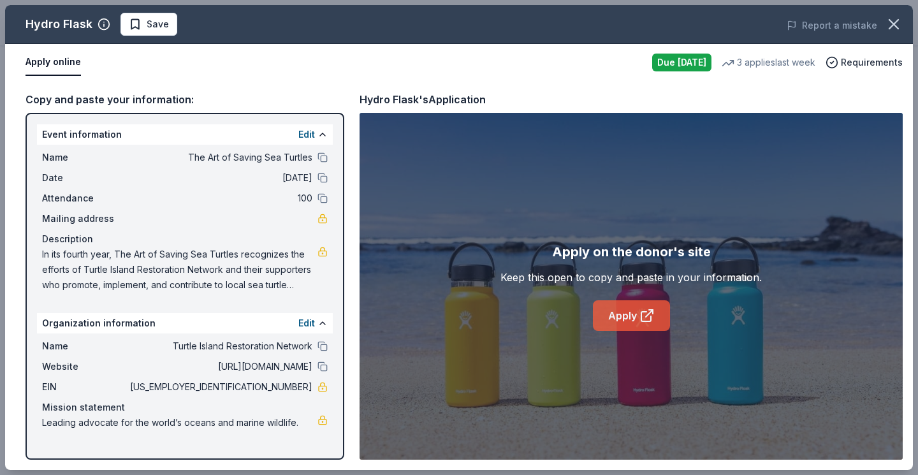
click at [642, 312] on icon at bounding box center [646, 317] width 10 height 10
click at [896, 31] on icon "button" at bounding box center [894, 24] width 18 height 18
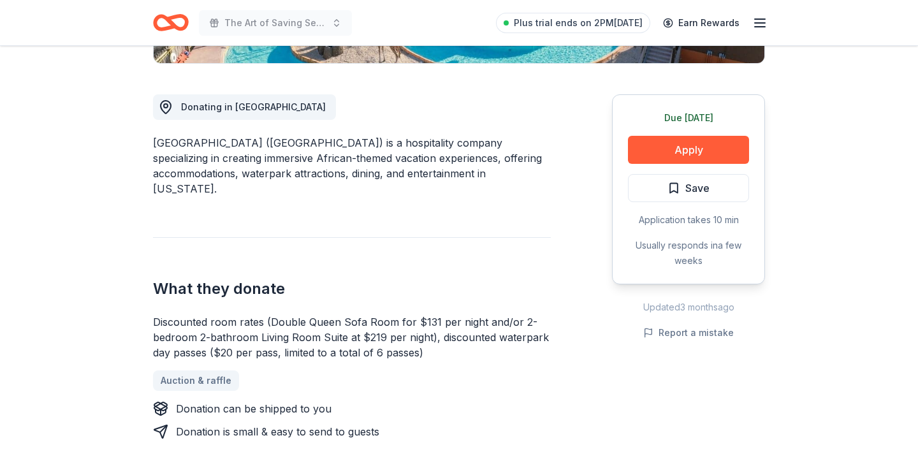
scroll to position [325, 0]
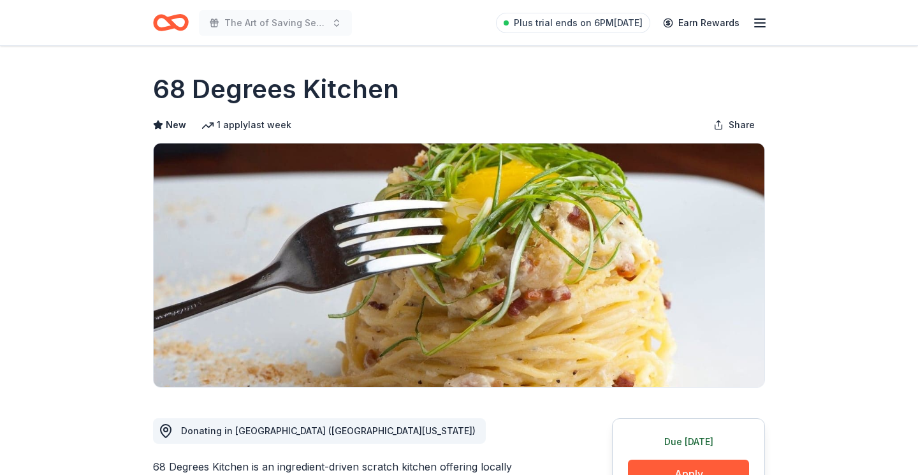
drag, startPoint x: 134, startPoint y: 78, endPoint x: 322, endPoint y: 89, distance: 188.4
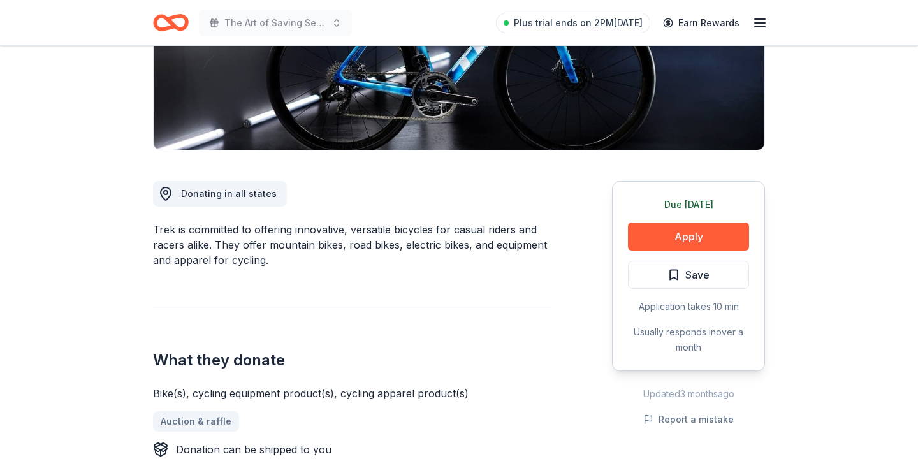
scroll to position [235, 0]
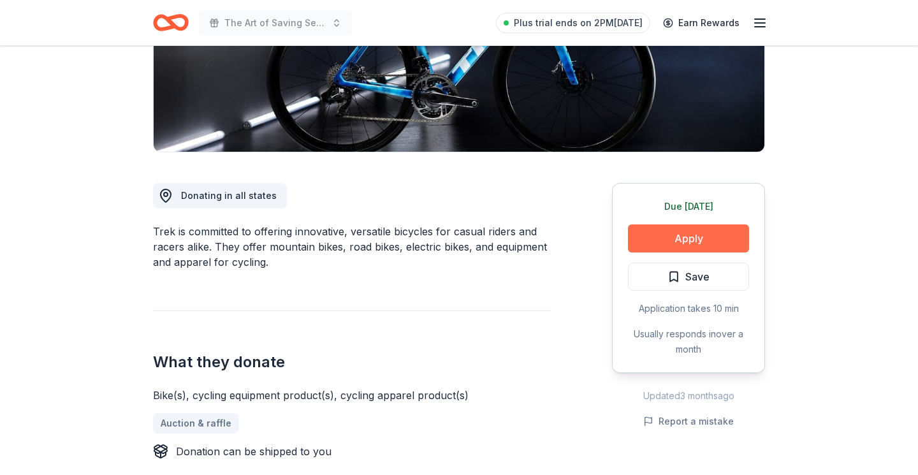
click at [648, 235] on button "Apply" at bounding box center [688, 238] width 121 height 28
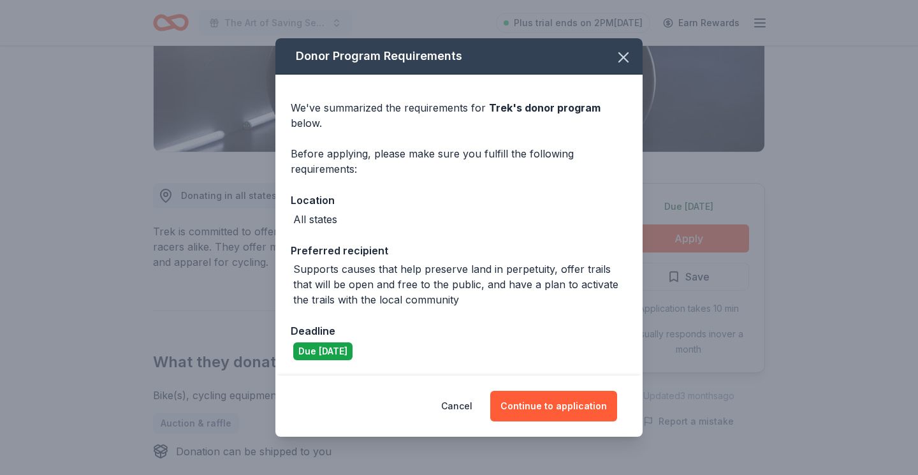
click at [559, 423] on div "Cancel Continue to application" at bounding box center [458, 406] width 367 height 61
click at [559, 411] on button "Continue to application" at bounding box center [553, 406] width 127 height 31
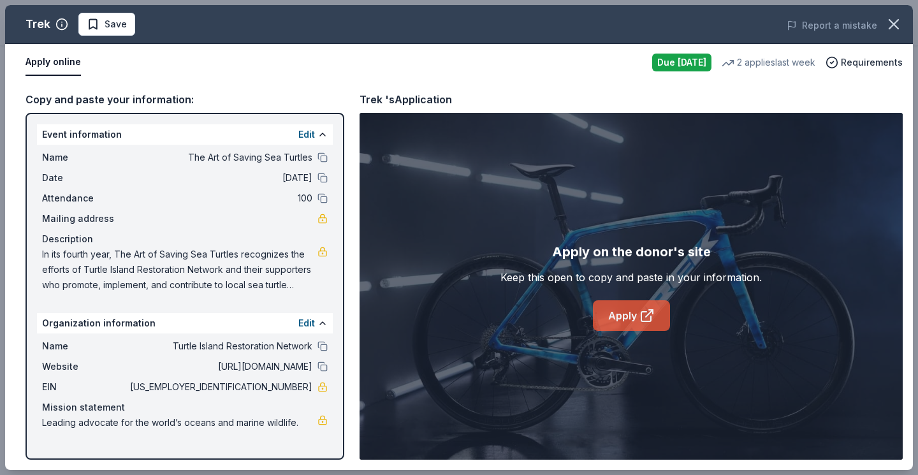
click at [632, 318] on link "Apply" at bounding box center [631, 315] width 77 height 31
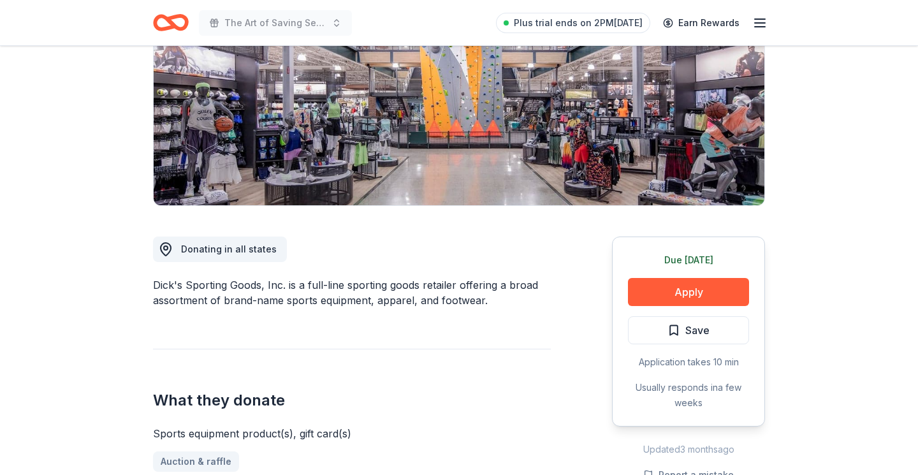
scroll to position [201, 0]
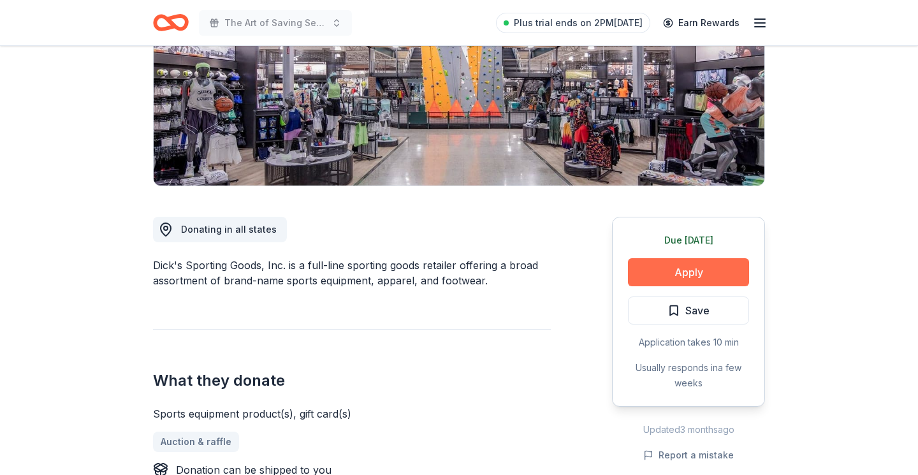
click at [706, 267] on button "Apply" at bounding box center [688, 272] width 121 height 28
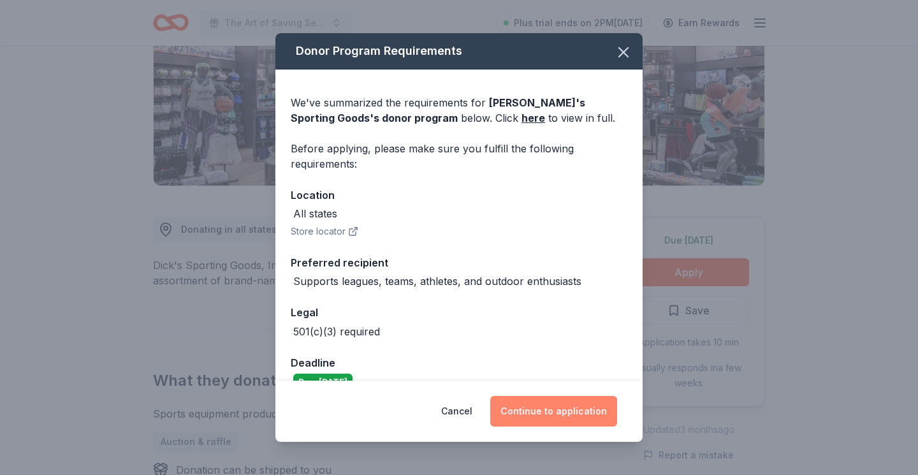
click at [550, 405] on button "Continue to application" at bounding box center [553, 411] width 127 height 31
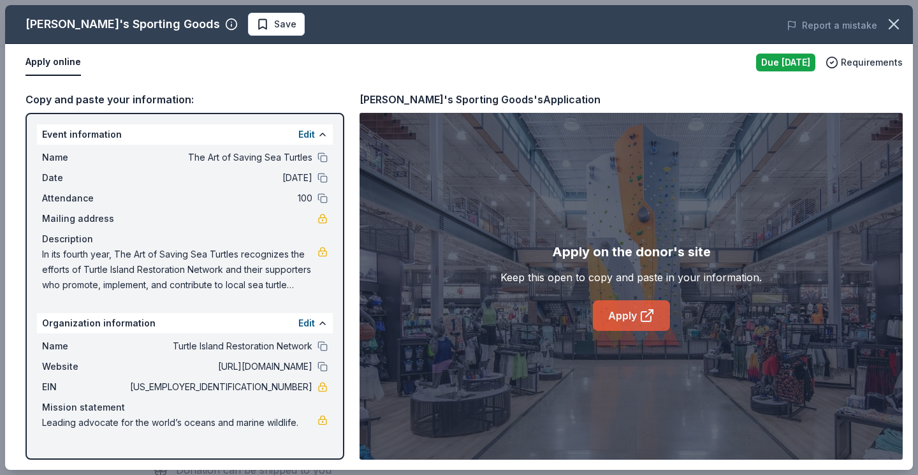
click at [610, 326] on link "Apply" at bounding box center [631, 315] width 77 height 31
click at [898, 22] on icon "button" at bounding box center [894, 24] width 18 height 18
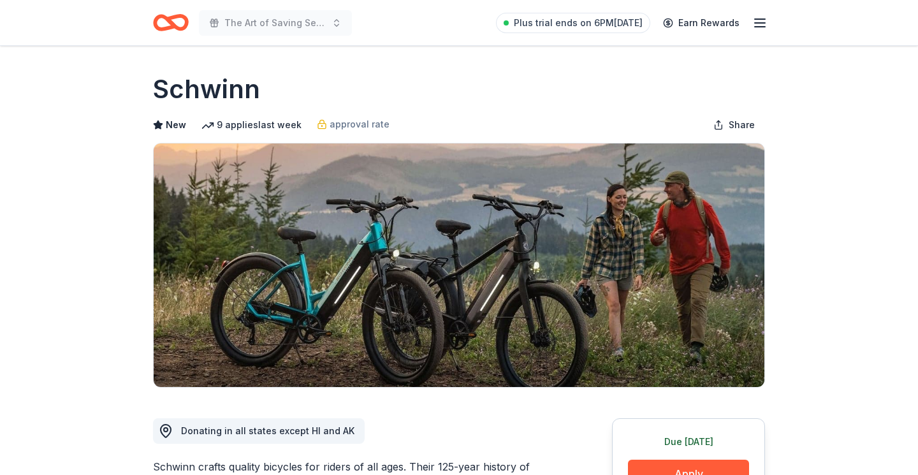
drag, startPoint x: 0, startPoint y: 0, endPoint x: 625, endPoint y: 68, distance: 629.2
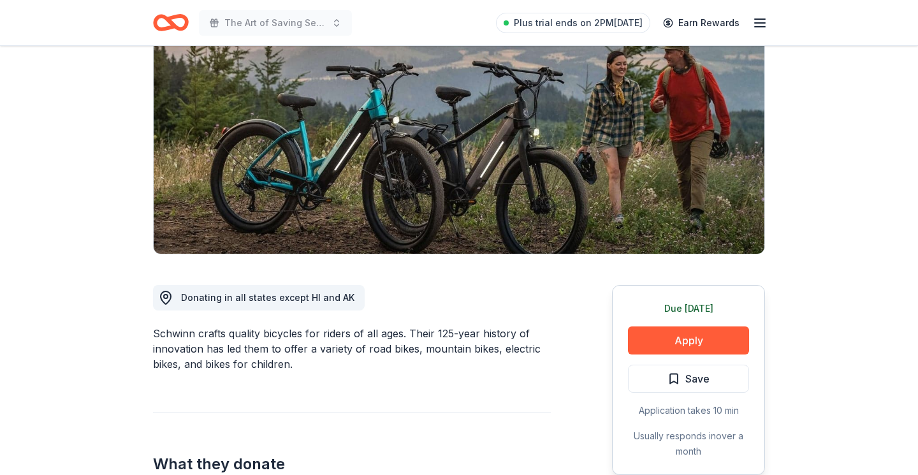
scroll to position [140, 0]
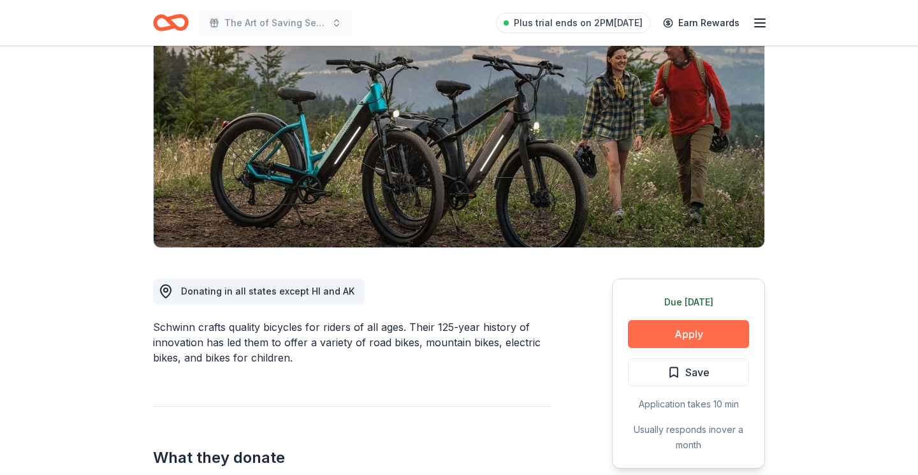
click at [707, 329] on button "Apply" at bounding box center [688, 334] width 121 height 28
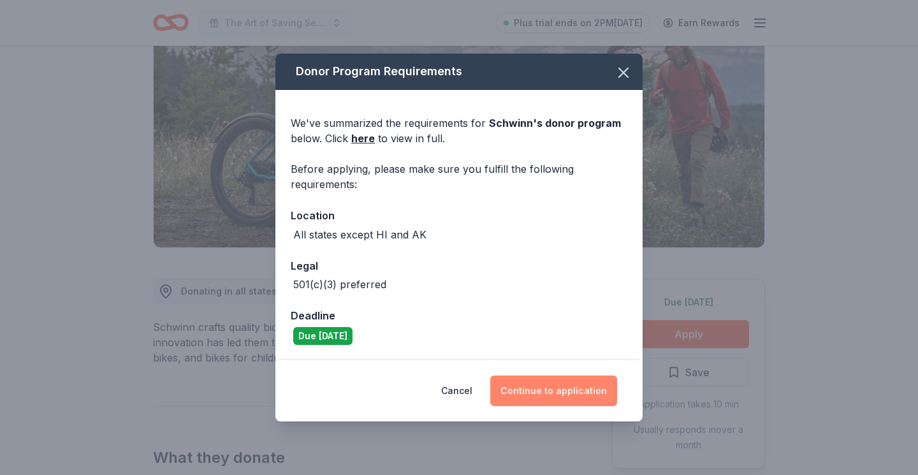
click at [555, 382] on button "Continue to application" at bounding box center [553, 391] width 127 height 31
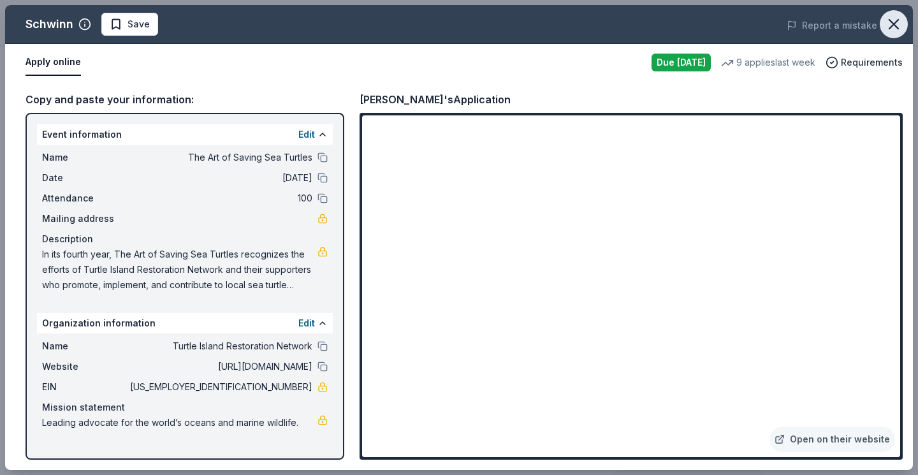
click at [898, 24] on icon "button" at bounding box center [894, 24] width 18 height 18
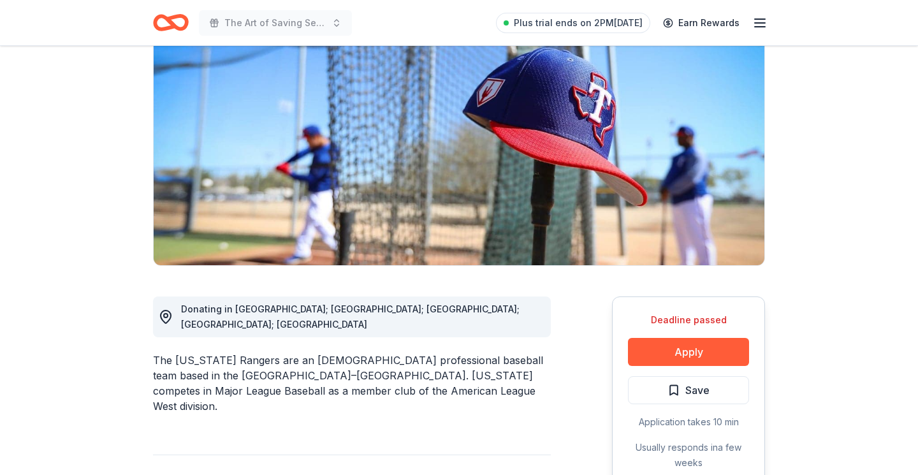
scroll to position [124, 0]
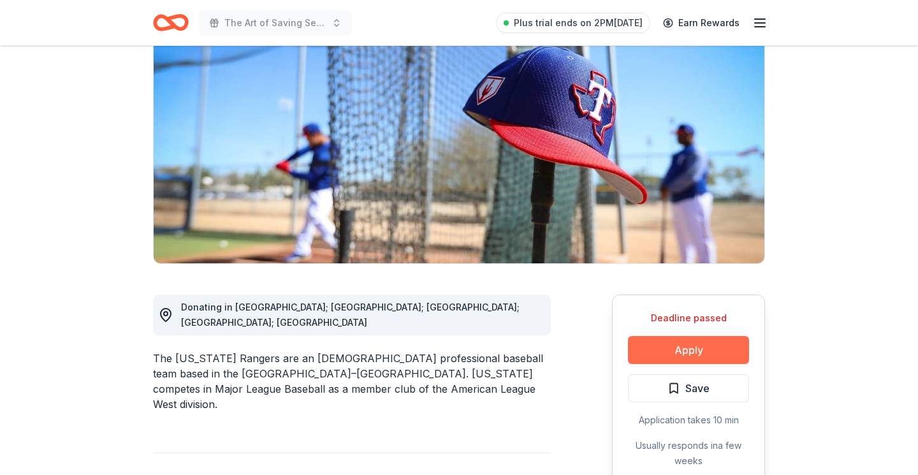
click at [707, 343] on button "Apply" at bounding box center [688, 350] width 121 height 28
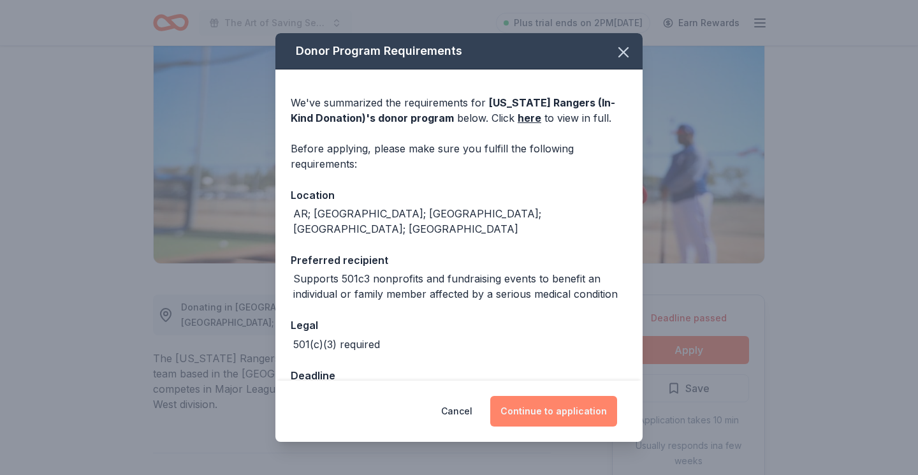
click at [567, 411] on button "Continue to application" at bounding box center [553, 411] width 127 height 31
